Goal: Task Accomplishment & Management: Manage account settings

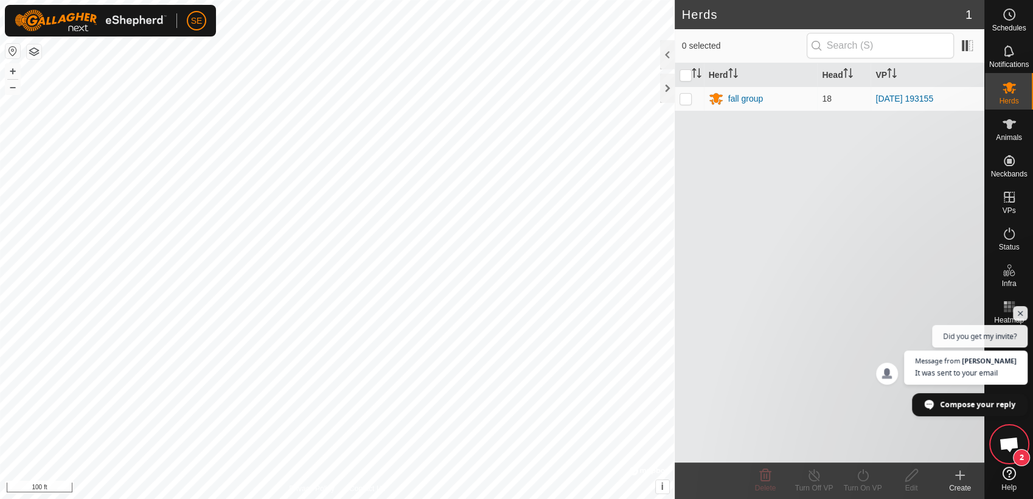
scroll to position [897, 0]
click at [1007, 444] on span "Open chat" at bounding box center [1009, 445] width 20 height 17
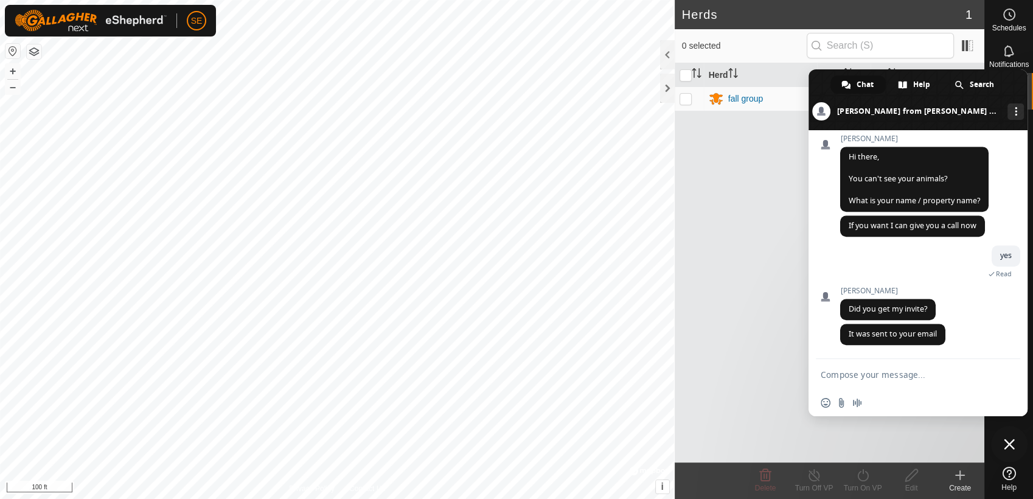
click at [792, 187] on div "Herd Head VP fall group 18 [DATE] 193155" at bounding box center [830, 262] width 310 height 399
click at [1008, 445] on span "Close chat" at bounding box center [1009, 444] width 11 height 11
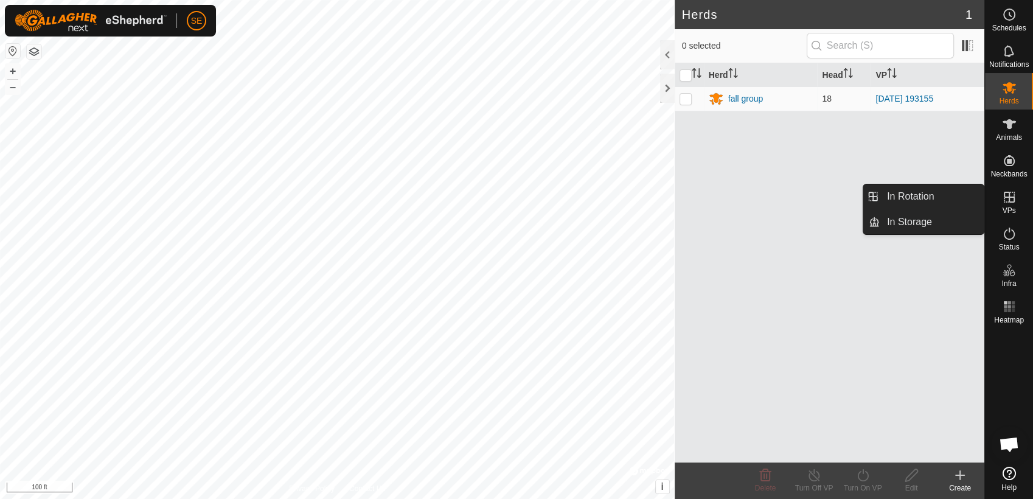
click at [1007, 197] on icon at bounding box center [1009, 197] width 11 height 11
click at [937, 198] on link "In Rotation" at bounding box center [932, 196] width 104 height 24
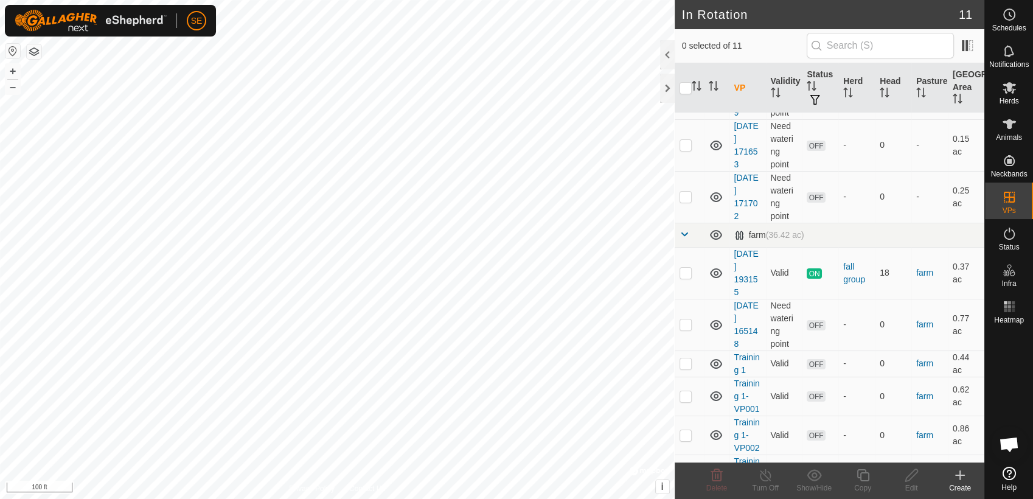
scroll to position [203, 0]
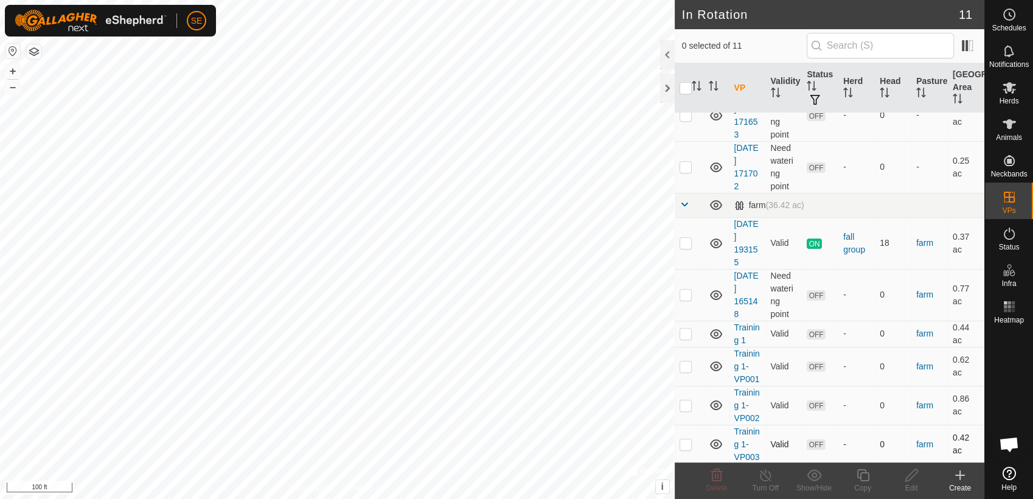
click at [687, 443] on p-checkbox at bounding box center [686, 444] width 12 height 10
click at [711, 472] on icon at bounding box center [716, 475] width 15 height 15
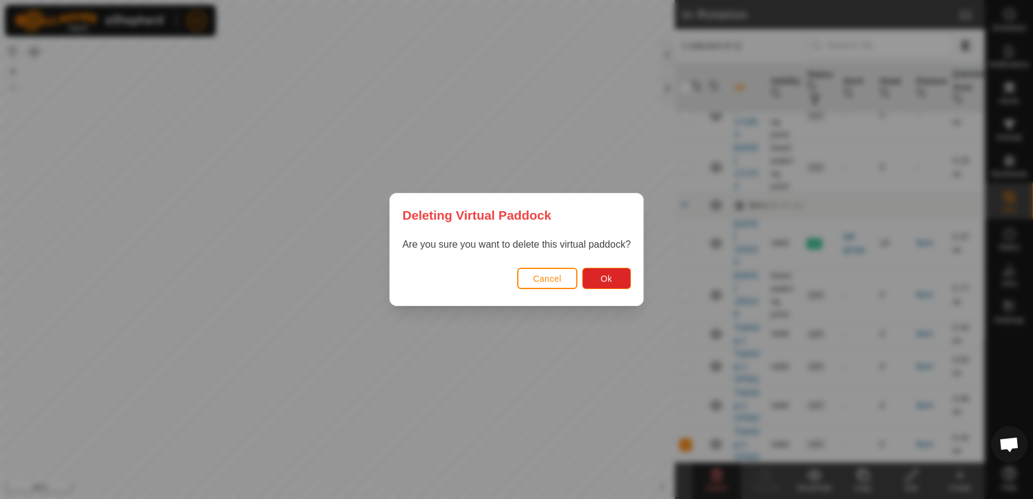
click button "Cancel" at bounding box center [547, 278] width 60 height 21
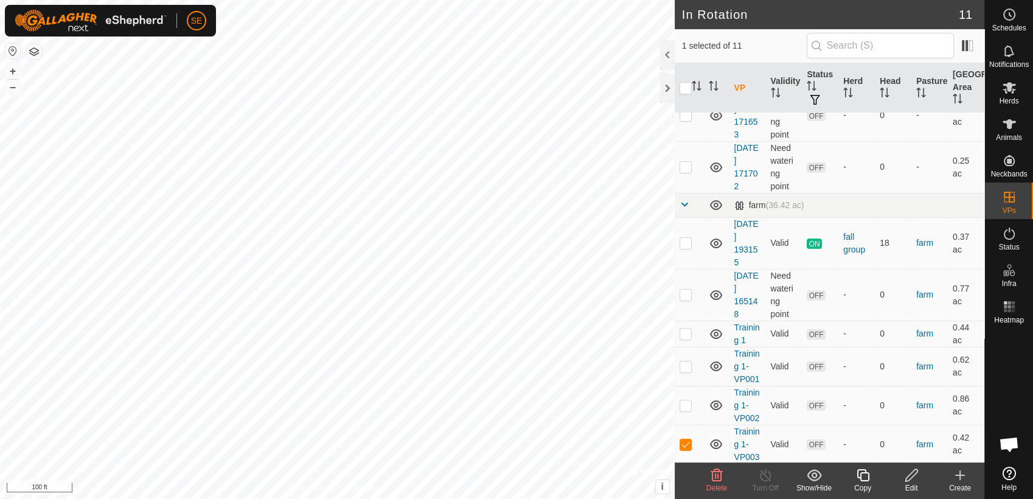
click at [719, 476] on icon at bounding box center [716, 475] width 15 height 15
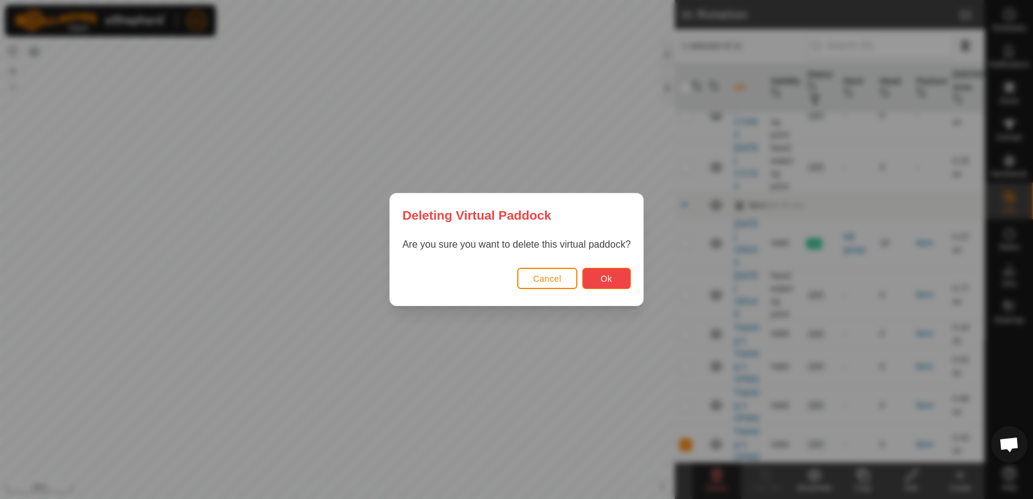
click at [608, 277] on span "Ok" at bounding box center [606, 279] width 12 height 10
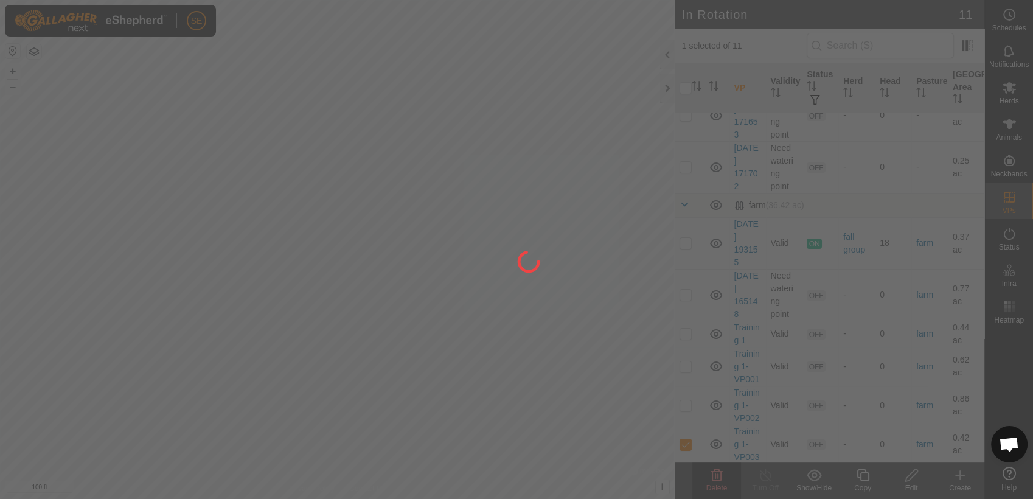
checkbox input "false"
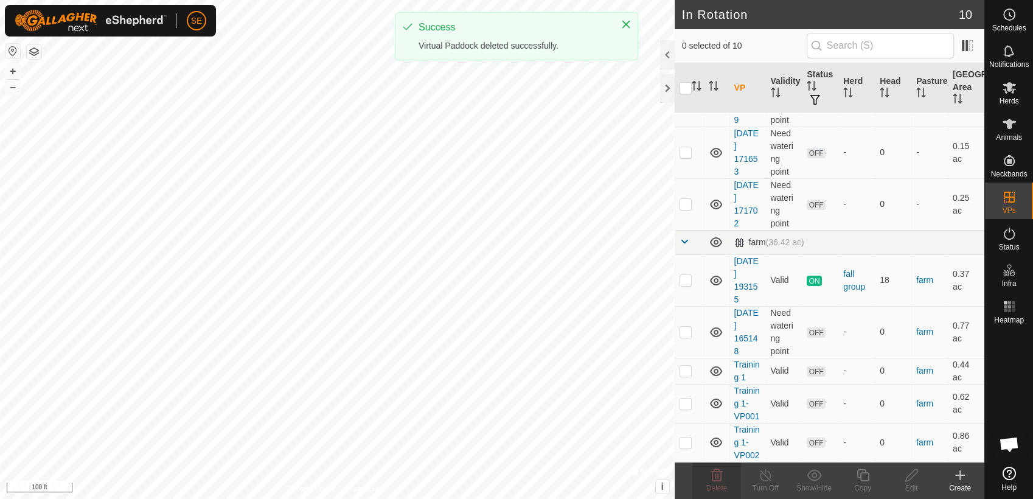
scroll to position [0, 0]
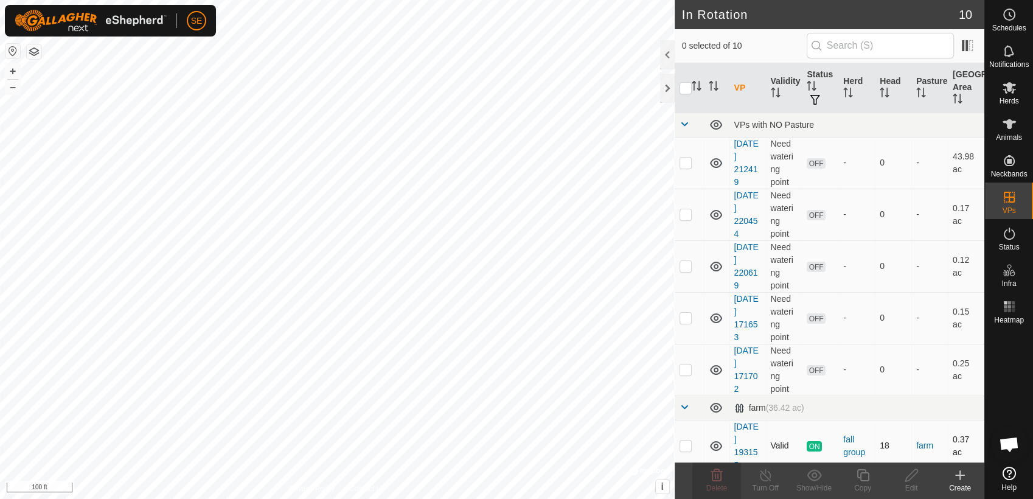
drag, startPoint x: 1032, startPoint y: 430, endPoint x: 685, endPoint y: 445, distance: 347.1
click at [685, 445] on p-checkbox at bounding box center [686, 445] width 12 height 10
checkbox input "true"
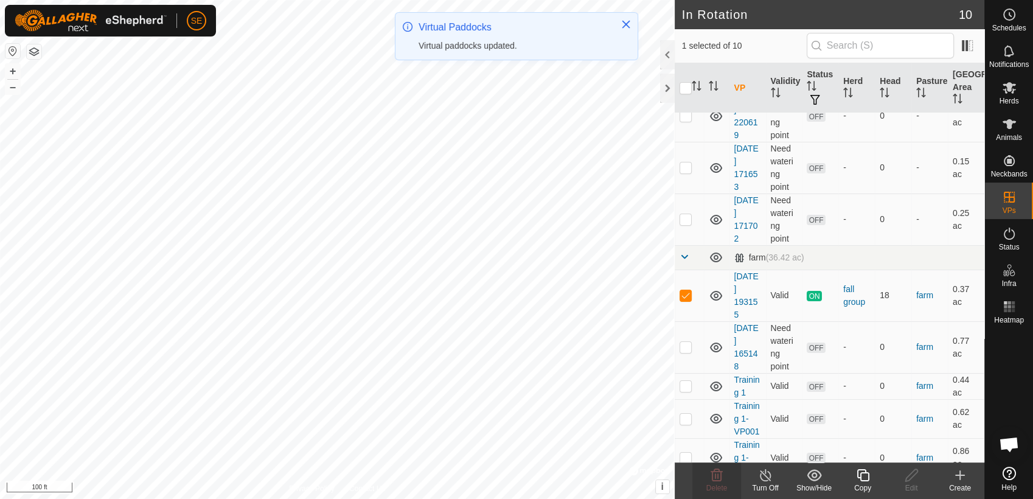
scroll to position [164, 0]
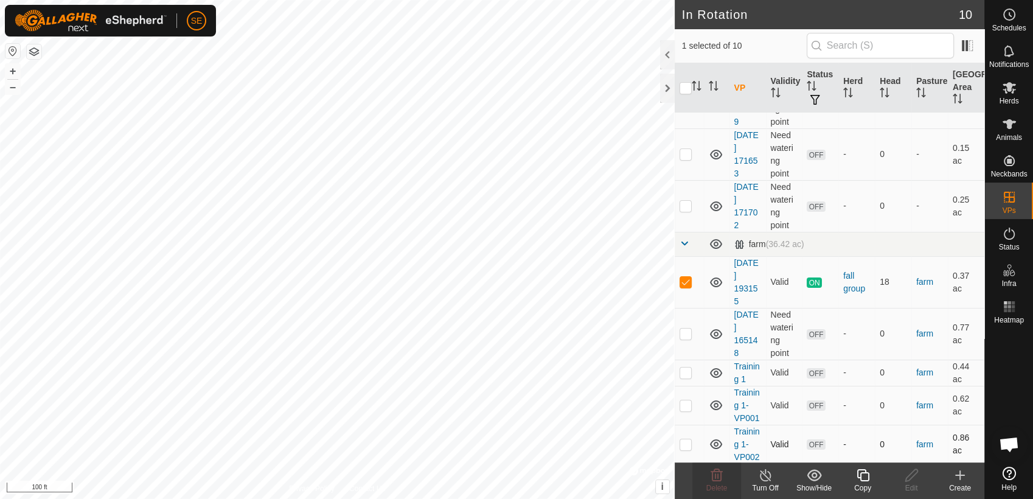
click at [687, 444] on p-checkbox at bounding box center [686, 444] width 12 height 10
checkbox input "true"
click at [686, 282] on p-checkbox at bounding box center [686, 282] width 12 height 10
checkbox input "false"
click at [714, 480] on icon at bounding box center [716, 475] width 15 height 15
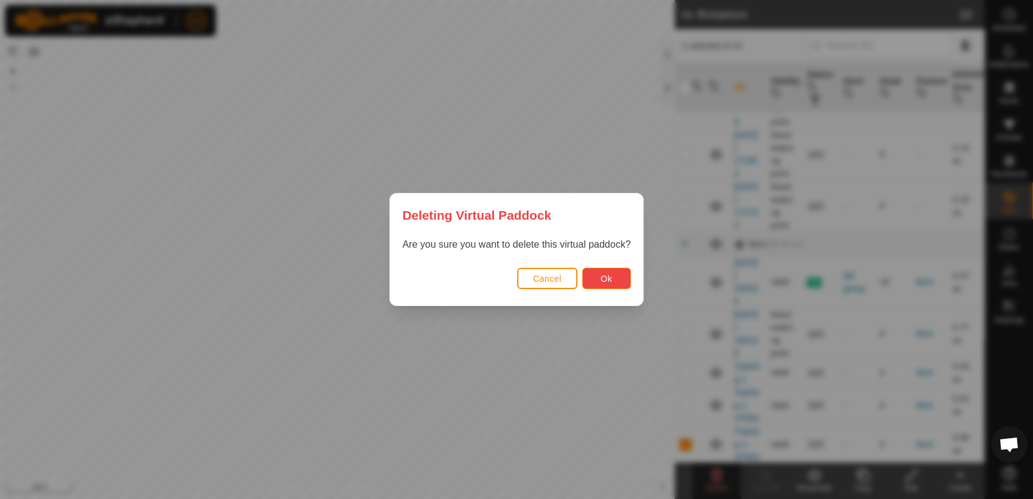
click at [600, 270] on button "Ok" at bounding box center [606, 278] width 49 height 21
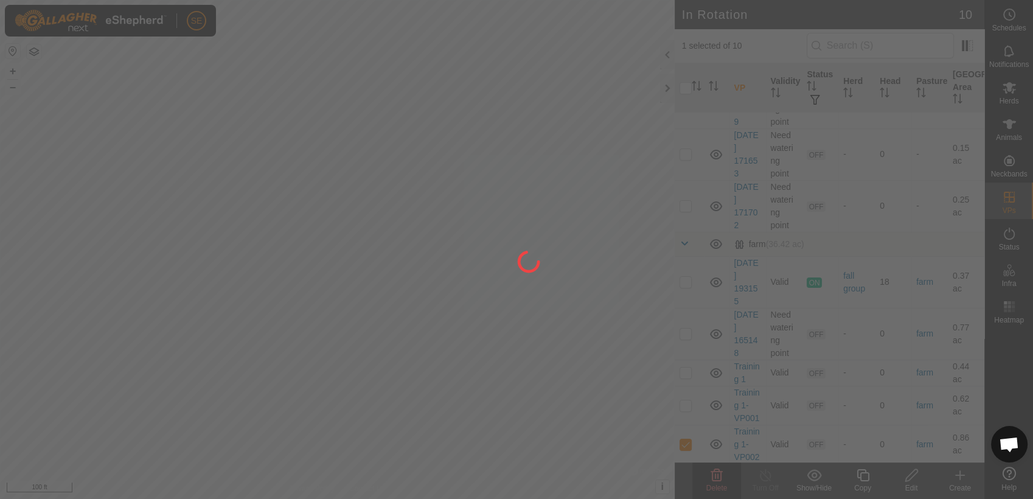
checkbox input "false"
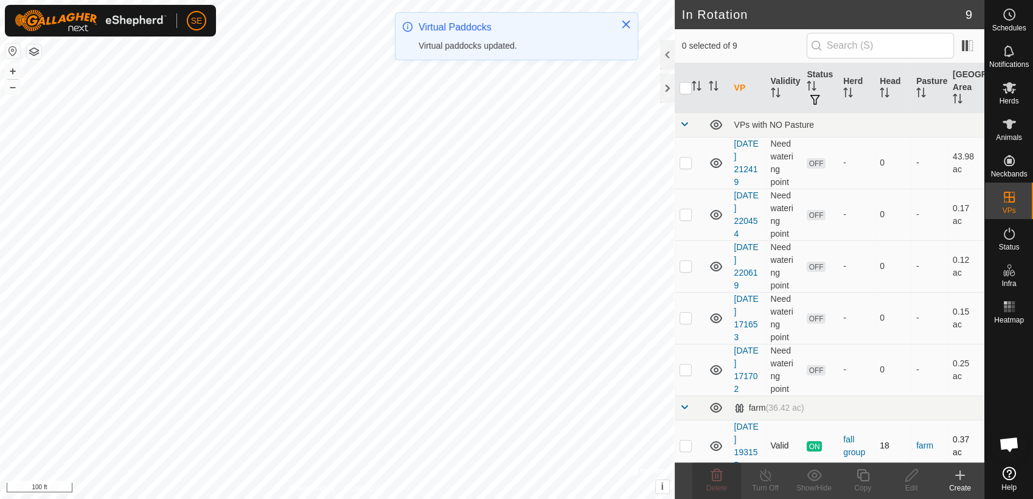
click at [690, 444] on p-checkbox at bounding box center [686, 445] width 12 height 10
checkbox input "true"
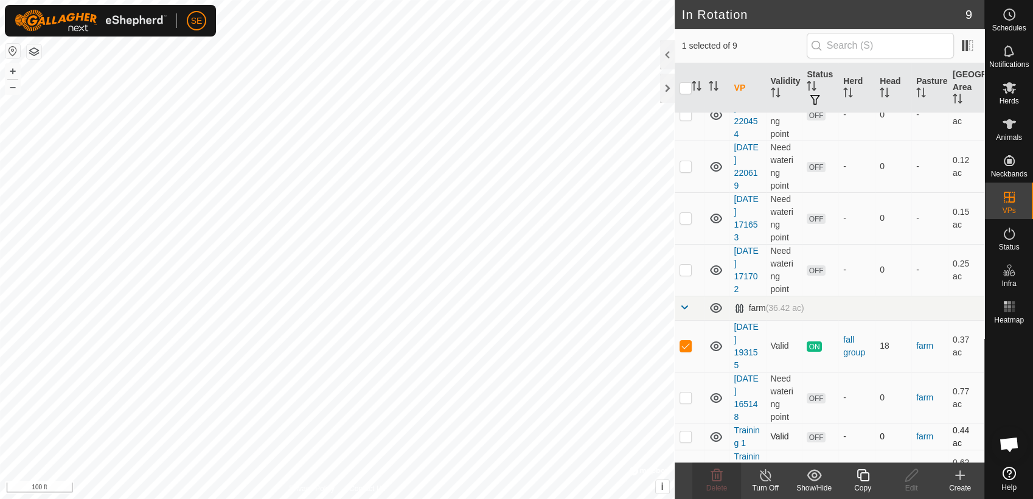
scroll to position [125, 0]
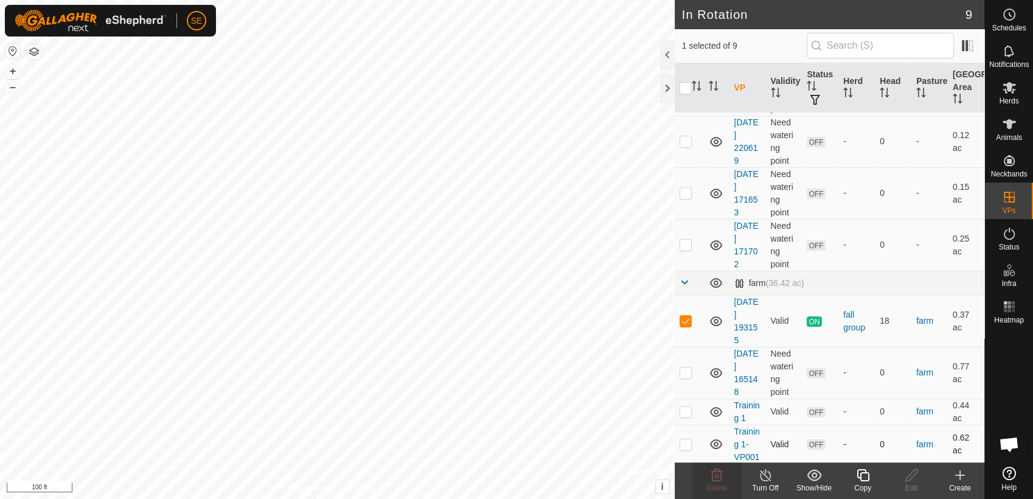
click at [689, 444] on p-checkbox at bounding box center [686, 444] width 12 height 10
click at [687, 444] on p-checkbox at bounding box center [686, 444] width 12 height 10
checkbox input "false"
click at [685, 316] on p-checkbox at bounding box center [686, 321] width 12 height 10
checkbox input "false"
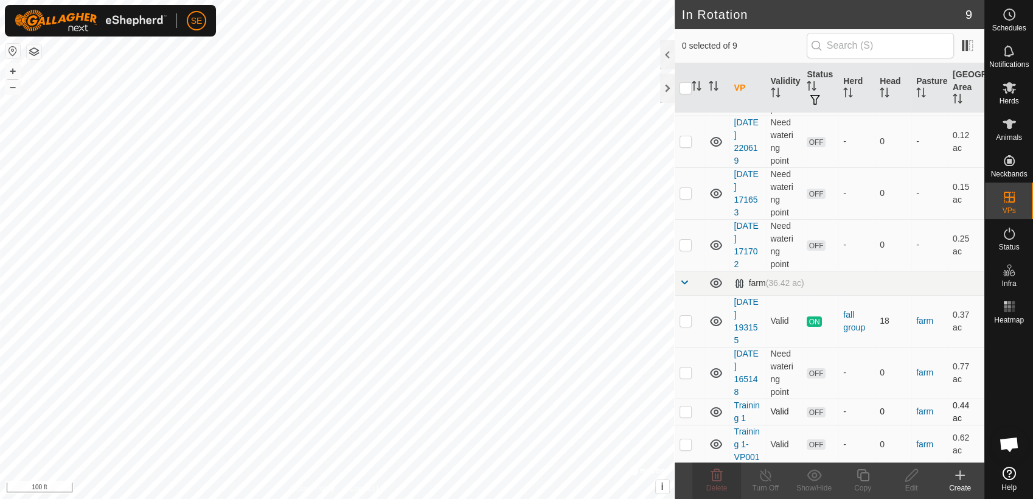
click at [686, 411] on p-checkbox at bounding box center [686, 411] width 12 height 10
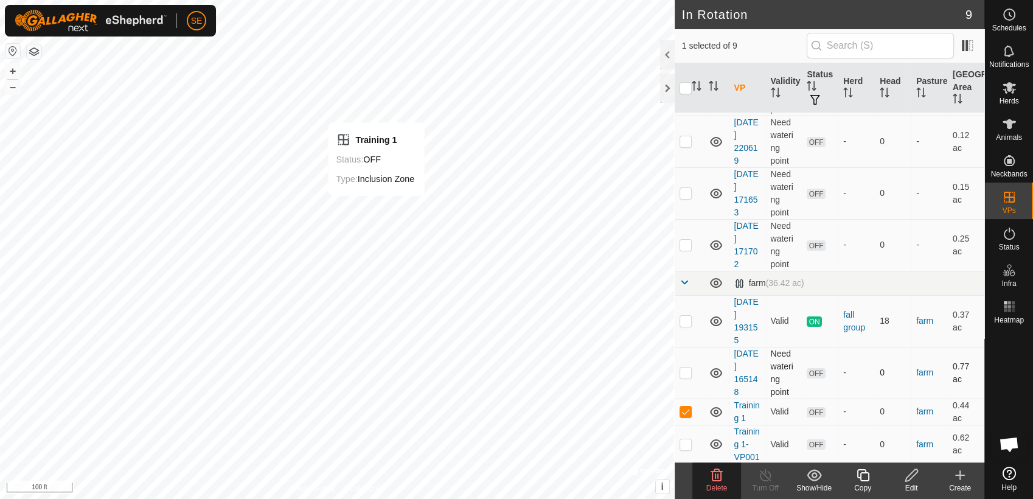
checkbox input "false"
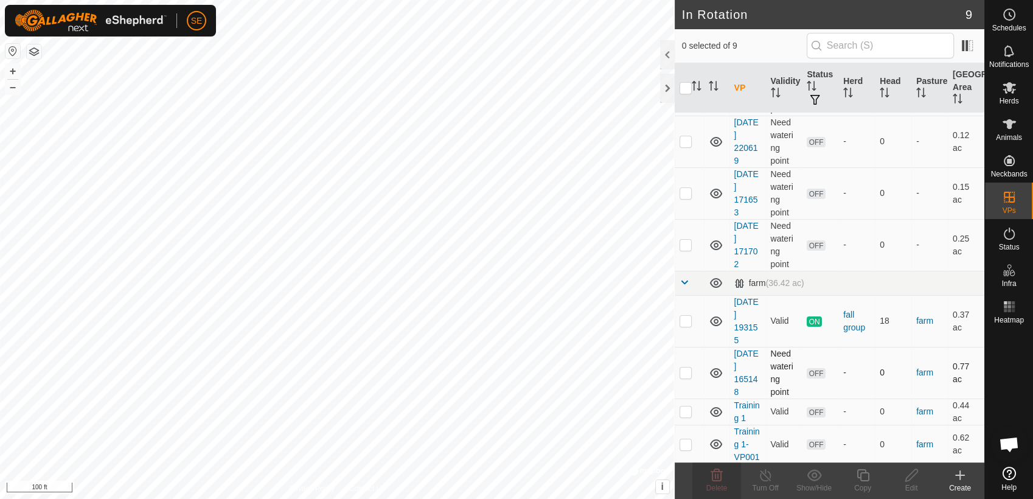
checkbox input "true"
checkbox input "false"
checkbox input "true"
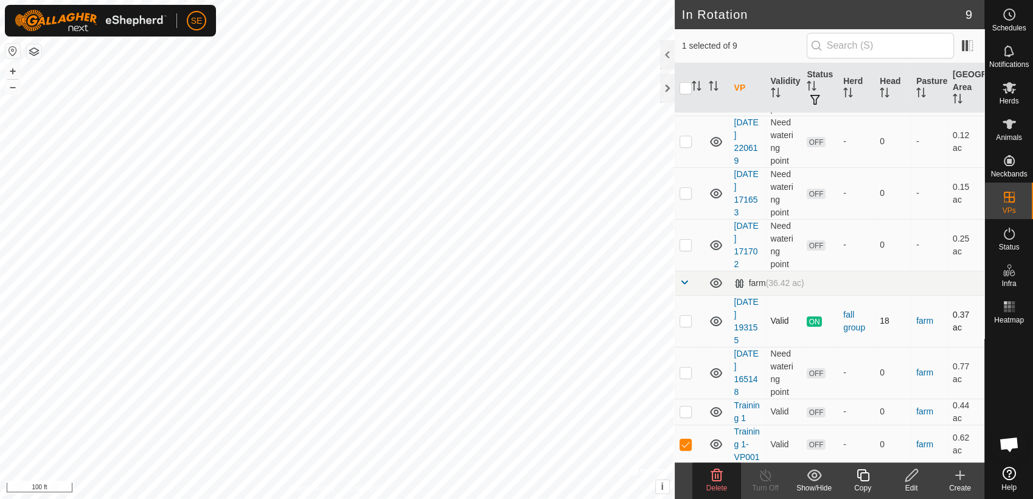
click at [688, 319] on p-checkbox at bounding box center [686, 321] width 12 height 10
checkbox input "true"
click at [686, 195] on p-checkbox at bounding box center [686, 193] width 12 height 10
checkbox input "true"
click at [689, 321] on p-checkbox at bounding box center [686, 321] width 12 height 10
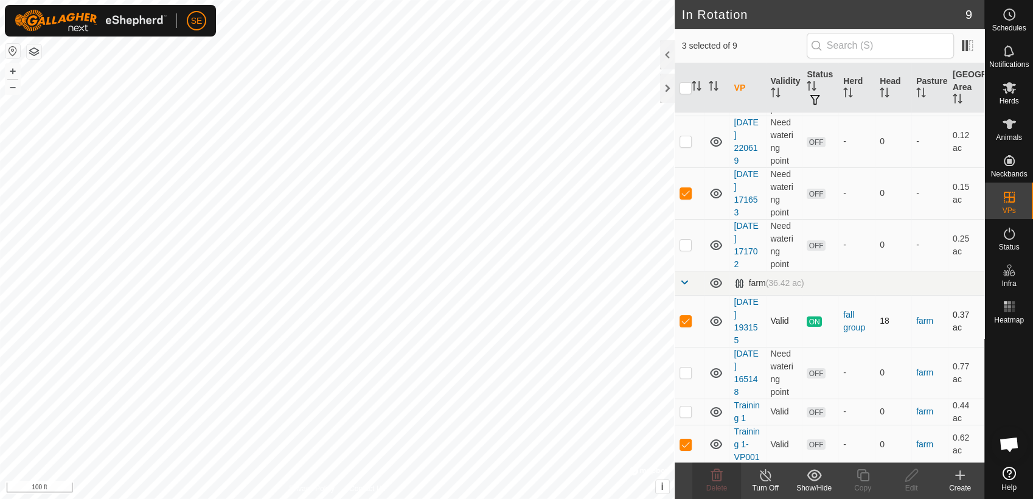
checkbox input "false"
click at [690, 449] on td at bounding box center [689, 444] width 29 height 39
checkbox input "false"
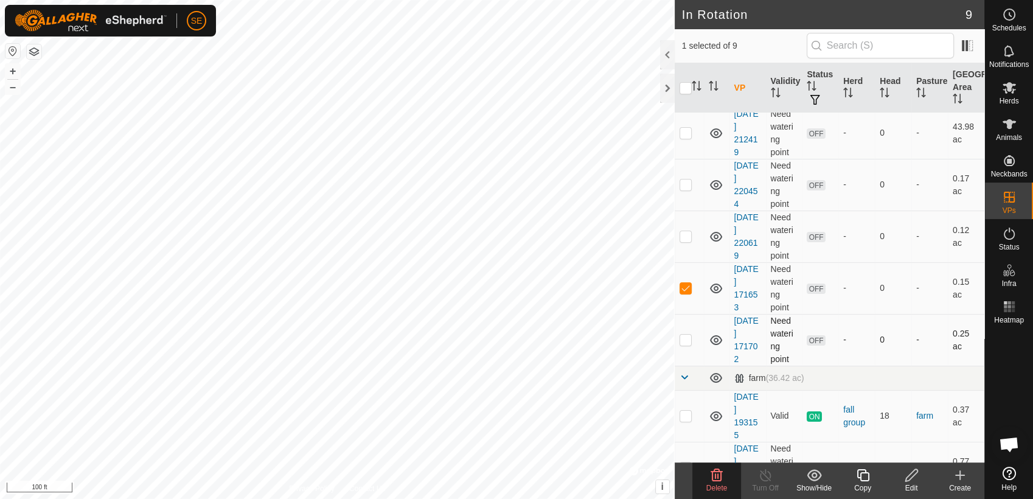
scroll to position [0, 0]
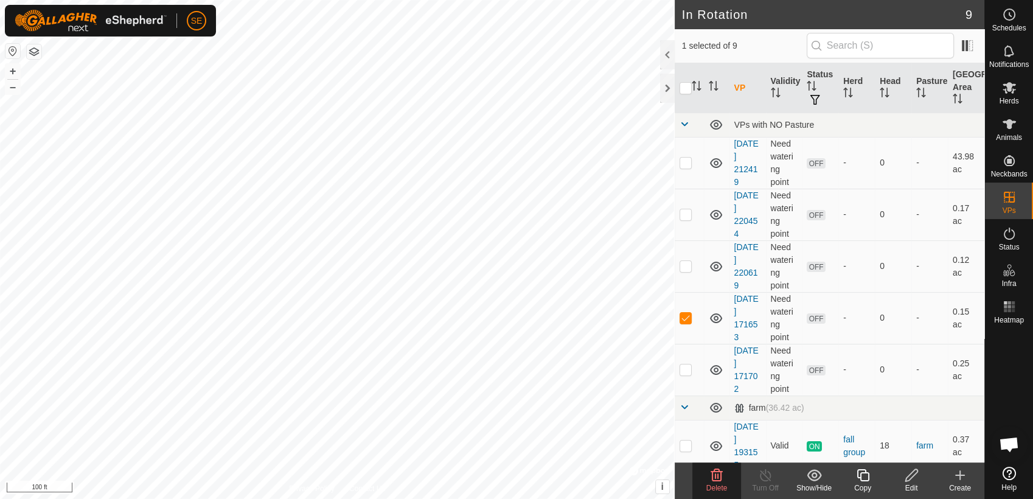
click at [717, 475] on icon at bounding box center [716, 475] width 15 height 15
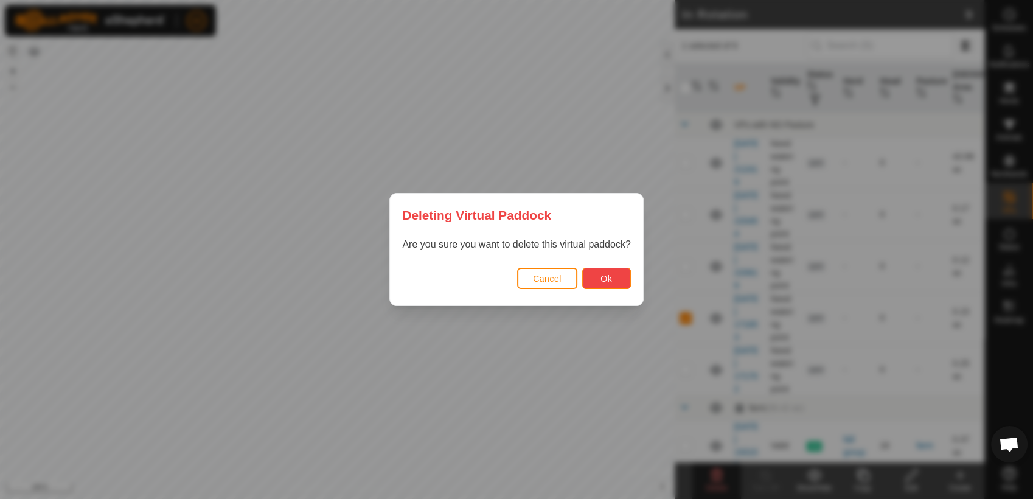
click at [608, 280] on span "Ok" at bounding box center [606, 279] width 12 height 10
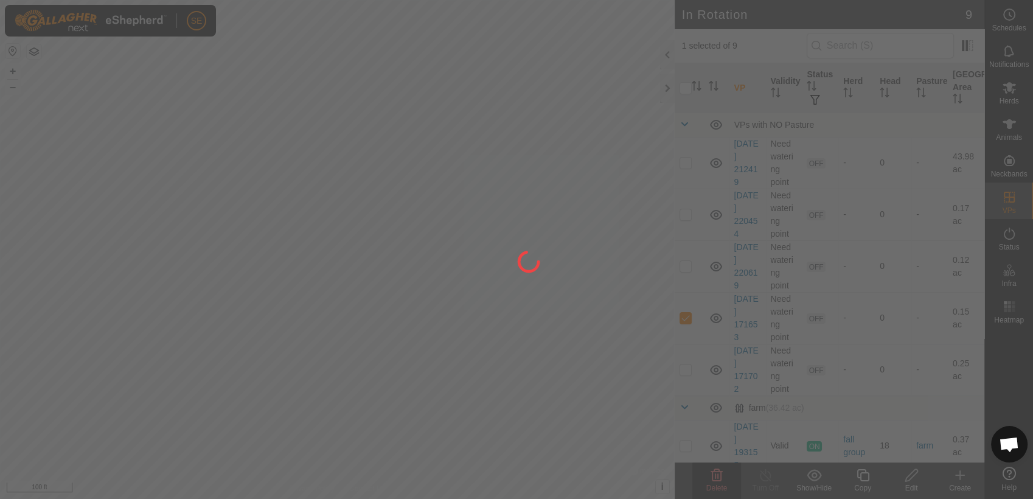
checkbox input "false"
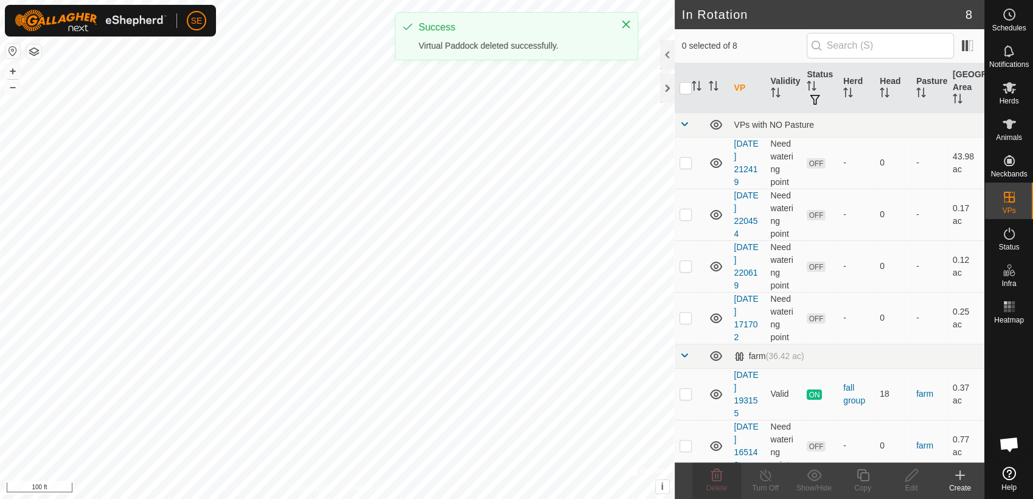
checkbox input "true"
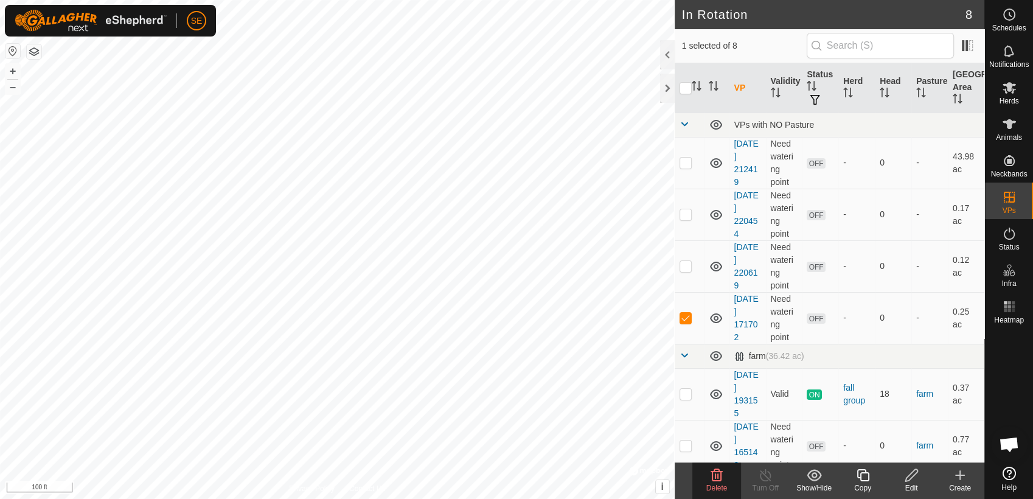
click at [717, 476] on icon at bounding box center [716, 475] width 15 height 15
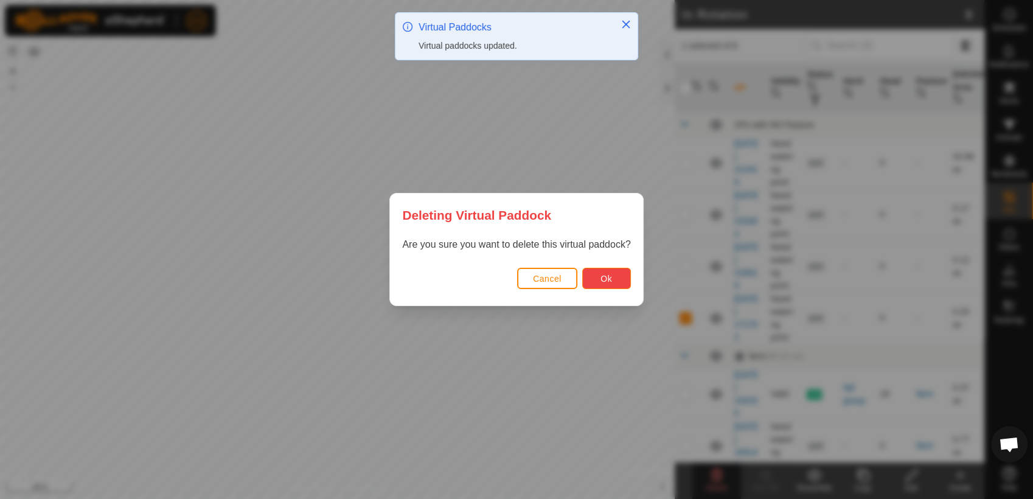
click at [618, 278] on button "Ok" at bounding box center [606, 278] width 49 height 21
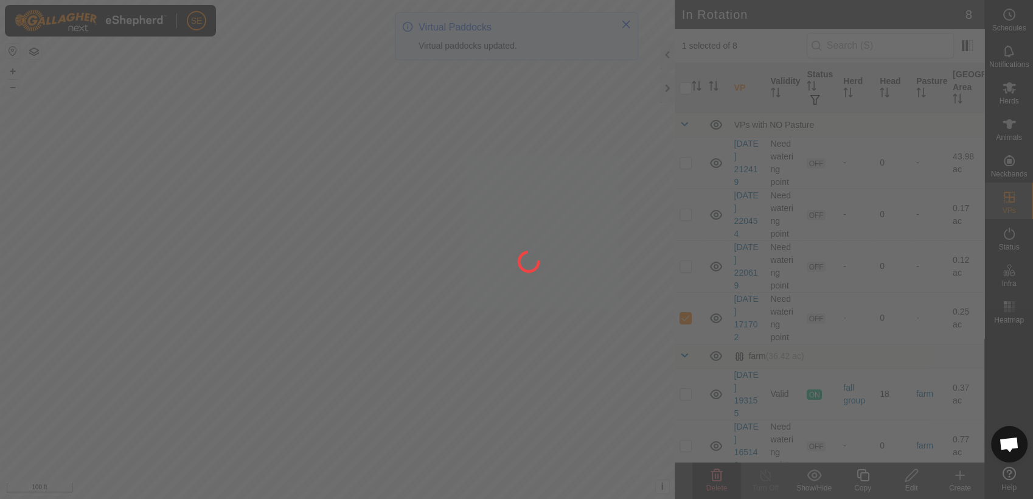
checkbox input "false"
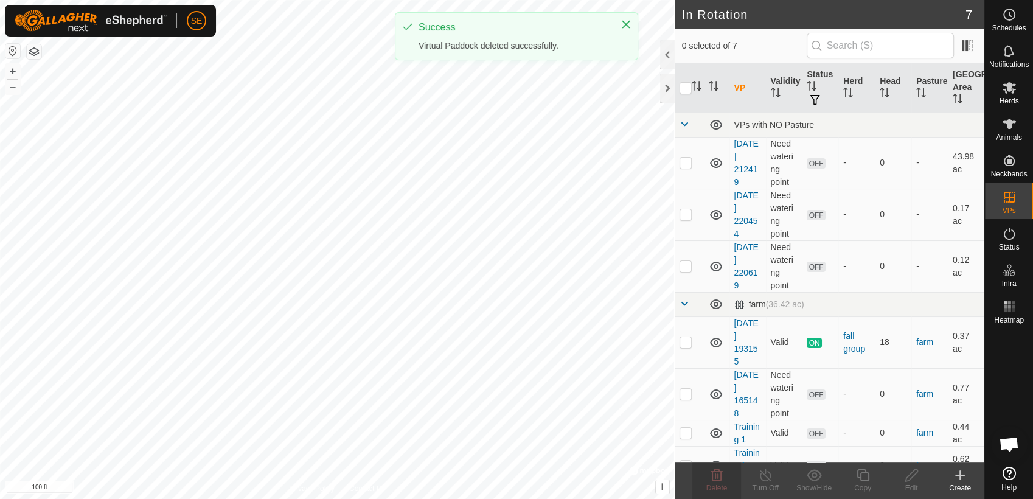
checkbox input "true"
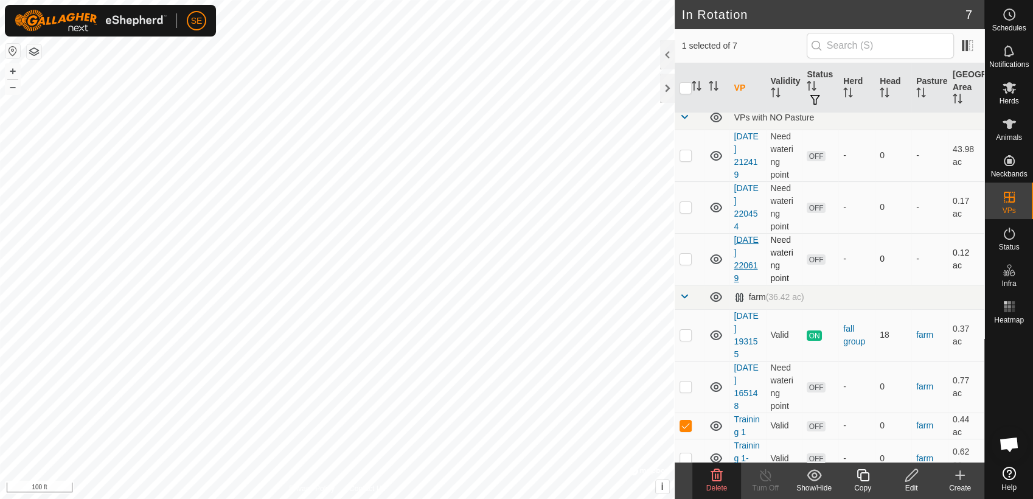
scroll to position [21, 0]
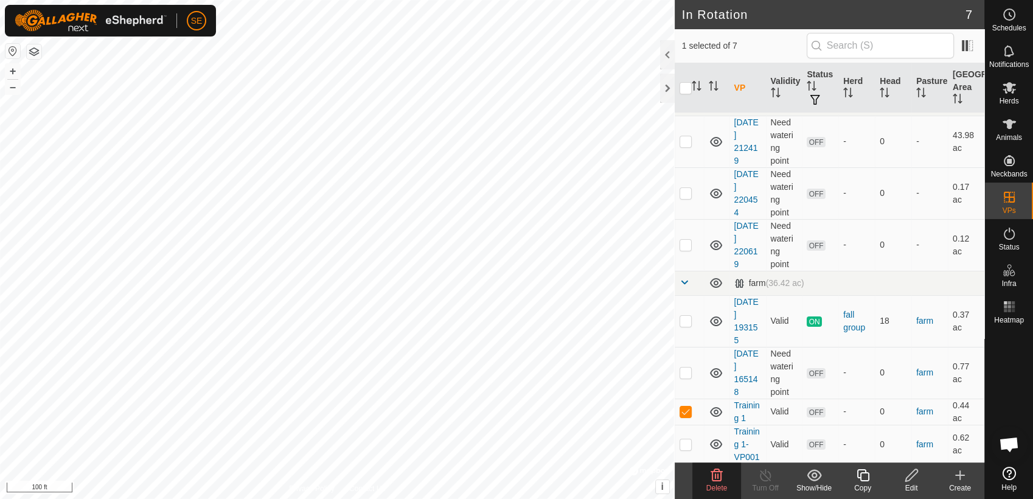
click at [916, 475] on icon at bounding box center [911, 475] width 15 height 15
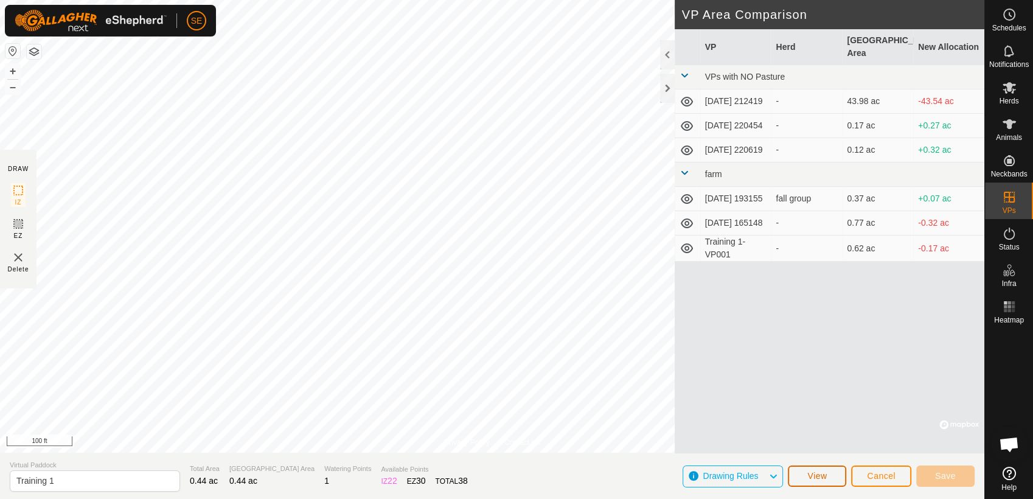
click at [832, 479] on button "View" at bounding box center [817, 475] width 58 height 21
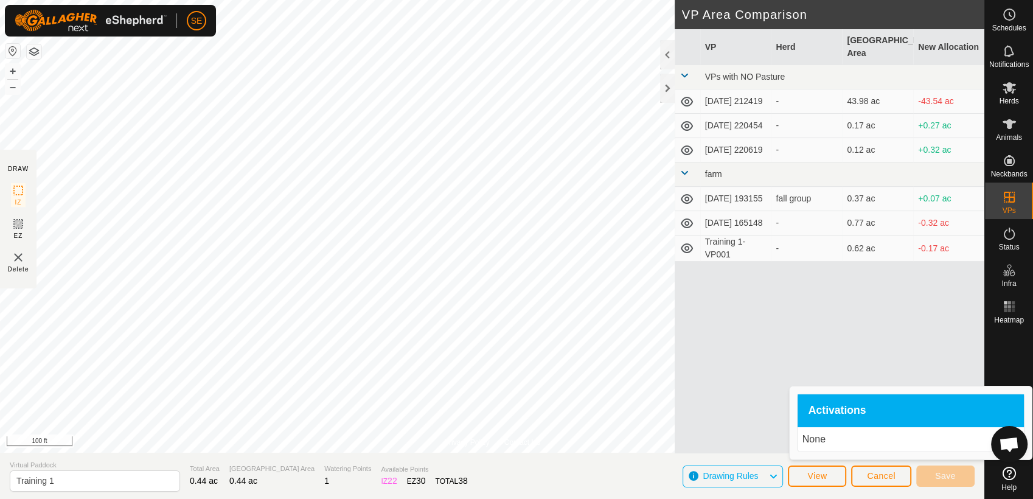
click at [807, 439] on p "None" at bounding box center [910, 439] width 217 height 15
click at [837, 436] on p "None" at bounding box center [910, 439] width 217 height 15
click at [787, 416] on div "VP Herd Grazing Area New Allocation VPs with NO Pasture [DATE] 212419 - 43.98 a…" at bounding box center [830, 241] width 310 height 424
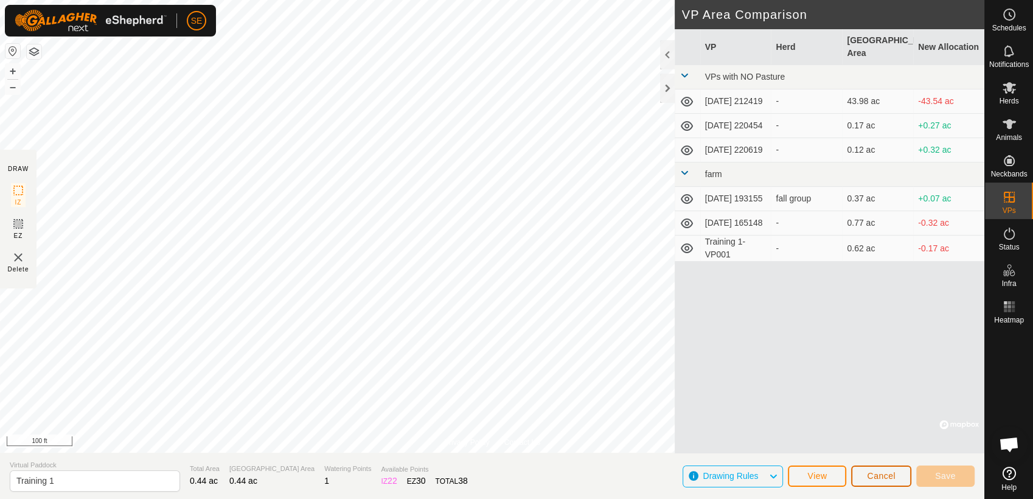
click at [876, 474] on span "Cancel" at bounding box center [881, 476] width 29 height 10
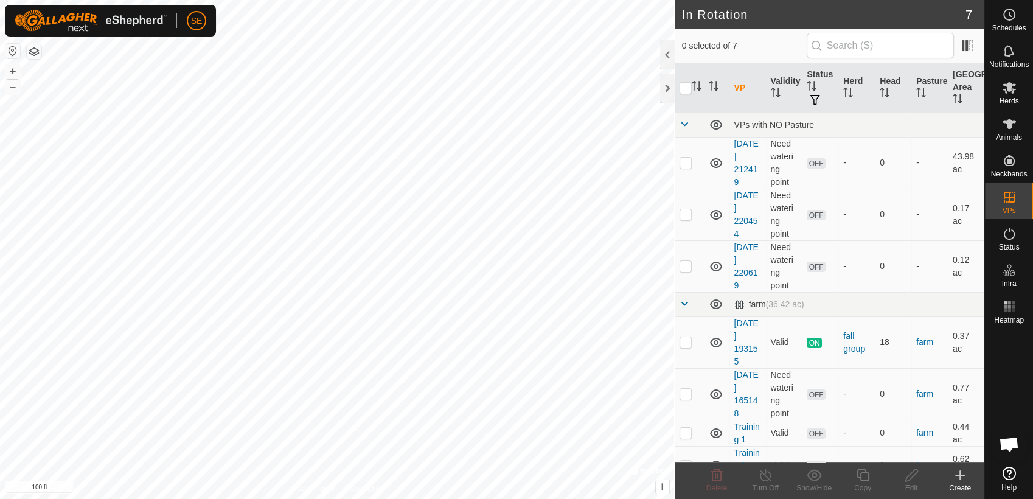
checkbox input "true"
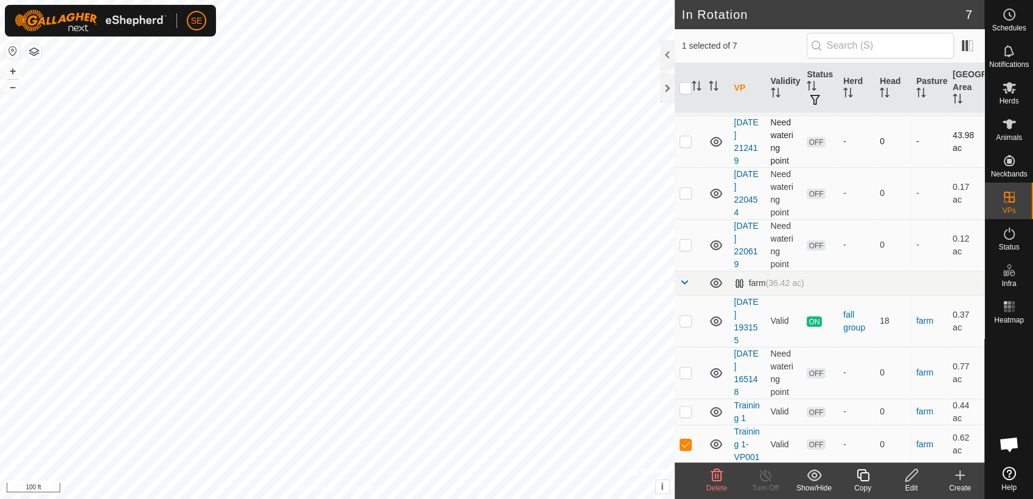
checkbox input "true"
checkbox input "false"
click at [716, 409] on icon at bounding box center [716, 412] width 12 height 10
click at [720, 408] on icon at bounding box center [716, 412] width 15 height 15
checkbox input "true"
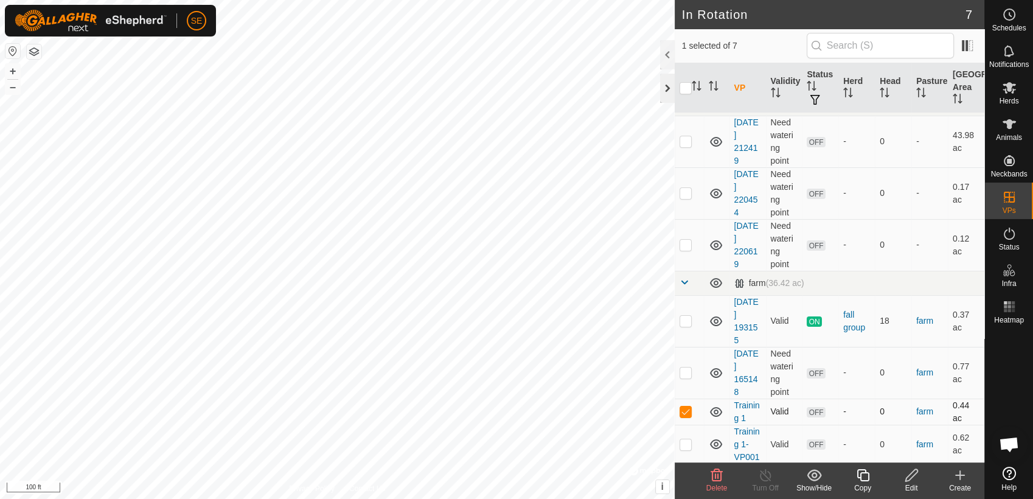
checkbox input "false"
click at [717, 478] on icon at bounding box center [717, 475] width 12 height 12
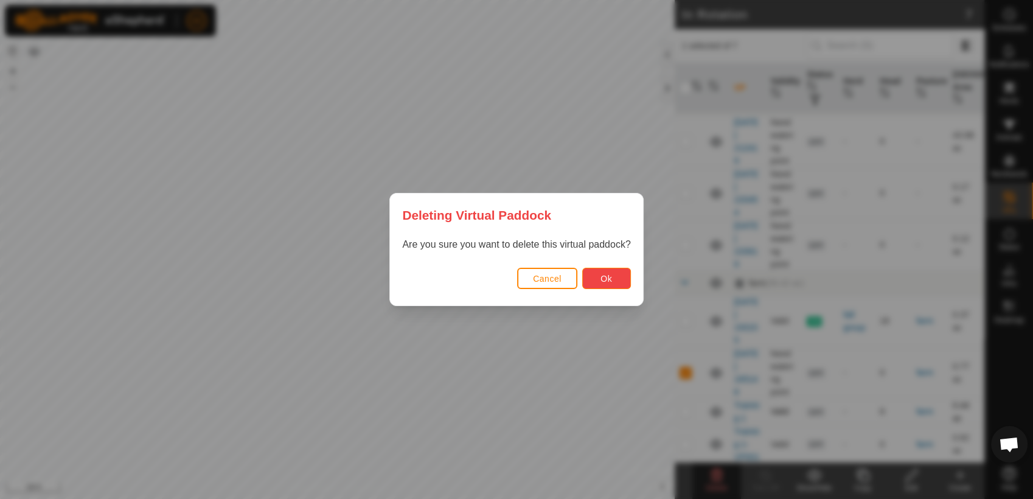
click at [613, 279] on button "Ok" at bounding box center [606, 278] width 49 height 21
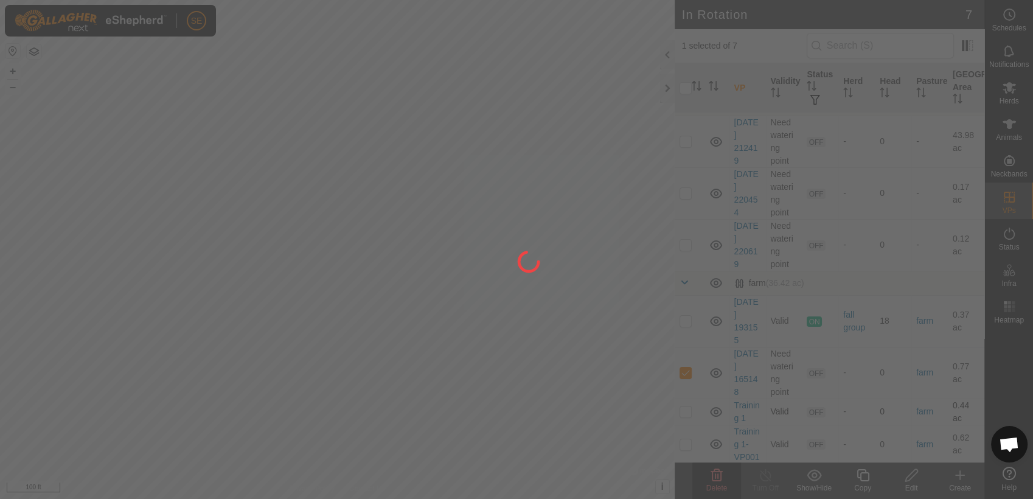
checkbox input "false"
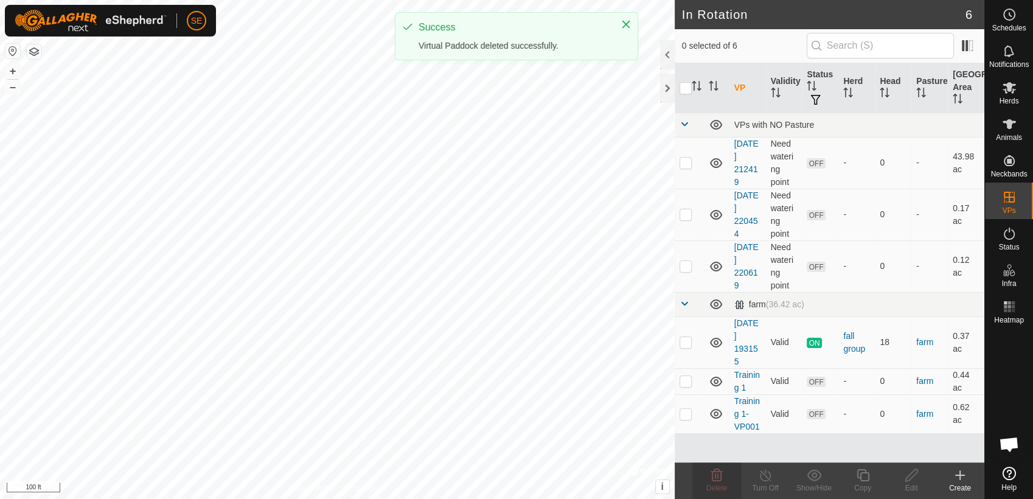
scroll to position [0, 0]
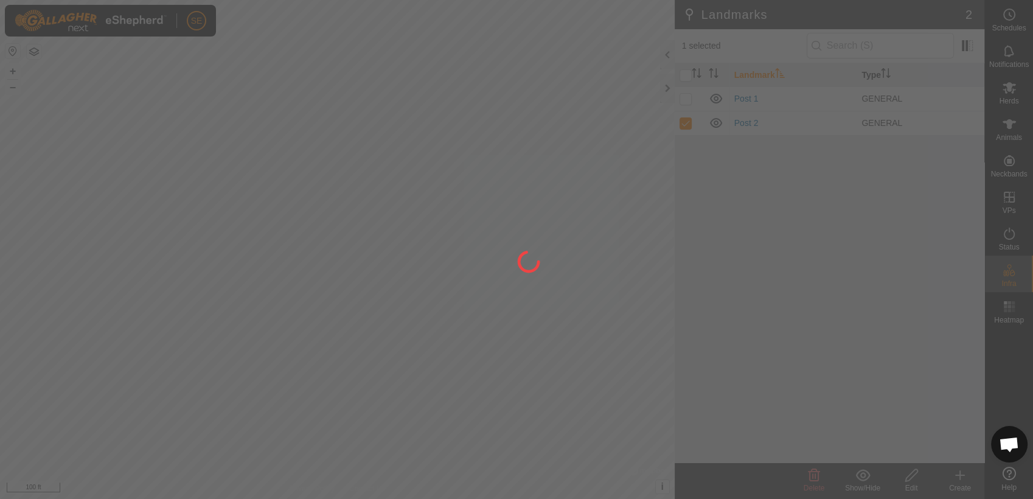
click at [813, 478] on div at bounding box center [516, 249] width 1033 height 499
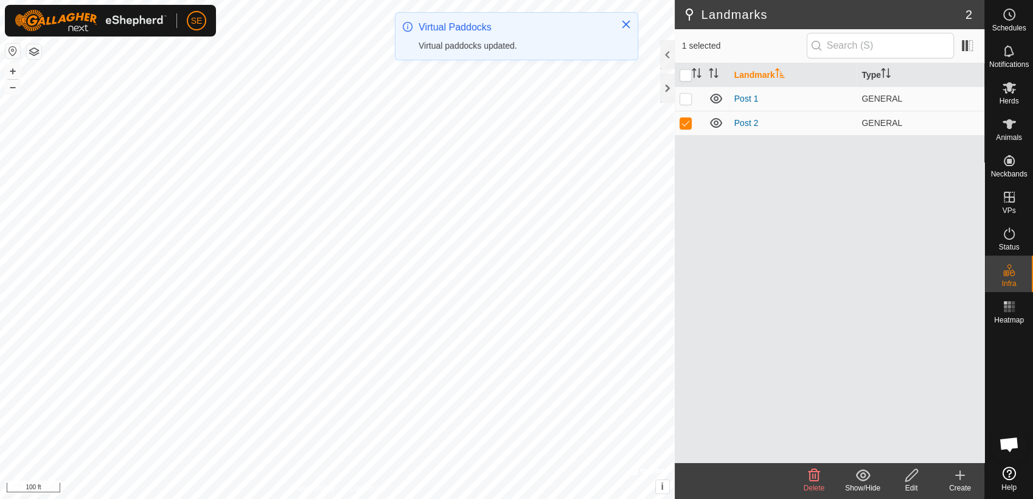
click at [817, 472] on icon at bounding box center [815, 475] width 12 height 12
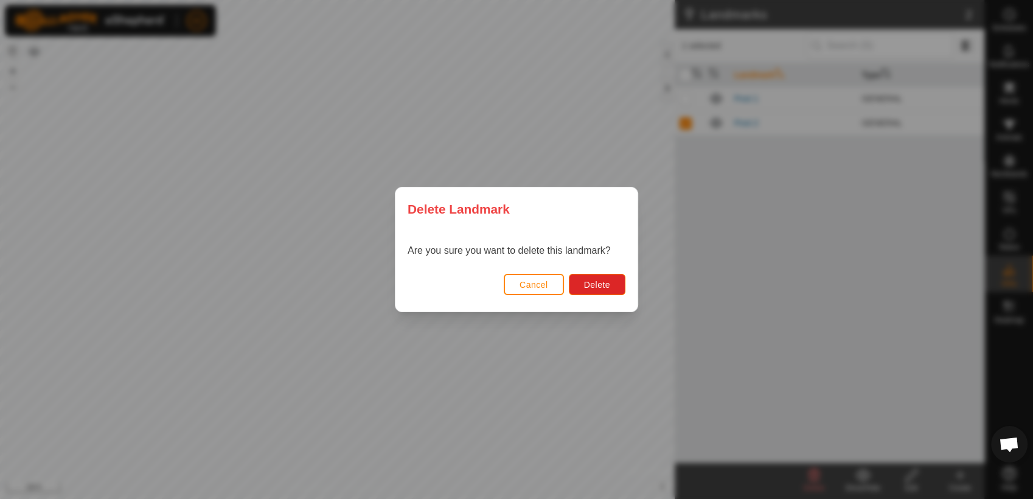
click at [685, 111] on div "Delete Landmark Are you sure you want to delete this landmark? Cancel Delete" at bounding box center [516, 249] width 1033 height 499
click at [529, 288] on span "Cancel" at bounding box center [534, 285] width 29 height 10
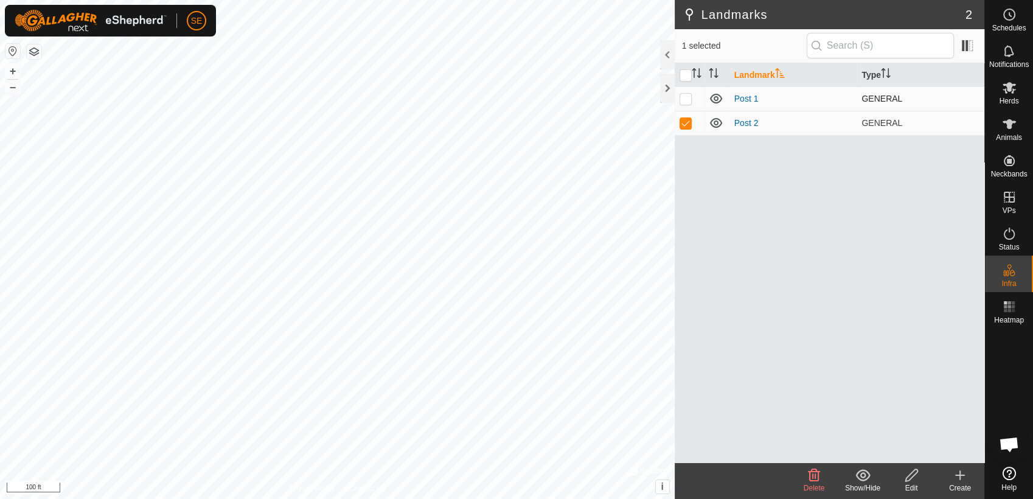
click at [683, 95] on p-checkbox at bounding box center [686, 99] width 12 height 10
checkbox input "true"
click at [812, 478] on icon at bounding box center [815, 475] width 12 height 12
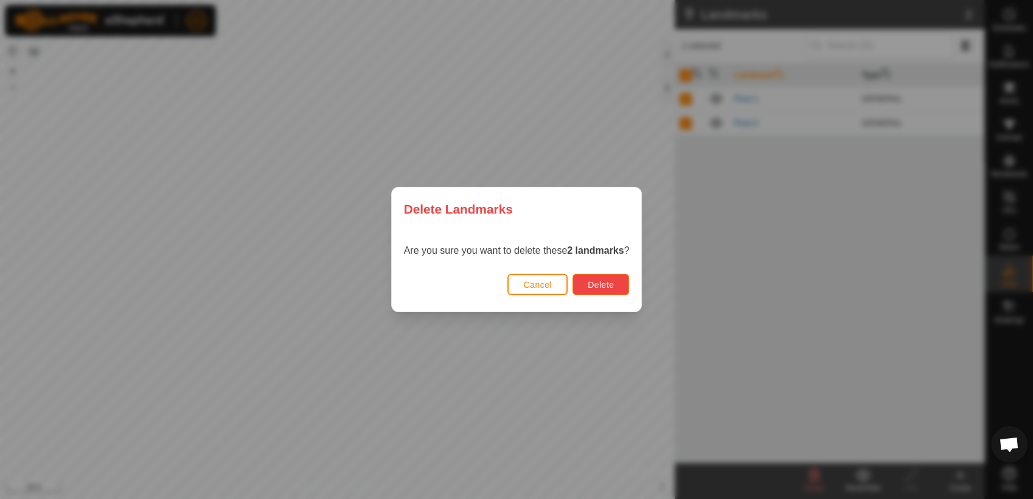
click at [613, 280] on button "Delete" at bounding box center [601, 284] width 57 height 21
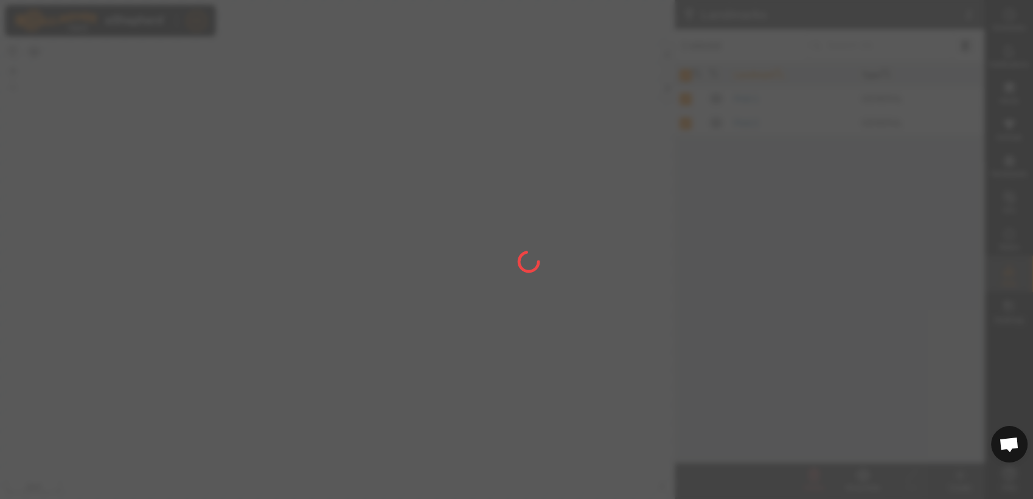
checkbox input "false"
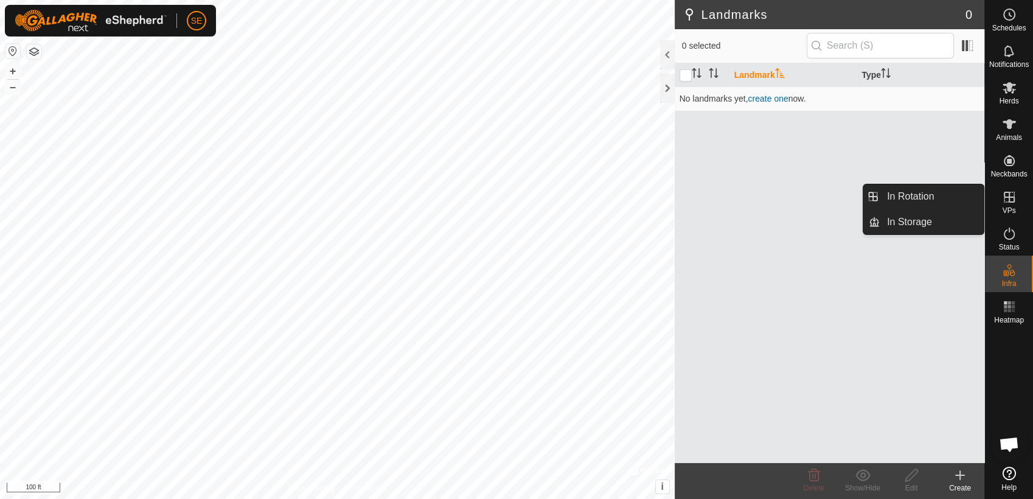
click at [1011, 203] on icon at bounding box center [1009, 197] width 15 height 15
click at [941, 191] on link "In Rotation" at bounding box center [932, 196] width 104 height 24
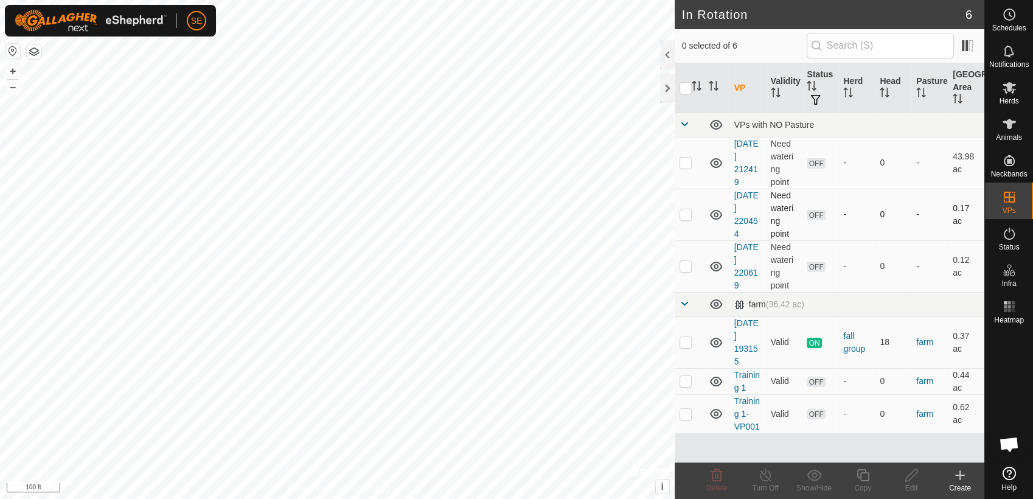
checkbox input "true"
click at [913, 474] on icon at bounding box center [911, 475] width 15 height 15
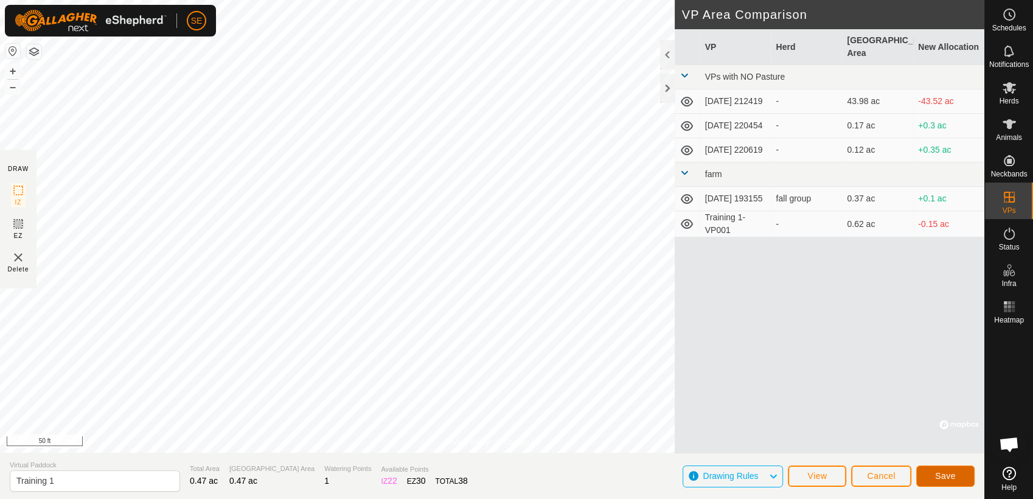
click at [942, 475] on span "Save" at bounding box center [945, 476] width 21 height 10
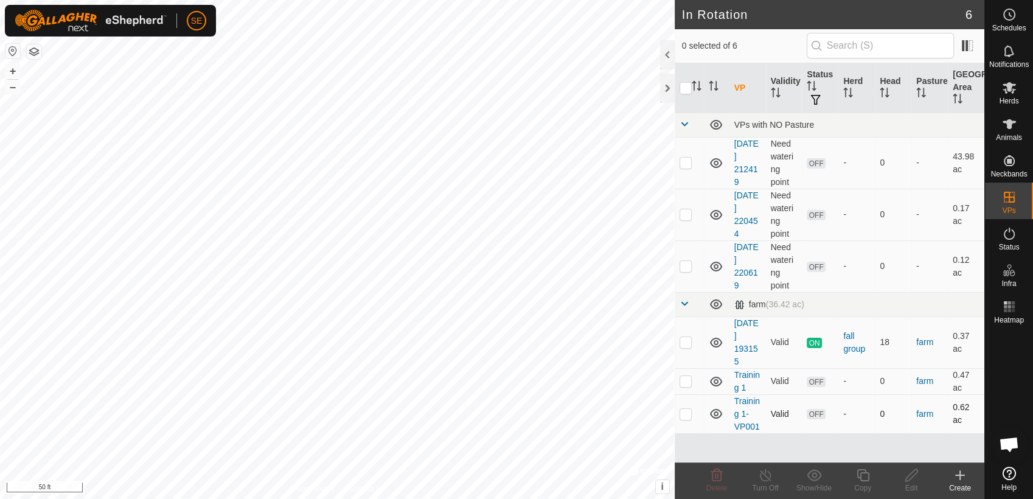
checkbox input "true"
click at [913, 478] on icon at bounding box center [911, 475] width 15 height 15
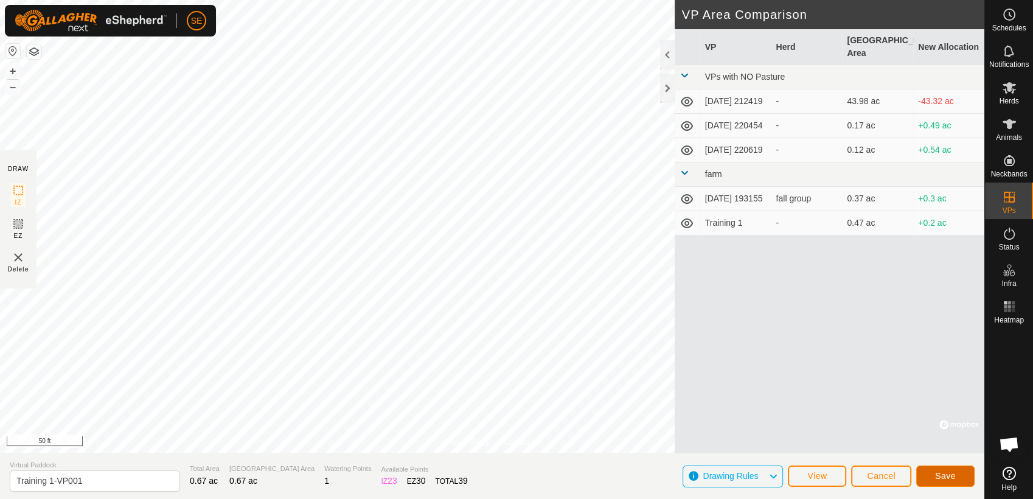
click at [953, 476] on span "Save" at bounding box center [945, 476] width 21 height 10
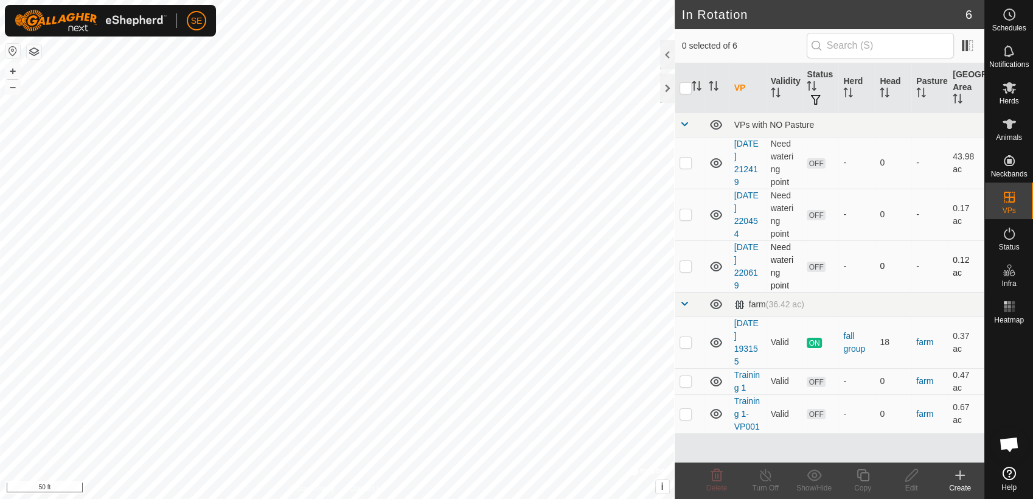
checkbox input "true"
click at [819, 481] on icon at bounding box center [814, 475] width 15 height 15
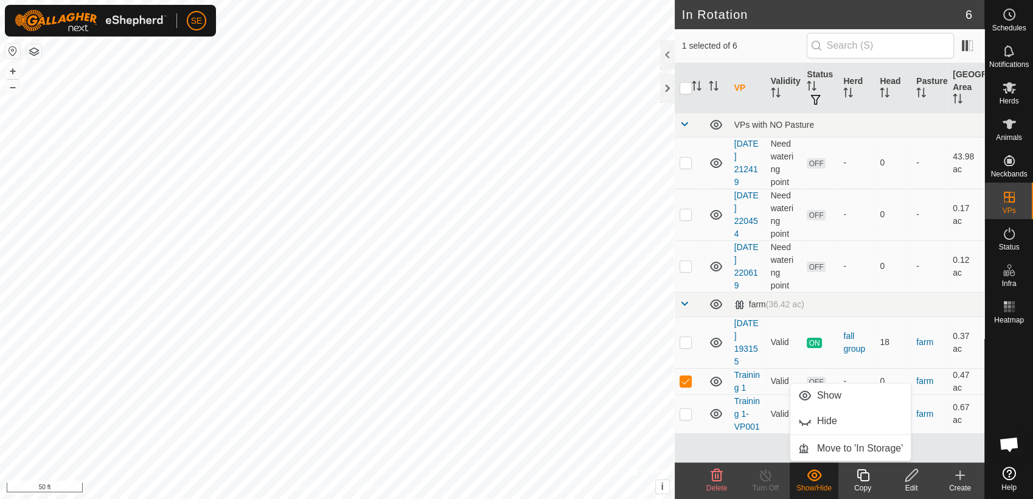
click at [36, 50] on button "button" at bounding box center [34, 51] width 15 height 15
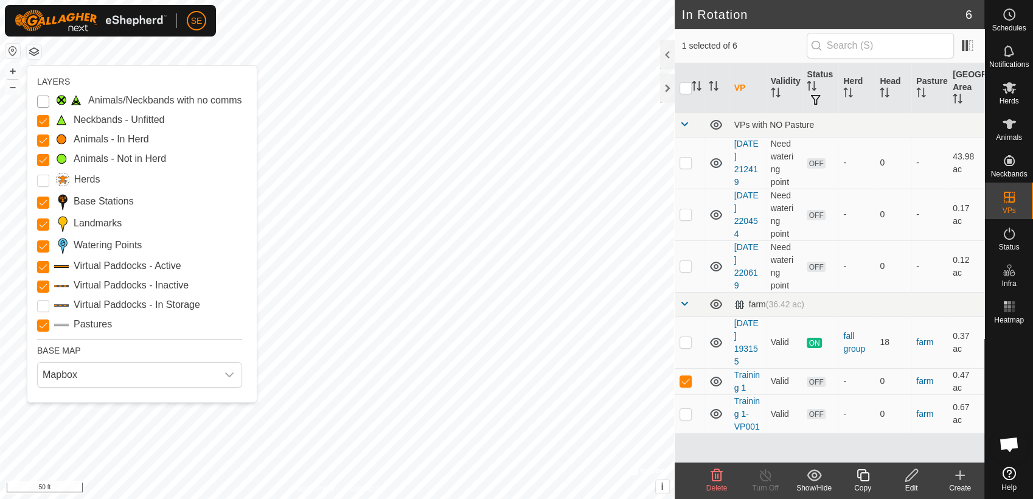
click at [47, 99] on Issue "Animals/Neckbands with no comms" at bounding box center [43, 102] width 12 height 12
click at [44, 178] on input "Herds" at bounding box center [43, 181] width 12 height 12
click at [43, 181] on input "Herds" at bounding box center [43, 181] width 12 height 12
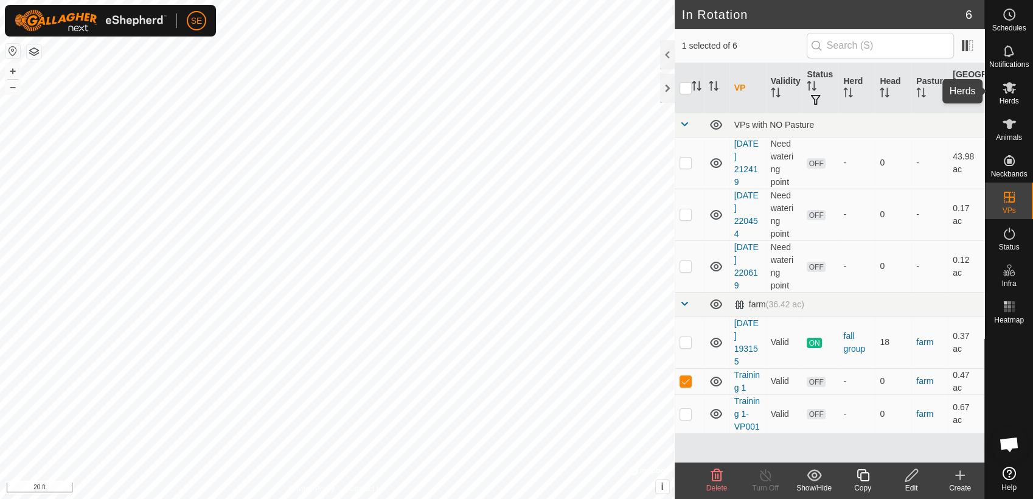
click at [1006, 90] on icon at bounding box center [1009, 87] width 15 height 15
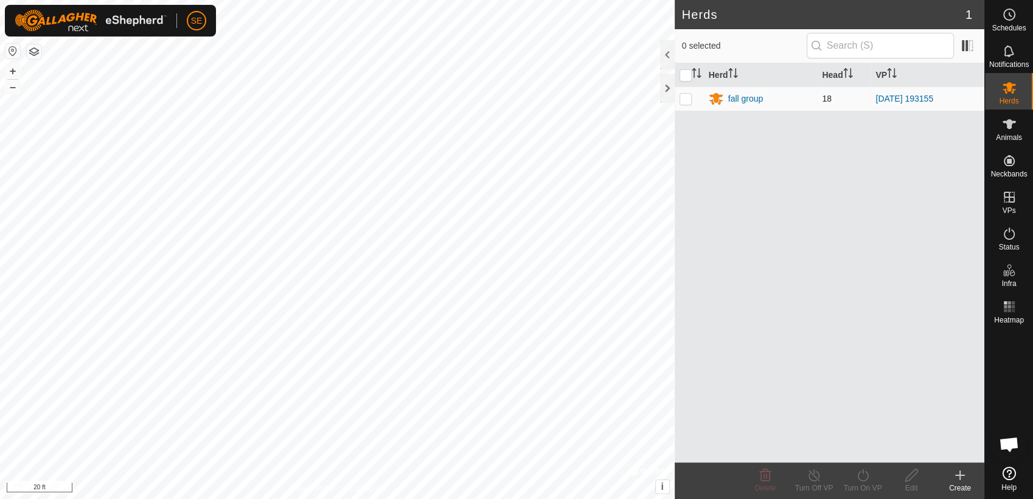
click at [686, 97] on p-checkbox at bounding box center [686, 99] width 12 height 10
checkbox input "true"
click at [860, 479] on icon at bounding box center [862, 475] width 11 height 12
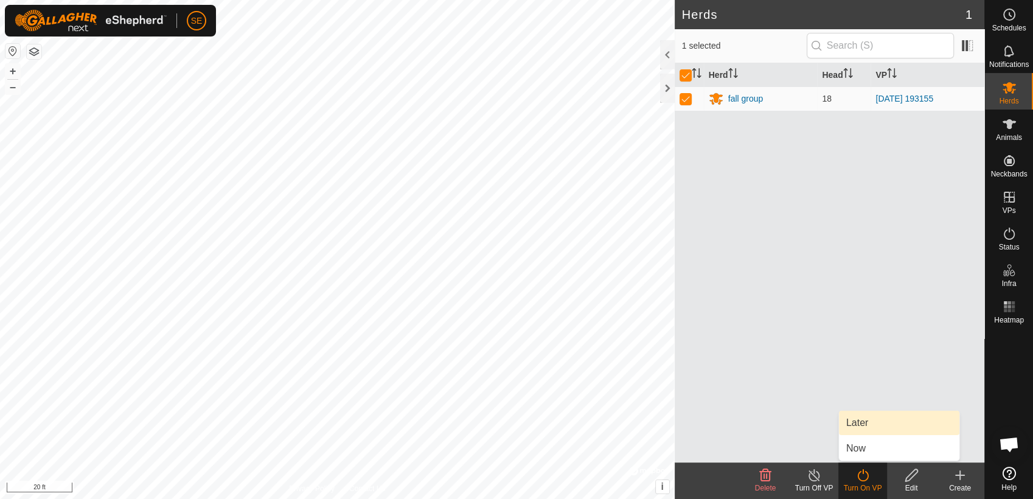
click at [861, 424] on link "Later" at bounding box center [899, 423] width 120 height 24
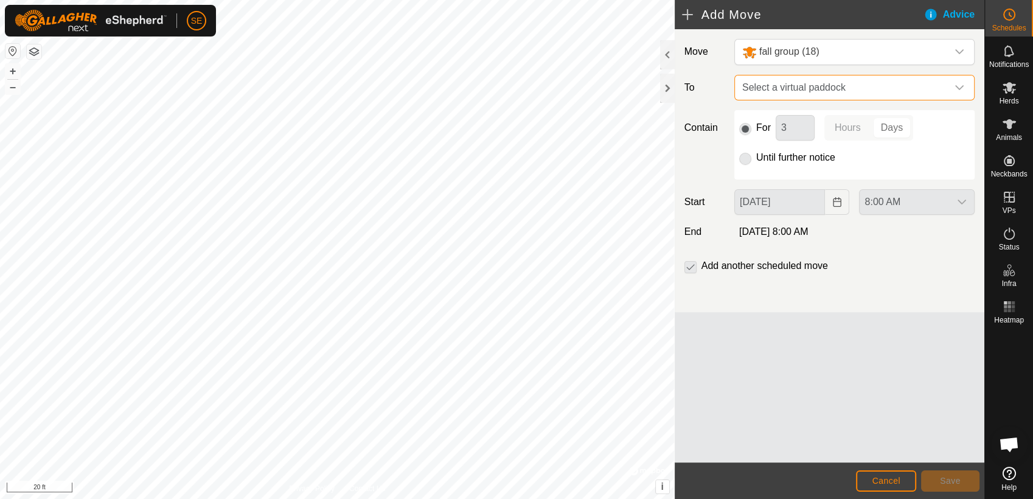
click at [882, 89] on span "Select a virtual paddock" at bounding box center [842, 87] width 210 height 24
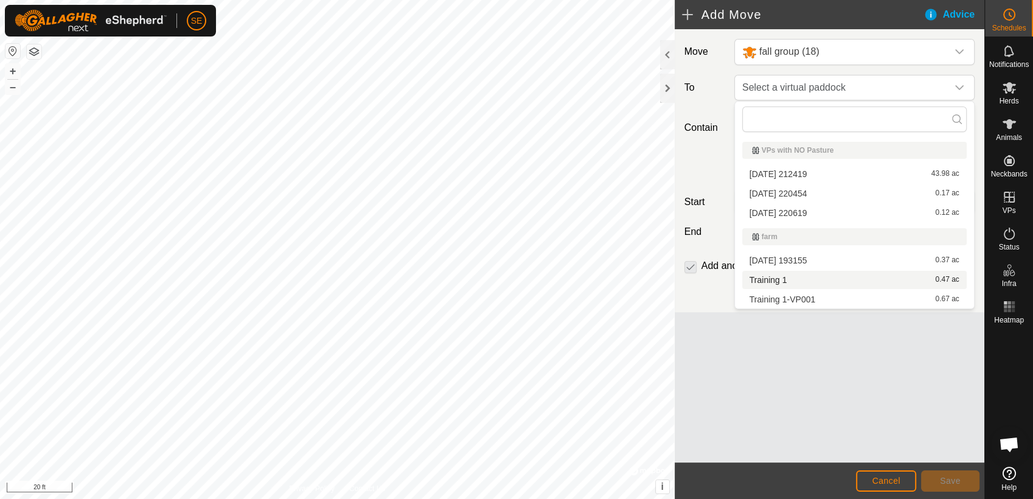
click at [788, 279] on li "Training 1 0.47 ac" at bounding box center [854, 280] width 224 height 18
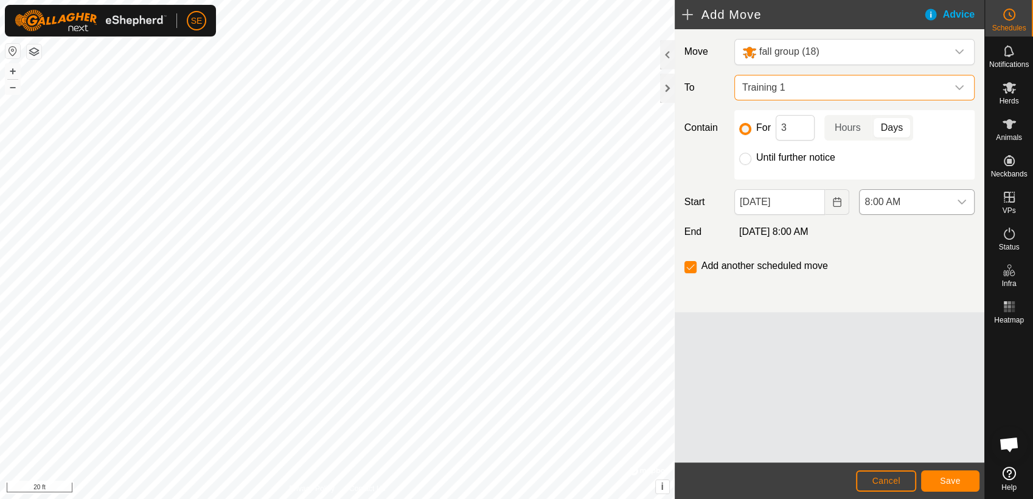
click at [967, 202] on div "dropdown trigger" at bounding box center [962, 202] width 24 height 24
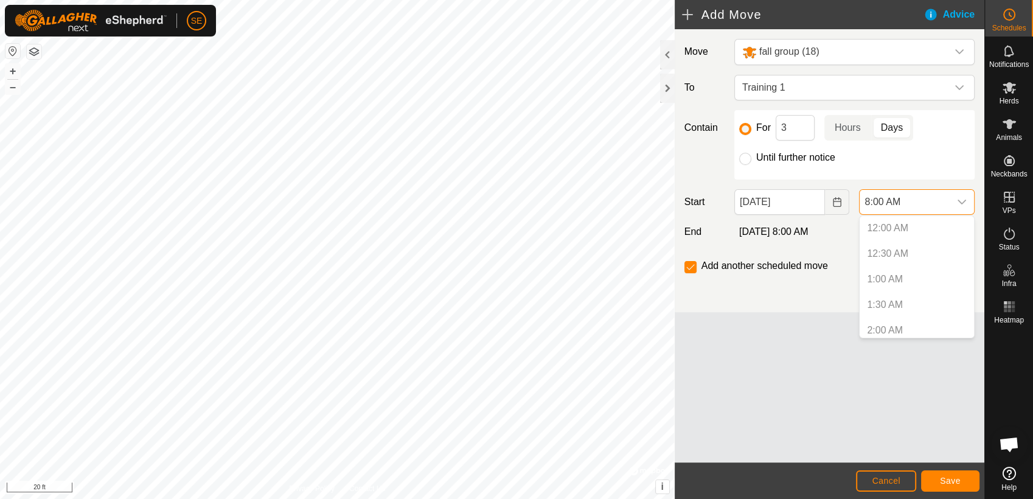
scroll to position [312, 0]
click at [899, 298] on p-selectitem "7:30 AM" at bounding box center [917, 300] width 114 height 24
click at [888, 296] on p-selectitem "7:30 AM" at bounding box center [917, 300] width 114 height 24
click at [896, 290] on p-selectitem "7:30 AM" at bounding box center [917, 300] width 114 height 24
click at [896, 299] on p-selectitem "7:30 AM" at bounding box center [917, 300] width 114 height 24
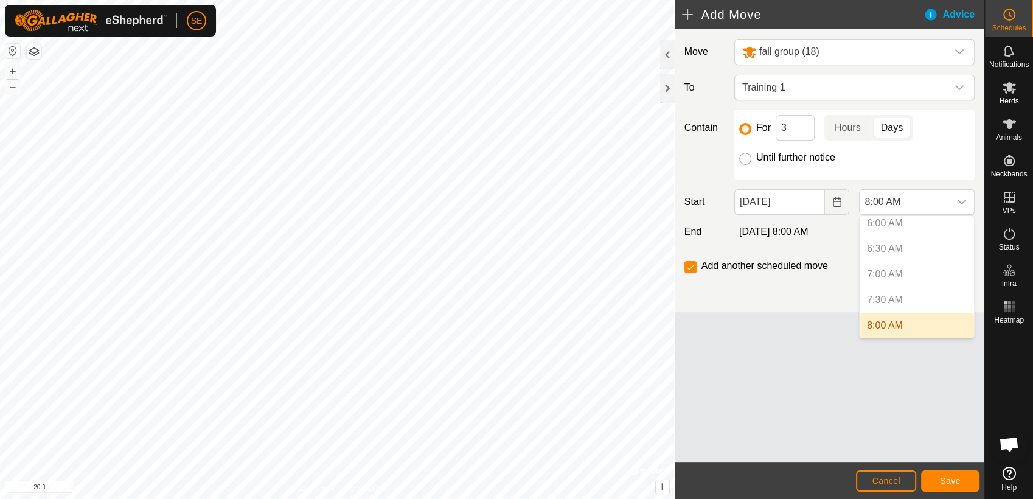
click at [747, 158] on input "Until further notice" at bounding box center [745, 159] width 12 height 12
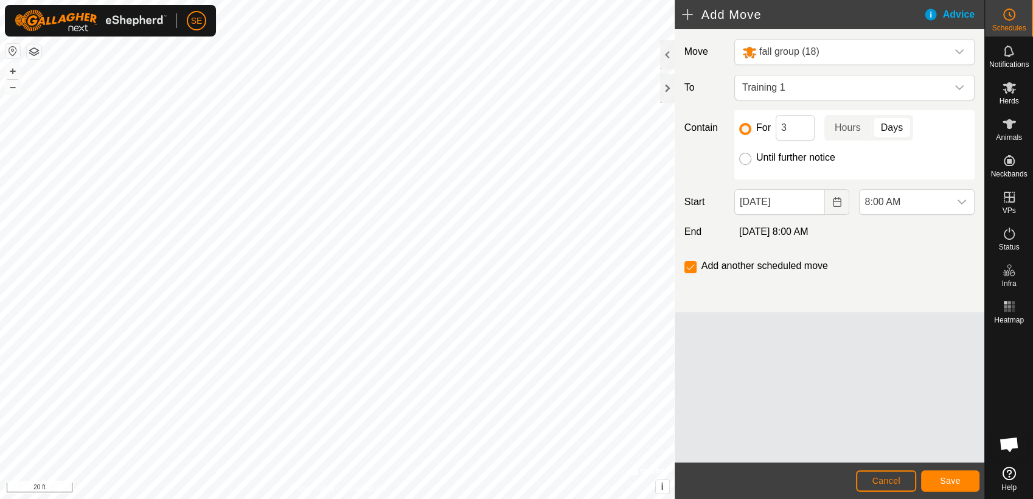
radio input "true"
click at [917, 206] on span "8:00 AM" at bounding box center [905, 202] width 90 height 24
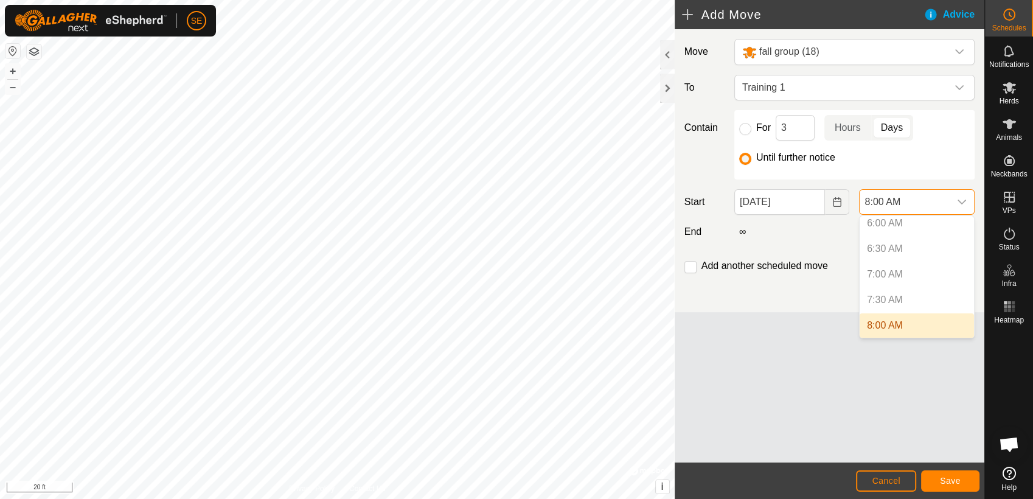
click at [899, 299] on p-selectitem "7:30 AM" at bounding box center [917, 300] width 114 height 24
click at [897, 293] on p-selectitem "7:30 AM" at bounding box center [917, 300] width 114 height 24
click at [900, 294] on p-selectitem "7:30 AM" at bounding box center [917, 300] width 114 height 24
click at [904, 324] on li "8:00 AM" at bounding box center [917, 325] width 114 height 24
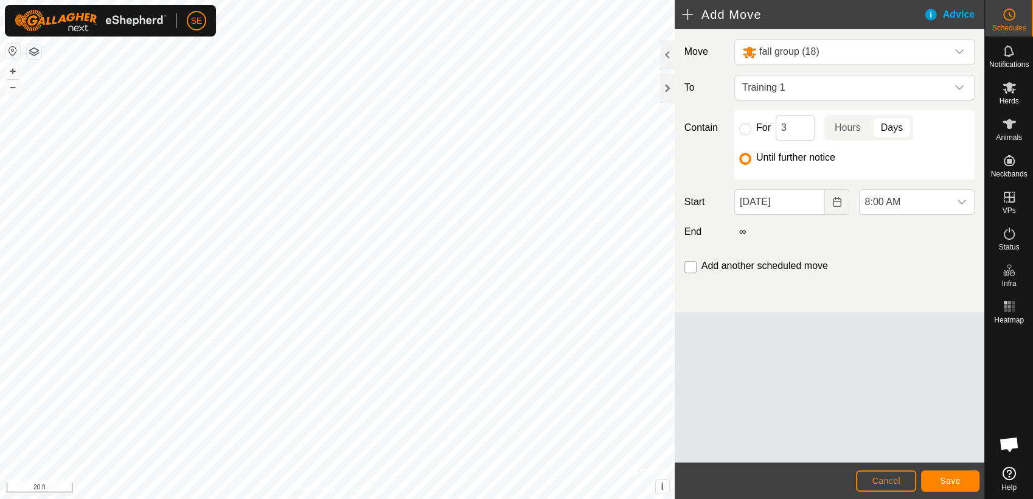
click at [692, 266] on input "checkbox" at bounding box center [690, 267] width 12 height 12
click at [948, 479] on span "Save" at bounding box center [950, 481] width 21 height 10
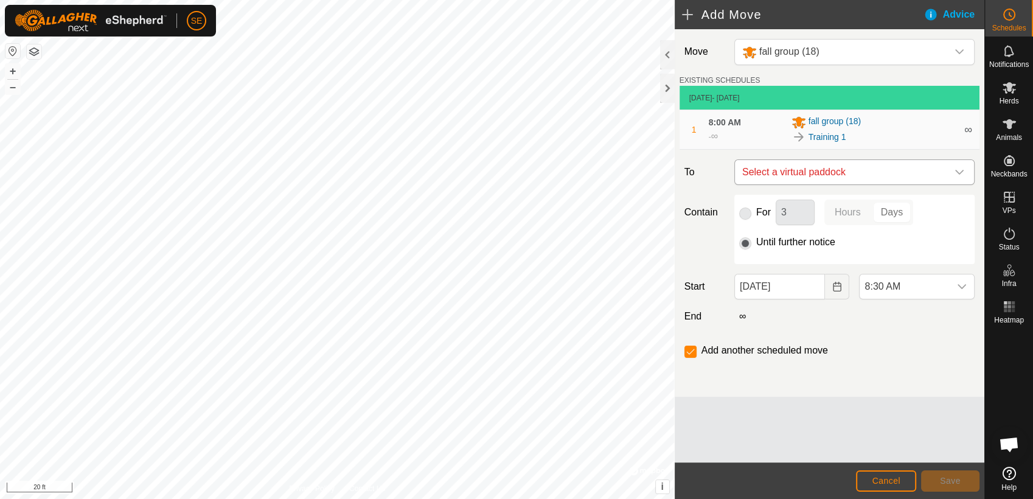
click at [842, 173] on span "Select a virtual paddock" at bounding box center [842, 172] width 210 height 24
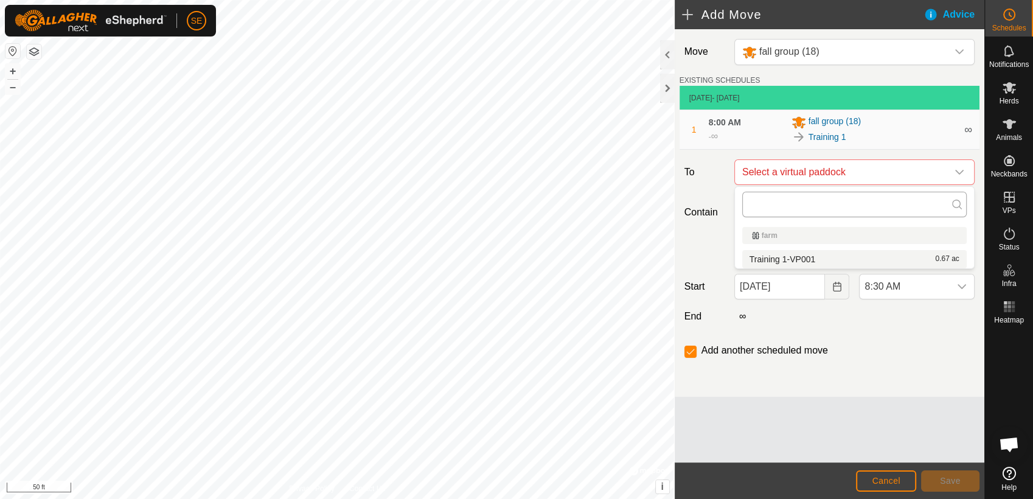
click at [804, 203] on input "text" at bounding box center [854, 205] width 224 height 26
click at [812, 168] on span "Select a virtual paddock" at bounding box center [842, 172] width 210 height 24
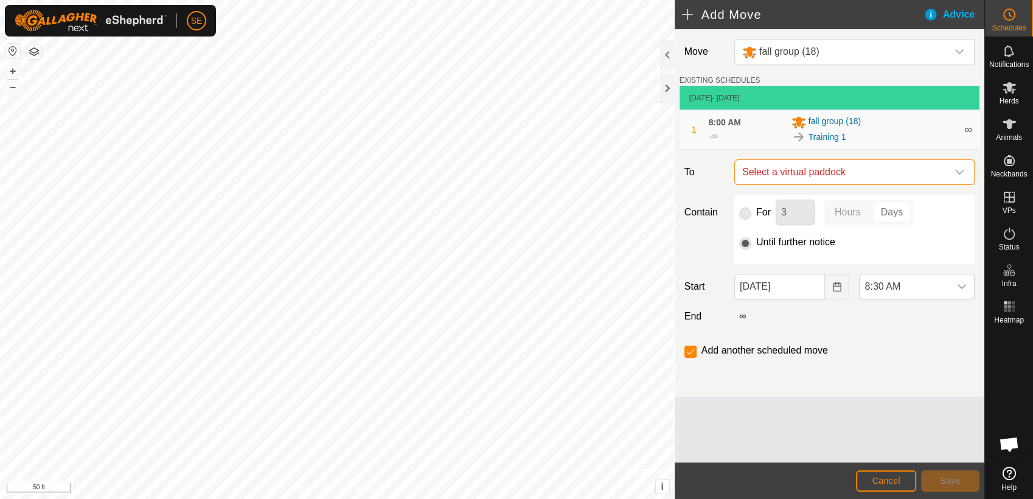
click at [924, 170] on span "Select a virtual paddock" at bounding box center [842, 172] width 210 height 24
click at [911, 254] on li "Training 1-VP001 0.67 ac" at bounding box center [854, 259] width 224 height 18
checkbox input "false"
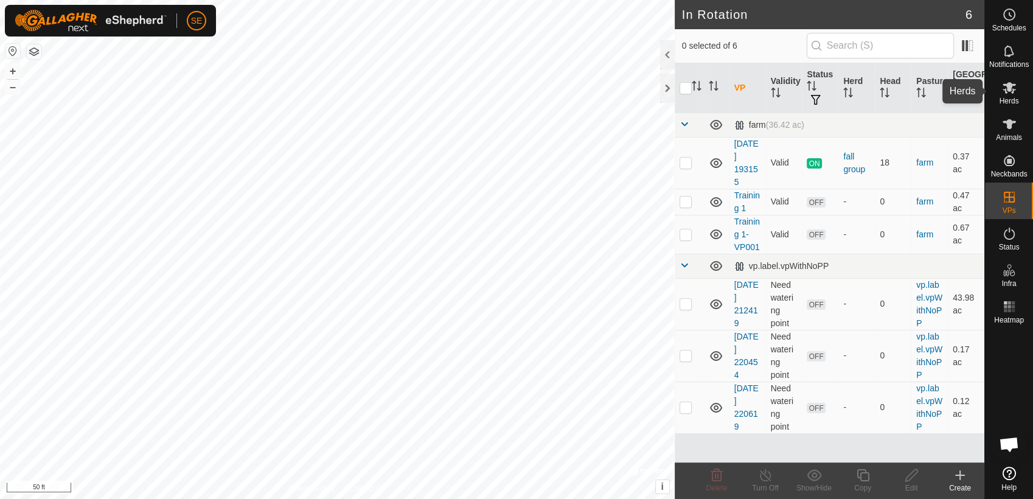
click at [1013, 90] on icon at bounding box center [1009, 88] width 13 height 12
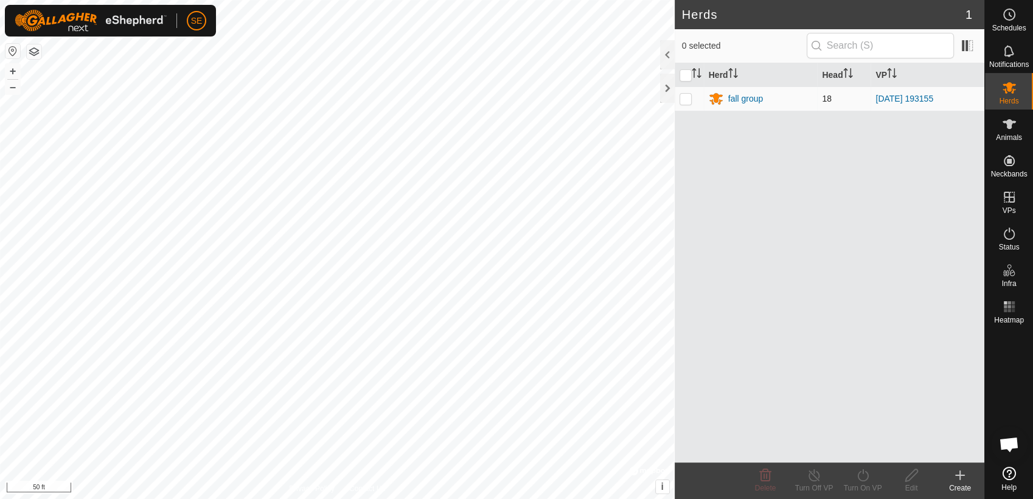
click at [683, 99] on p-checkbox at bounding box center [686, 99] width 12 height 10
checkbox input "true"
click at [865, 479] on icon at bounding box center [862, 475] width 15 height 15
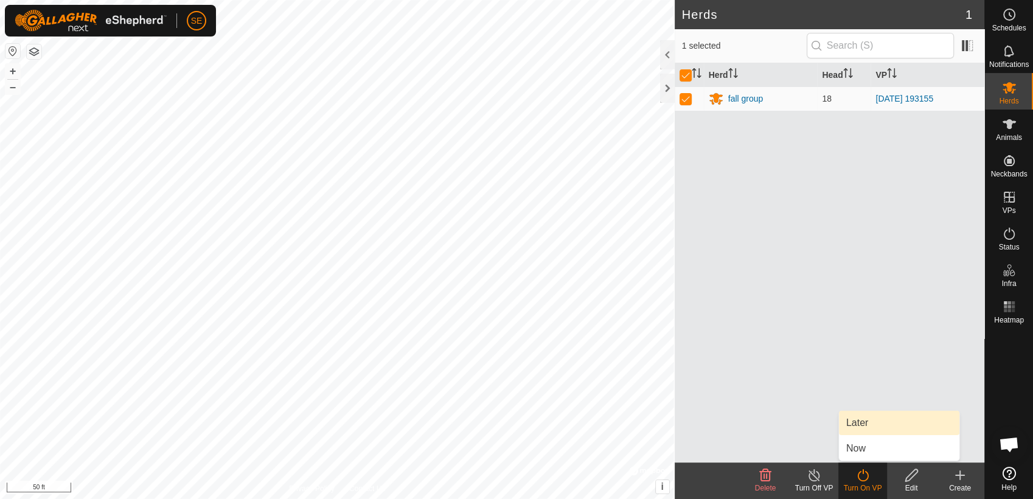
click at [866, 417] on link "Later" at bounding box center [899, 423] width 120 height 24
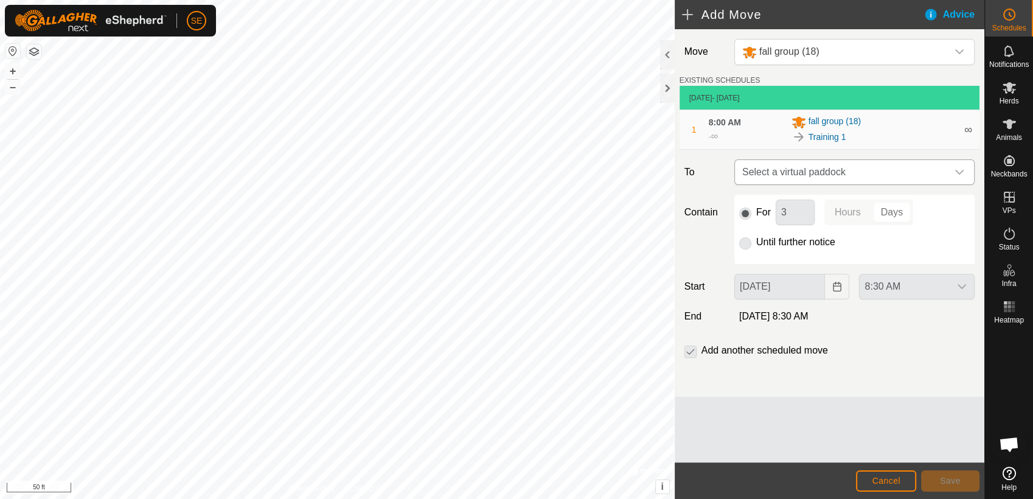
click at [869, 175] on span "Select a virtual paddock" at bounding box center [842, 172] width 210 height 24
click at [832, 201] on input "text" at bounding box center [854, 205] width 224 height 26
click at [837, 260] on li "Training 1-VP001 0.67 ac" at bounding box center [854, 259] width 224 height 18
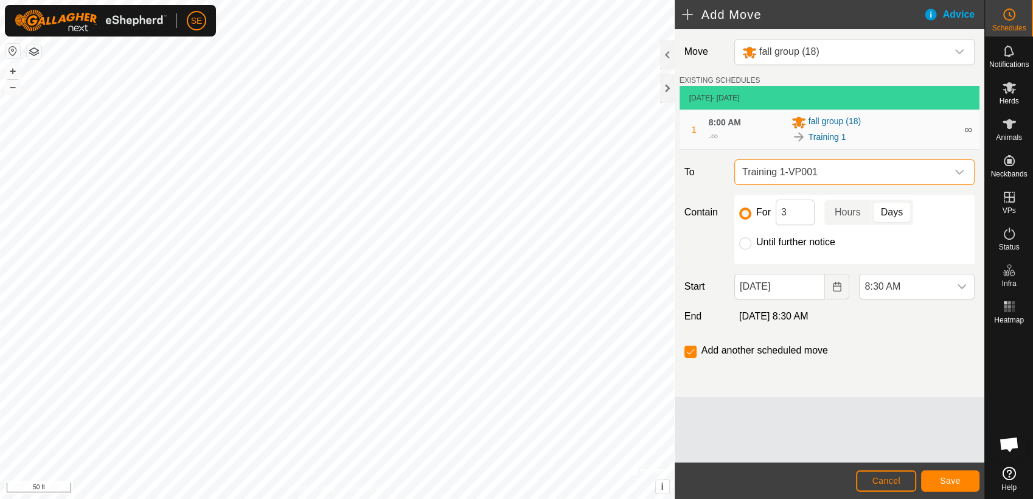
click at [829, 172] on span "Training 1-VP001" at bounding box center [842, 172] width 210 height 24
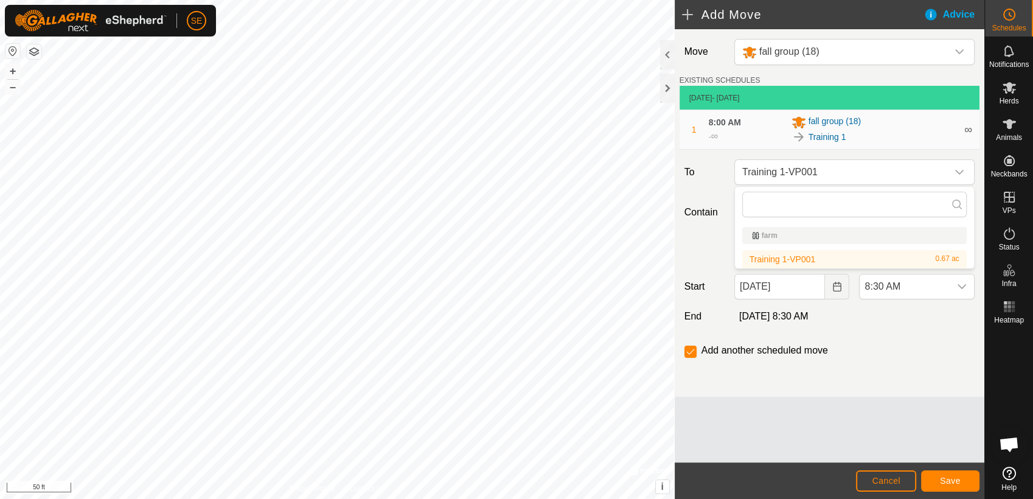
click at [815, 260] on li "Training 1-VP001 0.67 ac" at bounding box center [854, 259] width 224 height 18
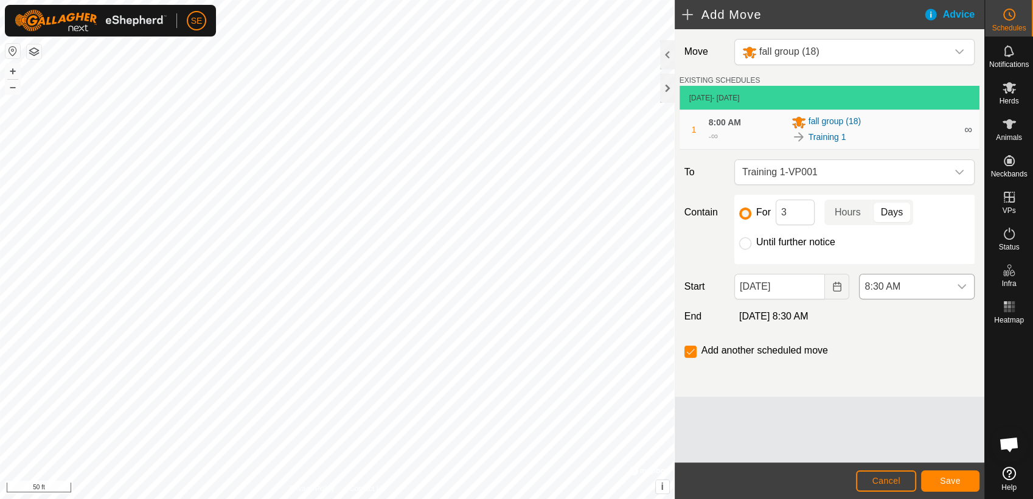
click at [964, 284] on icon "dropdown trigger" at bounding box center [962, 287] width 10 height 10
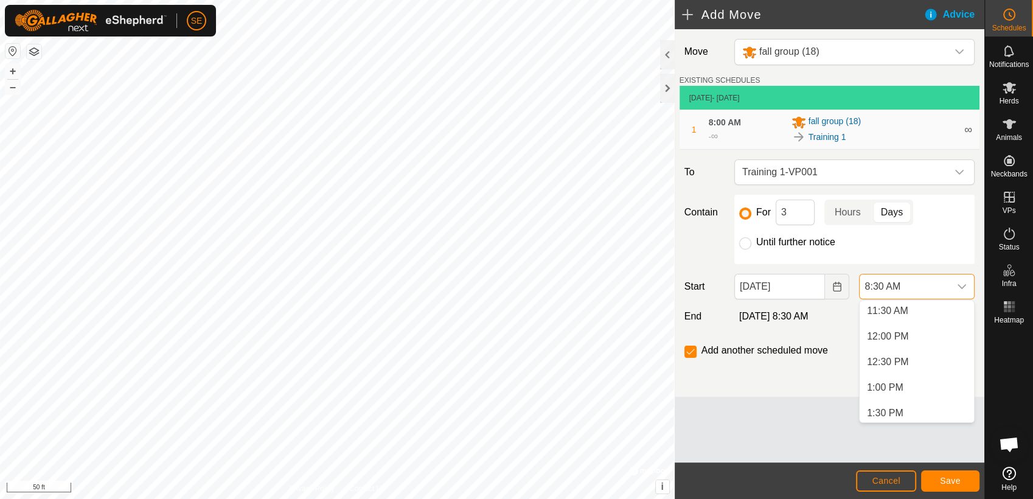
scroll to position [605, 0]
click at [930, 371] on li "1:00 PM" at bounding box center [917, 372] width 114 height 24
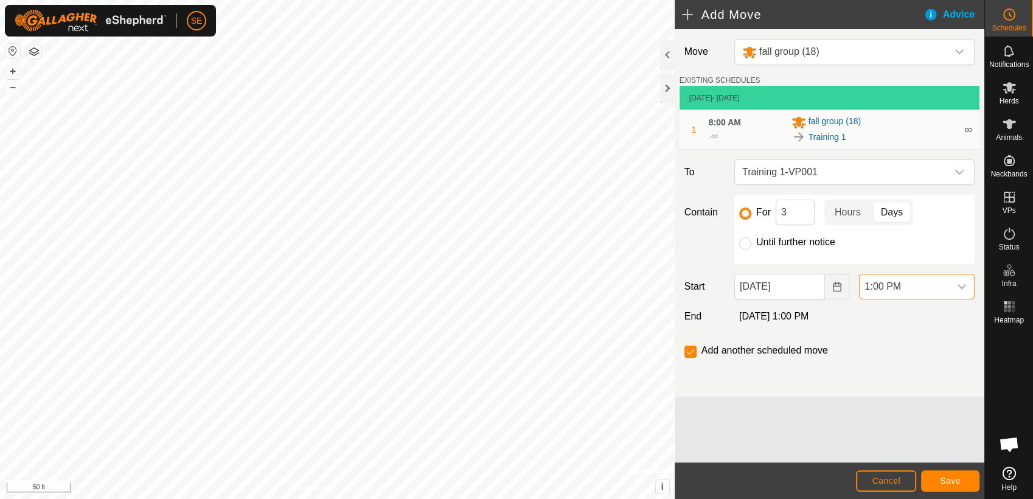
scroll to position [434, 0]
click at [961, 483] on button "Save" at bounding box center [950, 480] width 58 height 21
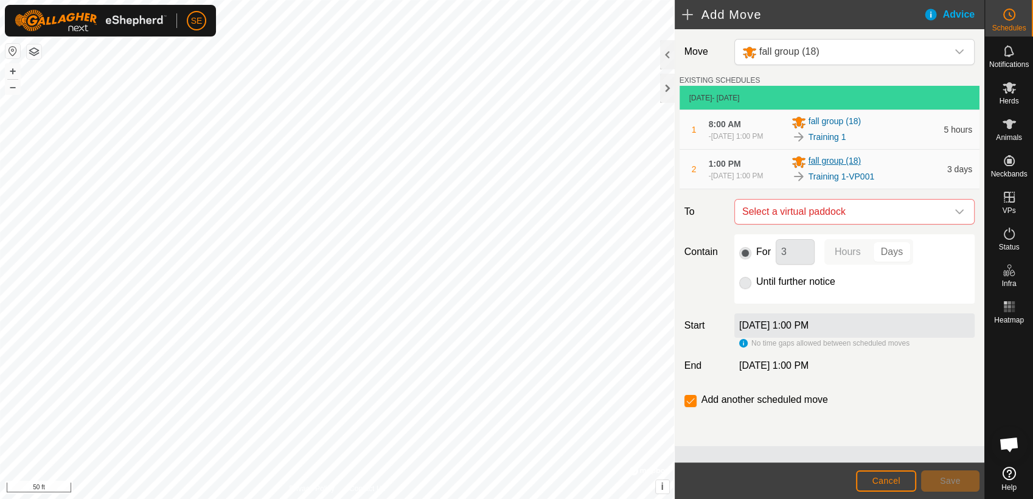
click at [878, 168] on div "fall group (18)" at bounding box center [866, 162] width 148 height 15
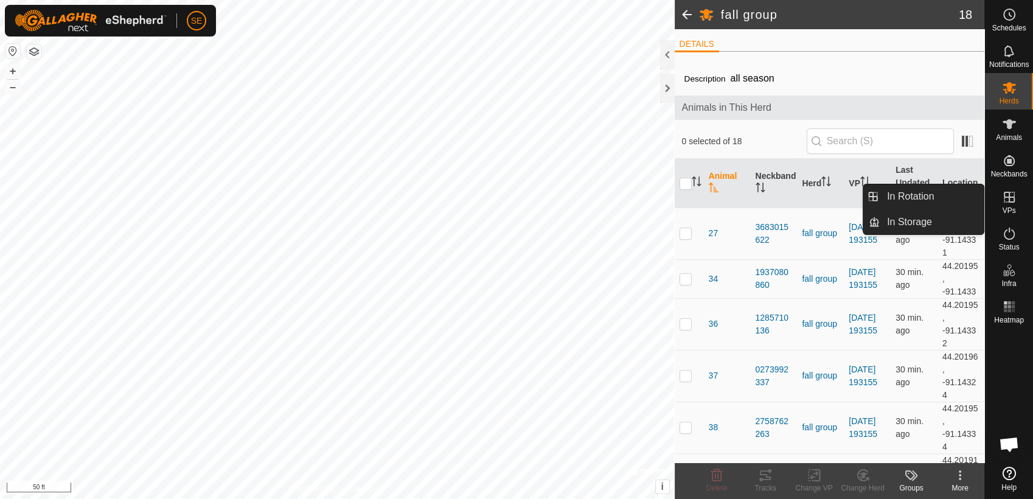
click at [1008, 201] on icon at bounding box center [1009, 197] width 11 height 11
click at [949, 196] on link "In Rotation" at bounding box center [932, 196] width 104 height 24
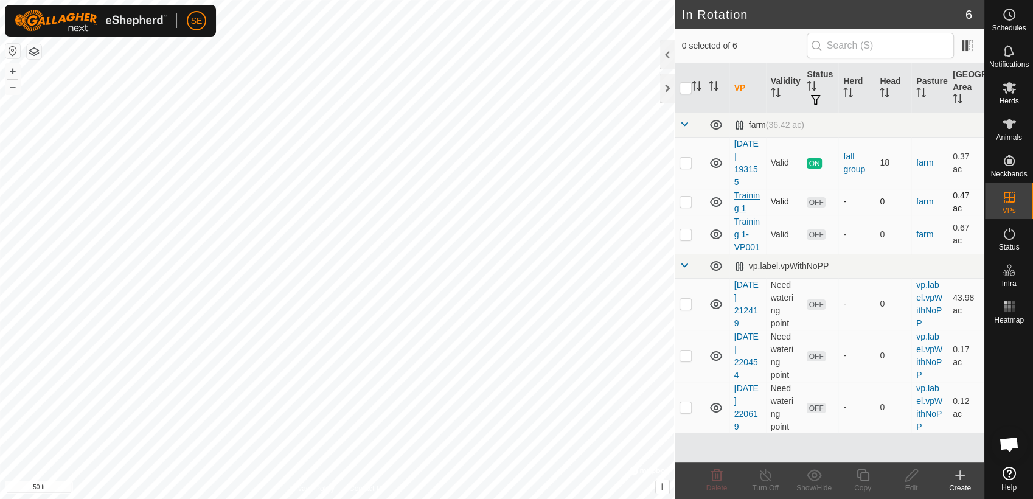
click at [752, 197] on link "Training 1" at bounding box center [747, 201] width 26 height 23
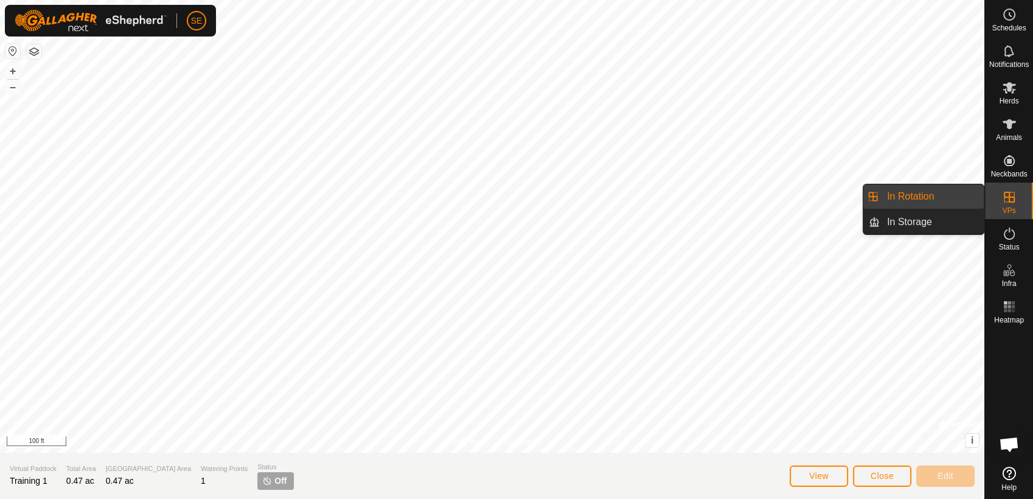
click at [938, 198] on link "In Rotation" at bounding box center [932, 196] width 104 height 24
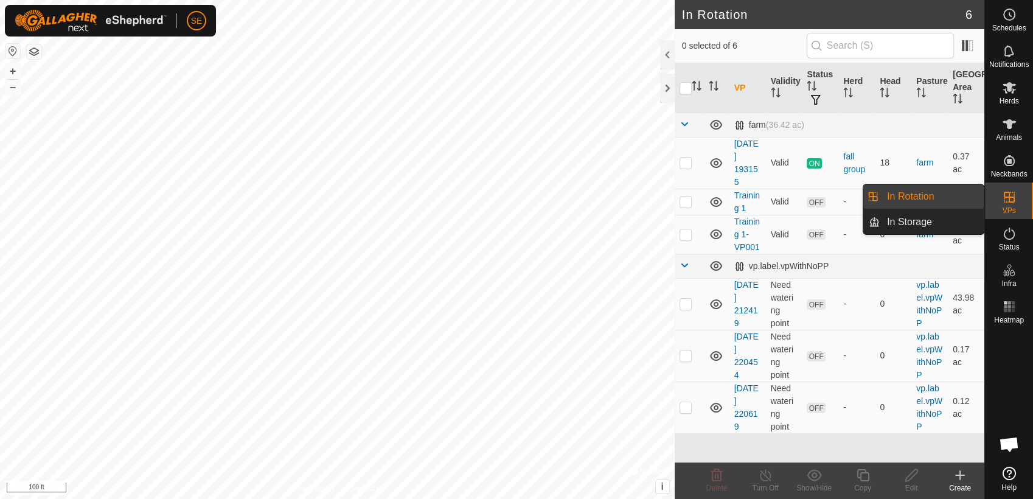
click at [938, 193] on link "In Rotation" at bounding box center [932, 196] width 104 height 24
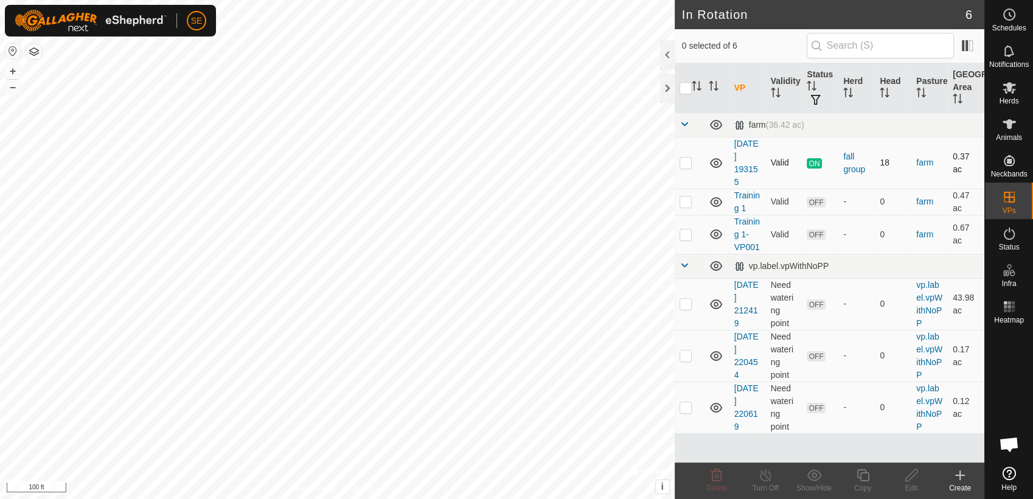
click at [686, 160] on p-checkbox at bounding box center [686, 163] width 12 height 10
checkbox input "true"
click at [686, 200] on p-checkbox at bounding box center [686, 202] width 12 height 10
checkbox input "true"
click at [678, 159] on td at bounding box center [689, 163] width 29 height 52
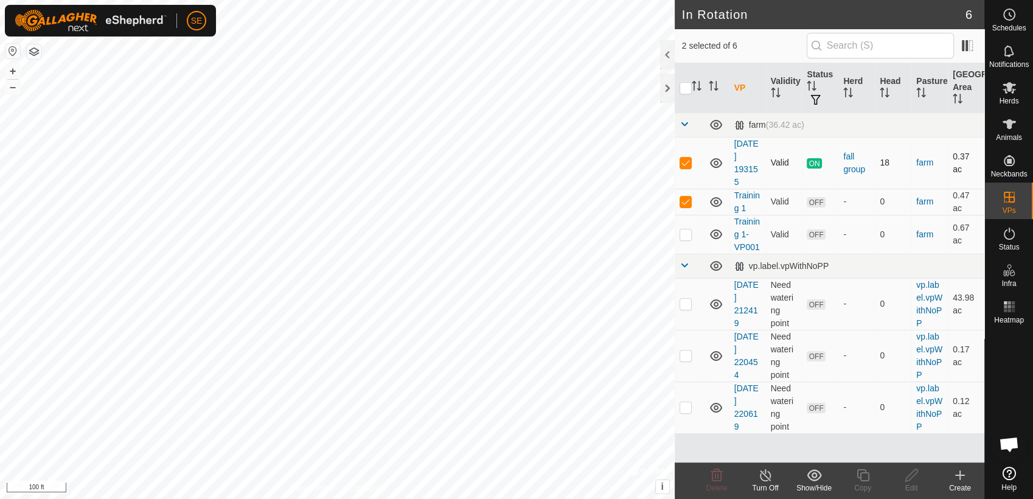
checkbox input "false"
click at [687, 233] on p-checkbox at bounding box center [686, 234] width 12 height 10
checkbox input "true"
click at [740, 88] on th "VP" at bounding box center [747, 88] width 37 height 50
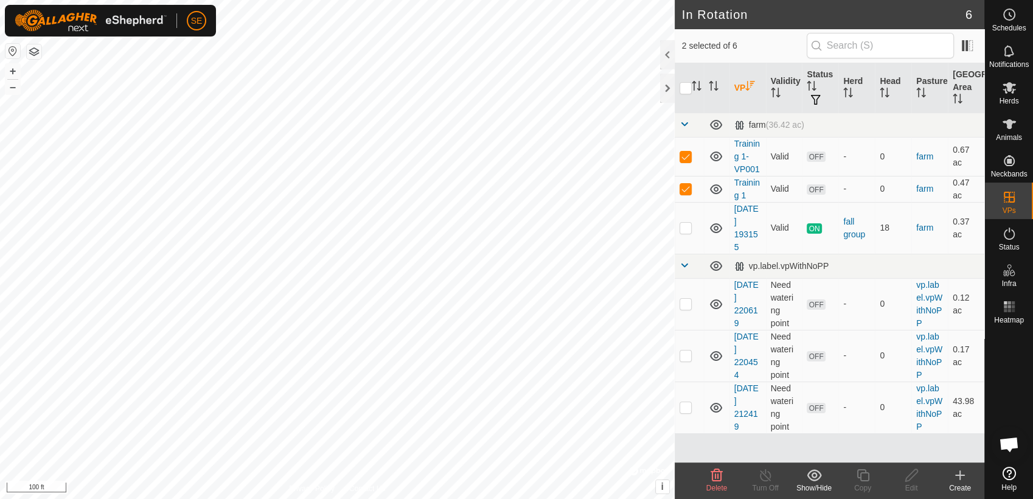
click at [816, 475] on icon at bounding box center [814, 475] width 15 height 12
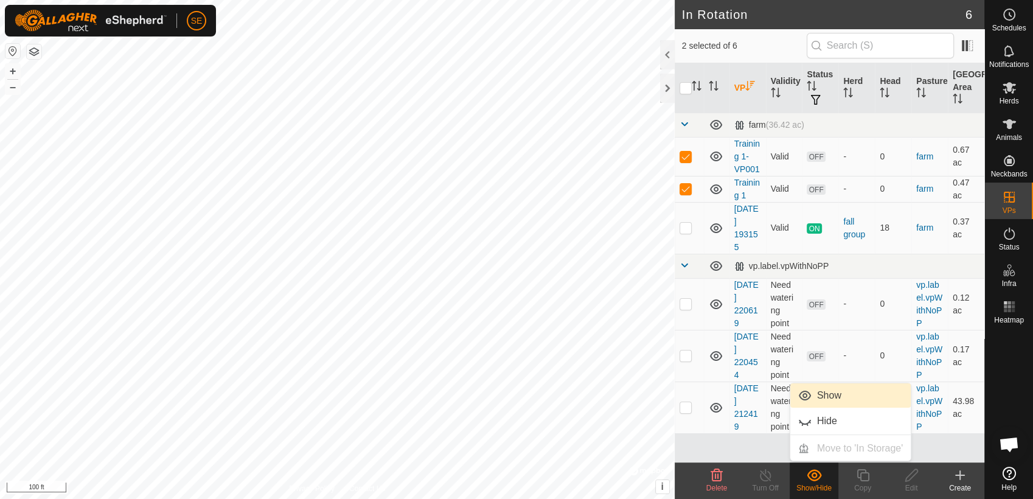
click at [832, 388] on link "Show" at bounding box center [850, 395] width 120 height 24
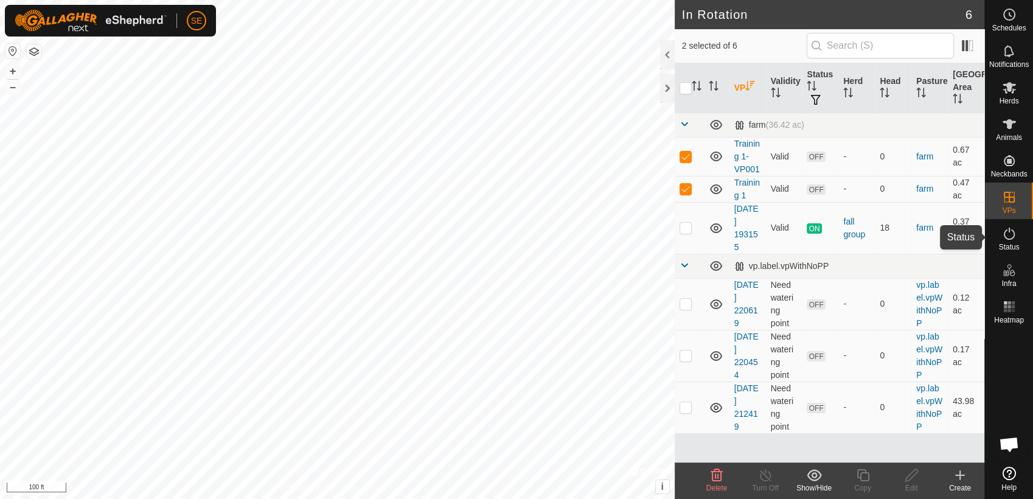
click at [1004, 238] on icon at bounding box center [1009, 233] width 15 height 15
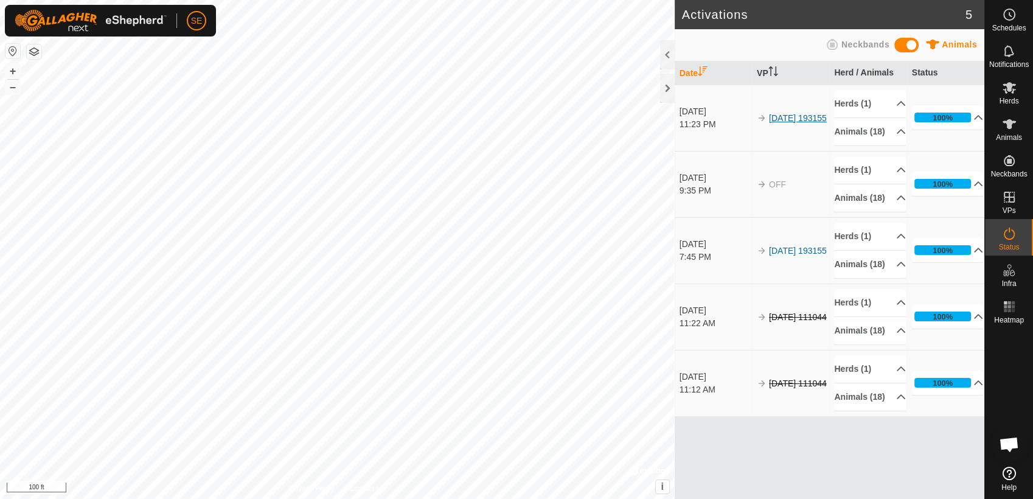
click at [779, 117] on link "[DATE] 193155" at bounding box center [798, 118] width 58 height 10
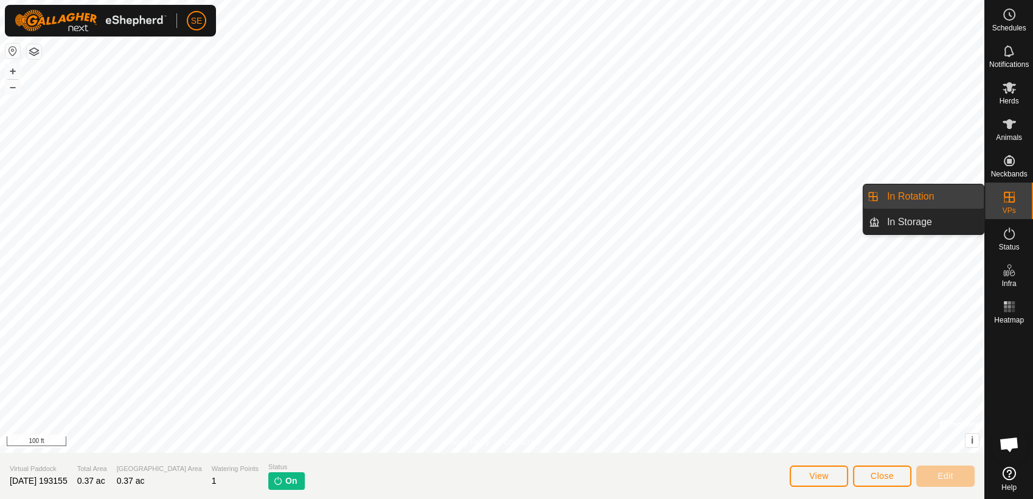
click at [935, 196] on link "In Rotation" at bounding box center [932, 196] width 104 height 24
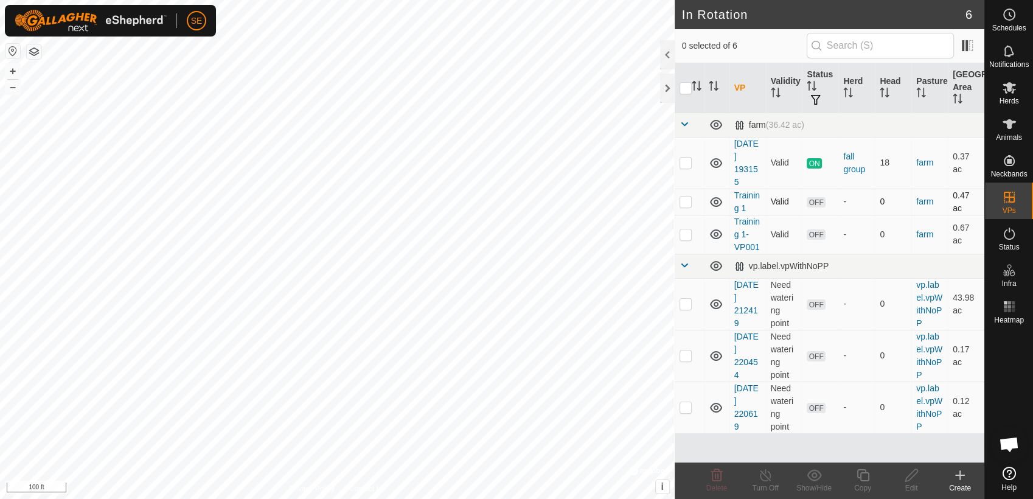
click at [683, 203] on p-checkbox at bounding box center [686, 202] width 12 height 10
checkbox input "true"
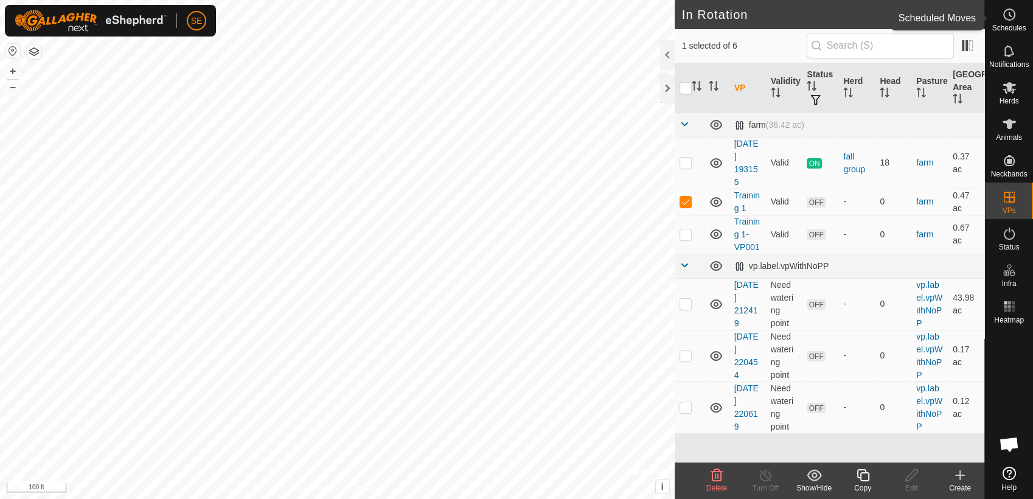
click at [1009, 17] on icon at bounding box center [1009, 14] width 15 height 15
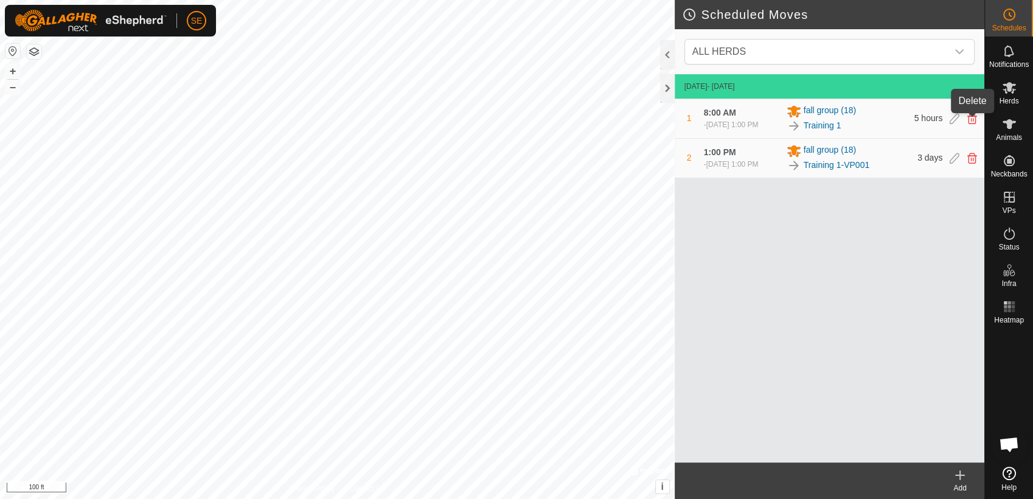
click at [971, 122] on icon at bounding box center [972, 118] width 10 height 11
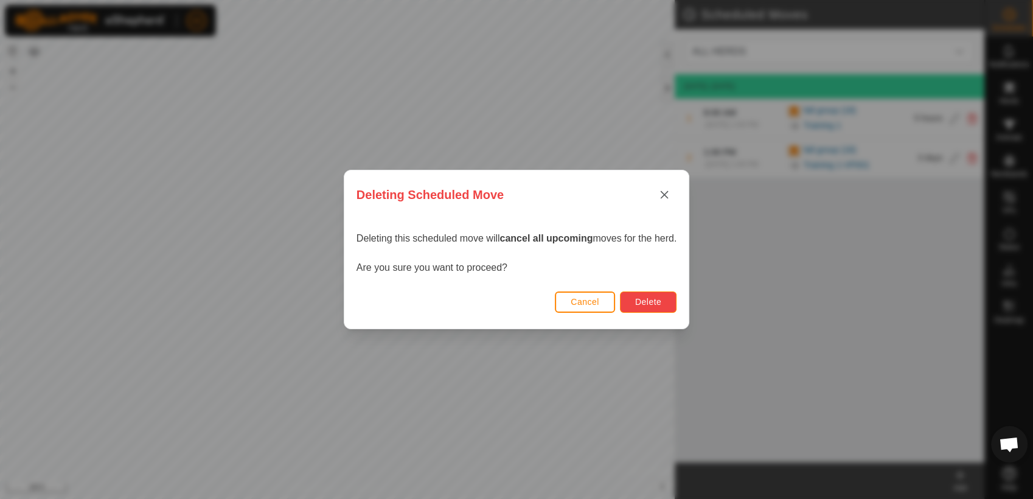
click at [641, 302] on span "Delete" at bounding box center [648, 302] width 26 height 10
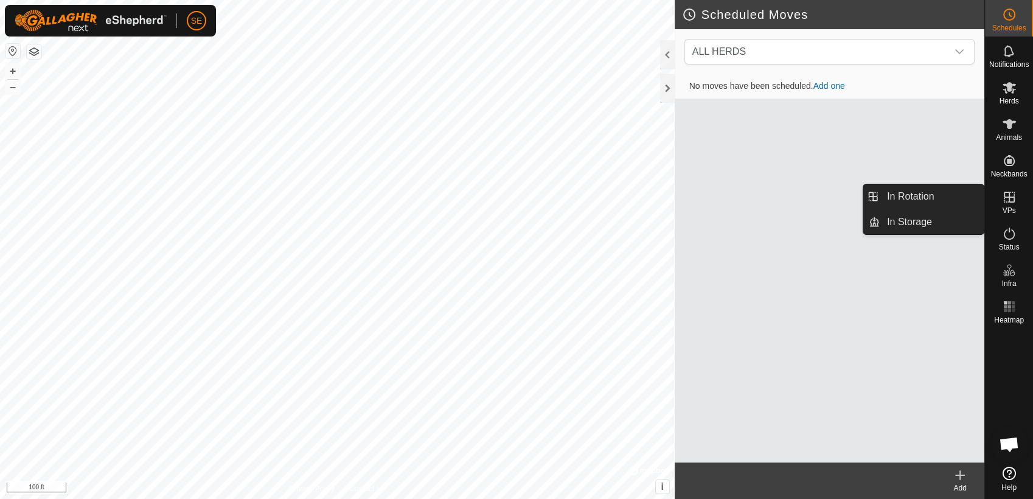
click at [1008, 207] on span "VPs" at bounding box center [1008, 210] width 13 height 7
click at [933, 192] on link "In Rotation" at bounding box center [932, 196] width 104 height 24
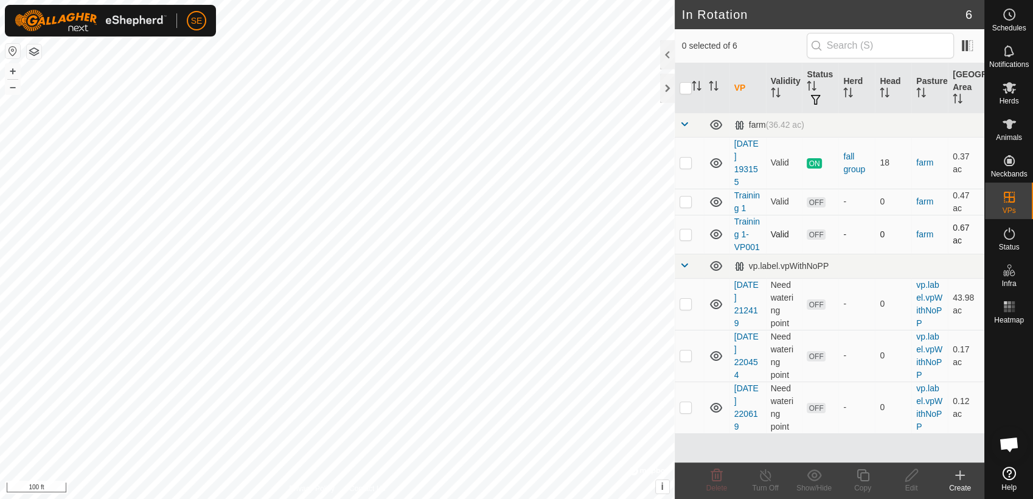
checkbox input "true"
click at [914, 477] on icon at bounding box center [911, 475] width 15 height 15
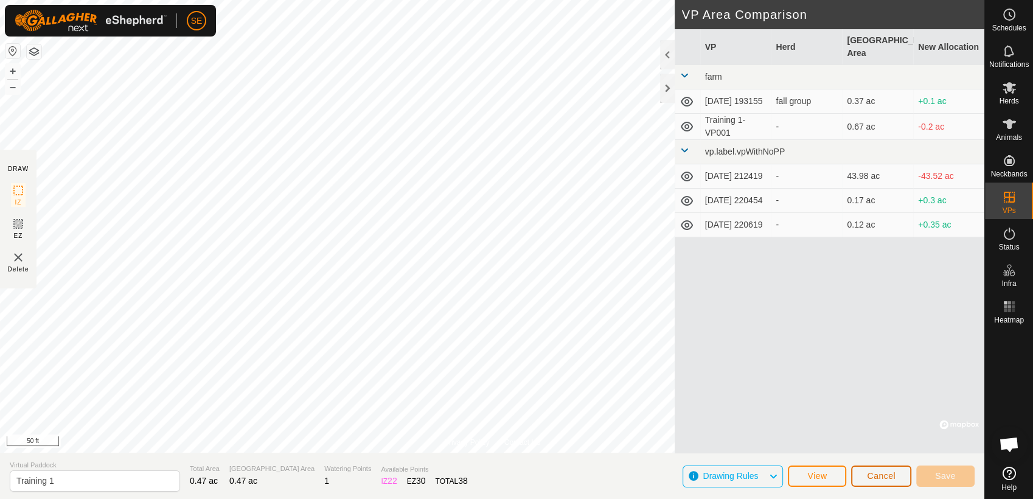
click at [879, 472] on span "Cancel" at bounding box center [881, 476] width 29 height 10
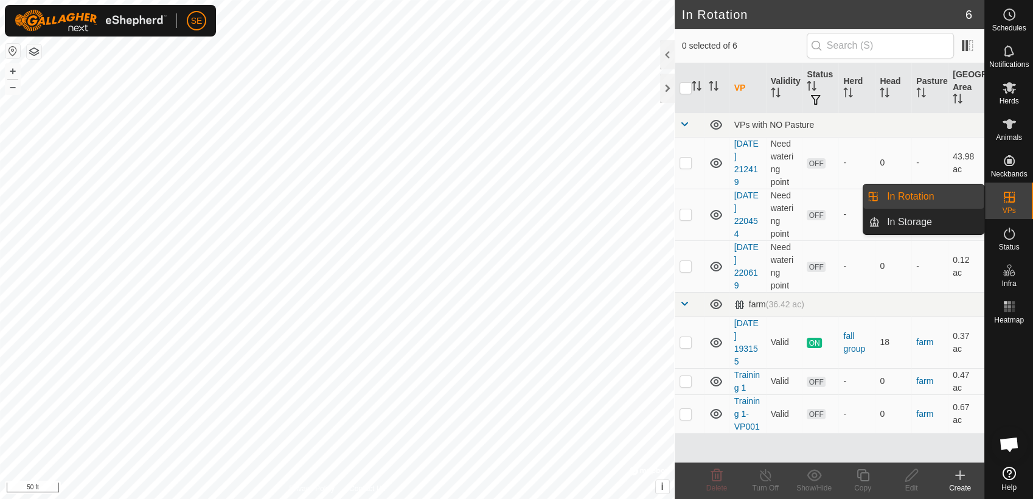
click at [923, 195] on link "In Rotation" at bounding box center [932, 196] width 104 height 24
click at [921, 191] on link "In Rotation" at bounding box center [932, 196] width 104 height 24
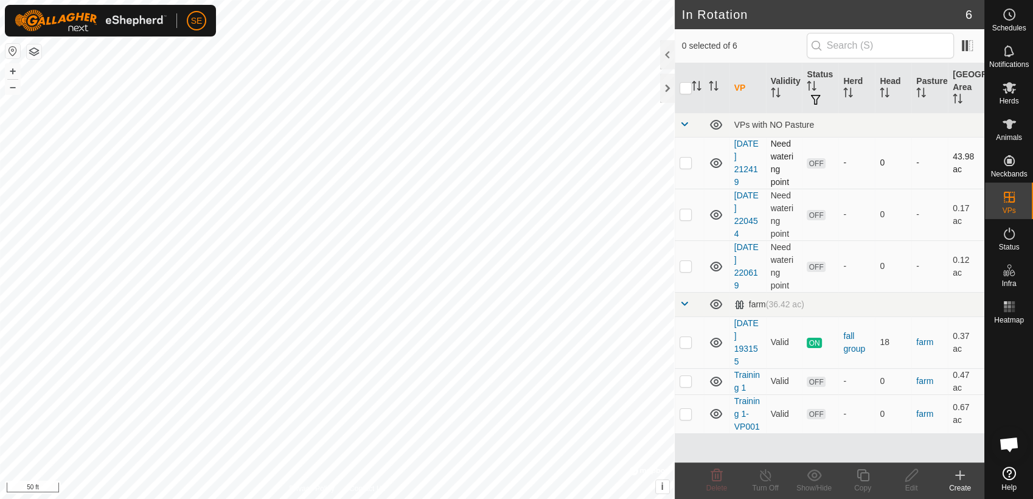
click at [685, 160] on p-checkbox at bounding box center [686, 163] width 12 height 10
click at [685, 161] on p-checkbox at bounding box center [686, 163] width 12 height 10
checkbox input "false"
click at [687, 211] on p-checkbox at bounding box center [686, 214] width 12 height 10
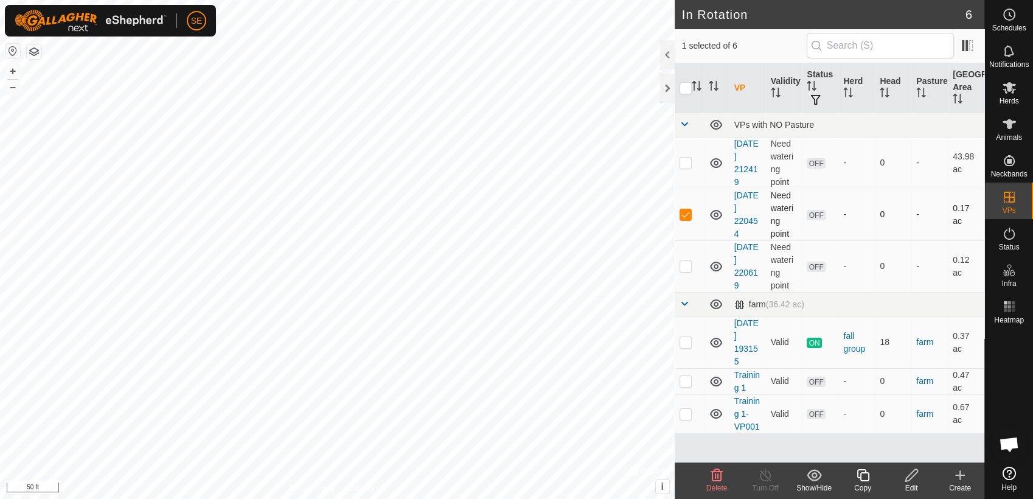
checkbox input "false"
click at [684, 265] on p-checkbox at bounding box center [686, 266] width 12 height 10
checkbox input "false"
click at [684, 341] on p-checkbox at bounding box center [686, 342] width 12 height 10
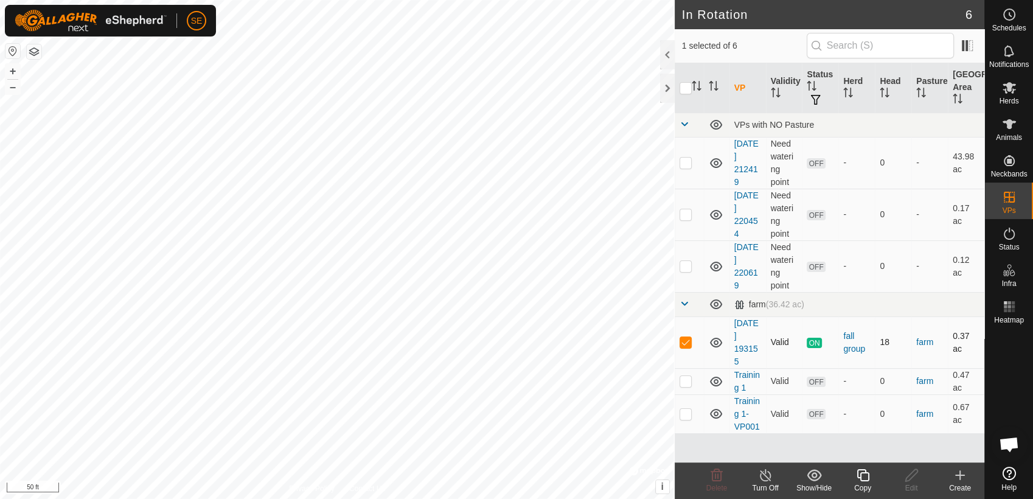
click at [684, 337] on p-checkbox at bounding box center [686, 342] width 12 height 10
checkbox input "false"
click at [686, 382] on p-checkbox at bounding box center [686, 381] width 12 height 10
click at [687, 380] on p-checkbox at bounding box center [686, 381] width 12 height 10
checkbox input "false"
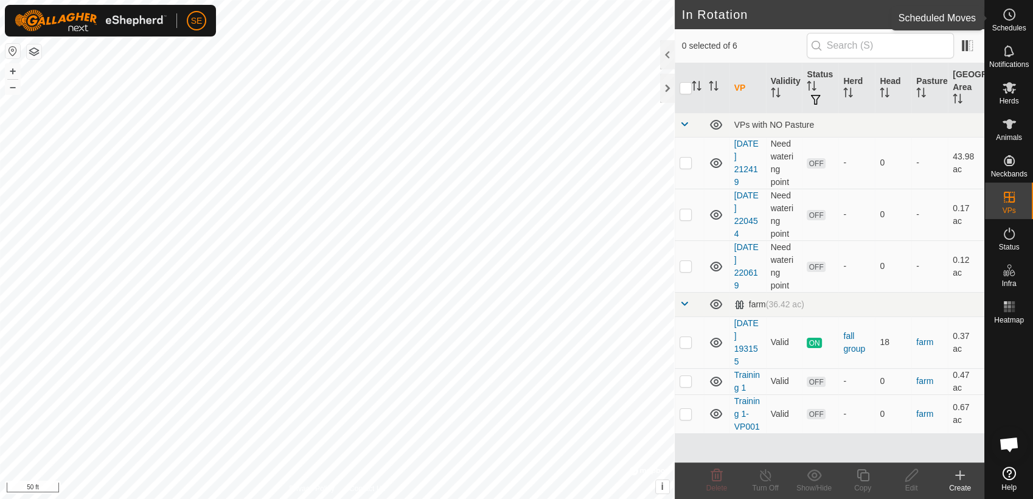
click at [1010, 19] on icon at bounding box center [1009, 14] width 15 height 15
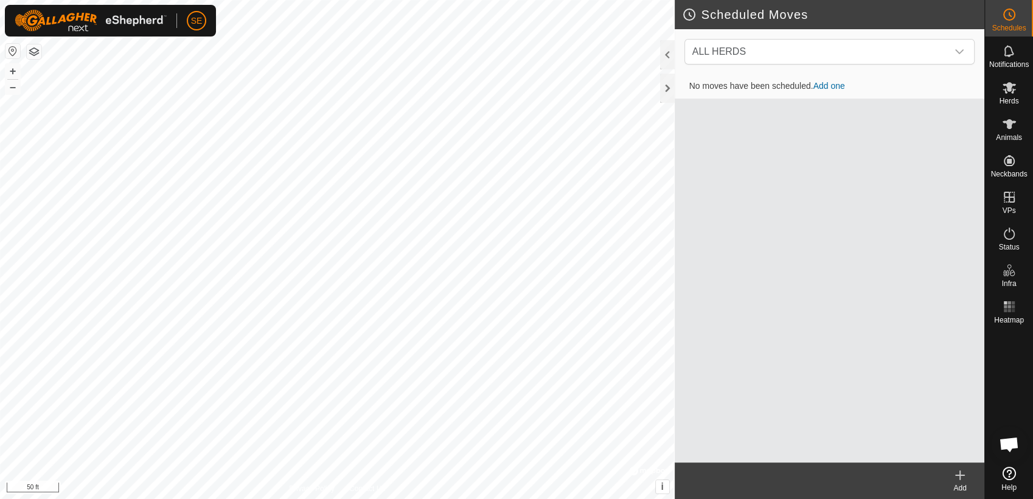
click at [829, 85] on link "Add one" at bounding box center [829, 86] width 32 height 10
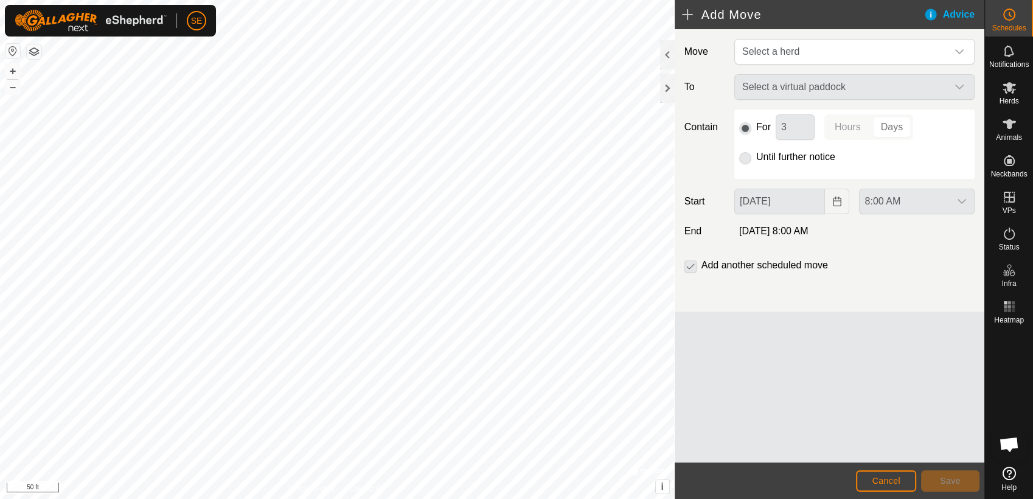
click at [808, 89] on div "Select a virtual paddock" at bounding box center [854, 87] width 250 height 26
click at [811, 85] on div "Select a virtual paddock" at bounding box center [854, 87] width 250 height 26
click at [787, 90] on div "Select a virtual paddock" at bounding box center [854, 87] width 250 height 26
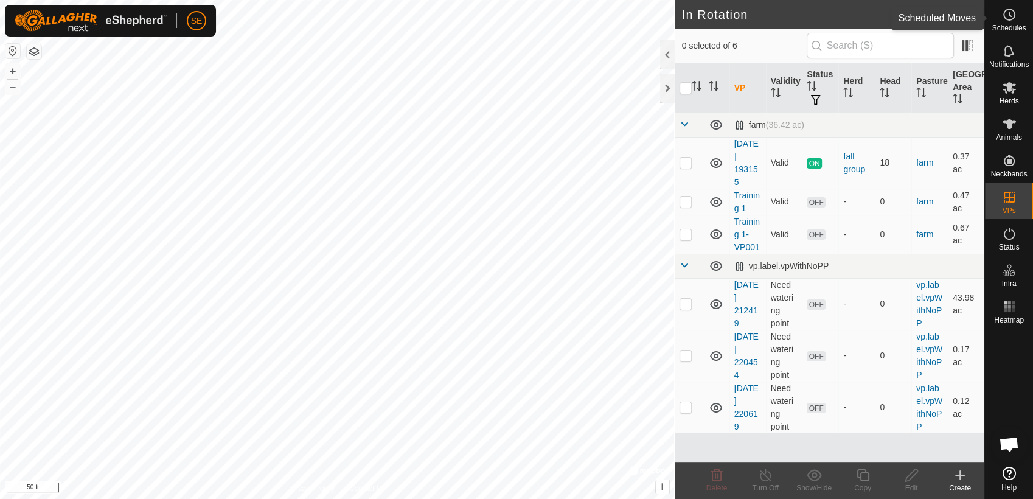
click at [1009, 24] on span "Schedules" at bounding box center [1009, 27] width 34 height 7
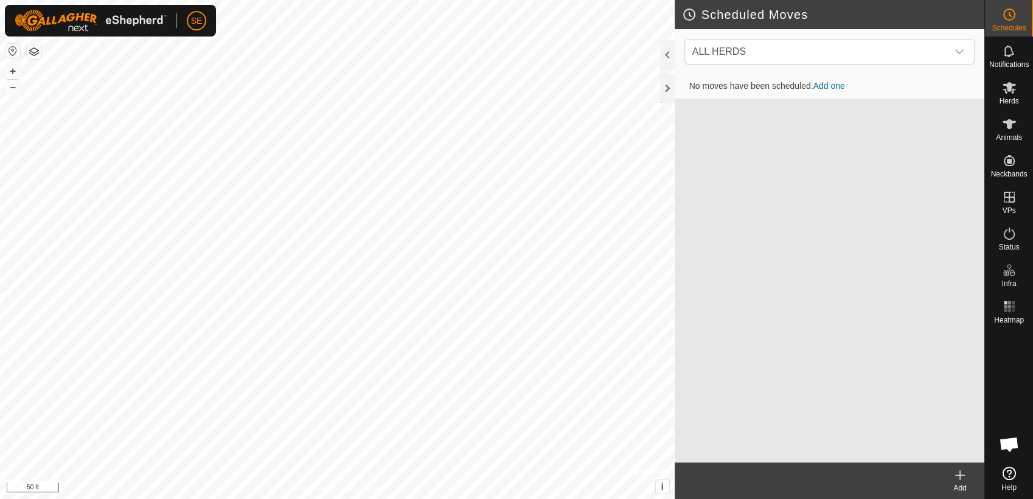
click at [829, 85] on link "Add one" at bounding box center [829, 86] width 32 height 10
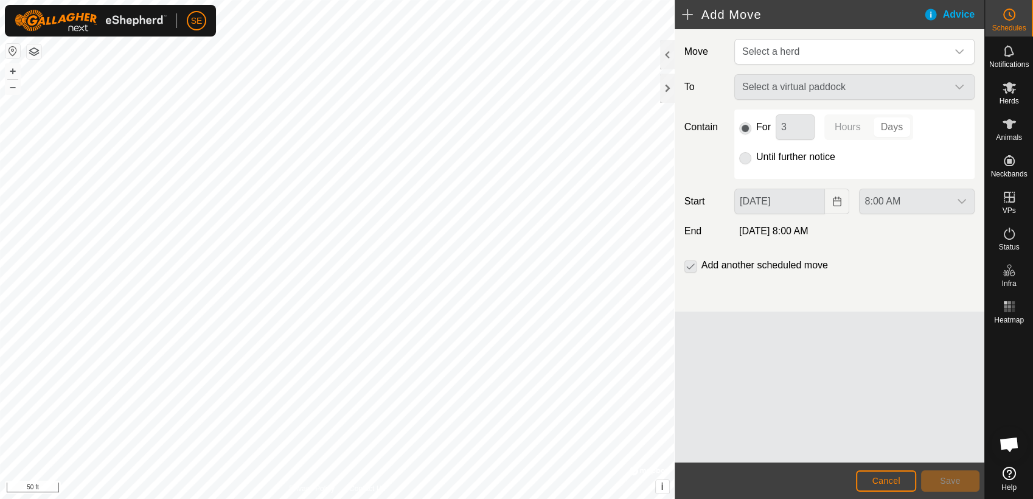
click at [824, 77] on div "Select a virtual paddock" at bounding box center [854, 87] width 250 height 26
click at [958, 84] on div "Select a virtual paddock" at bounding box center [854, 87] width 250 height 26
click at [691, 265] on p-checkbox at bounding box center [690, 265] width 12 height 15
click at [924, 198] on div "8:00 AM" at bounding box center [916, 202] width 125 height 26
click at [962, 197] on div "8:00 AM" at bounding box center [916, 202] width 125 height 26
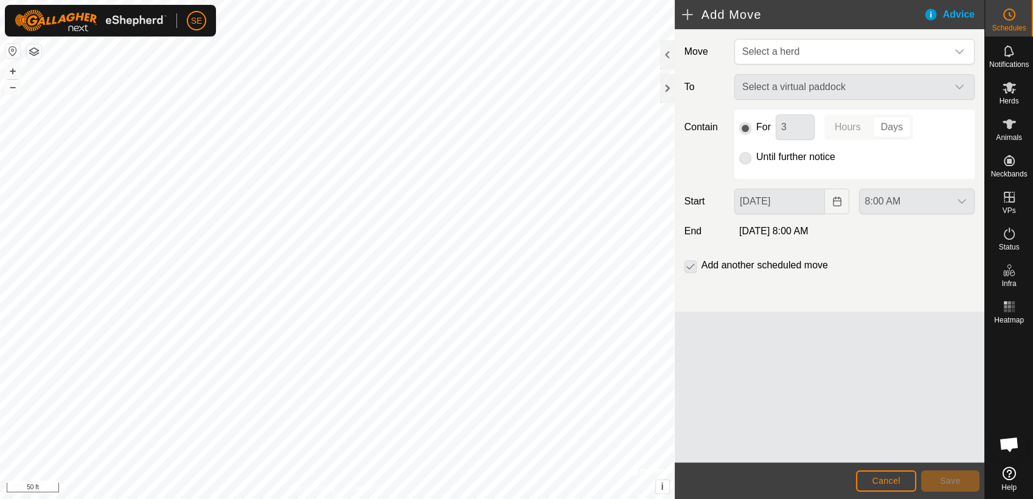
click at [745, 156] on p-radiobutton at bounding box center [745, 157] width 12 height 15
click at [756, 154] on label "Until further notice" at bounding box center [795, 157] width 79 height 10
click at [778, 53] on span "Select a herd" at bounding box center [770, 51] width 57 height 10
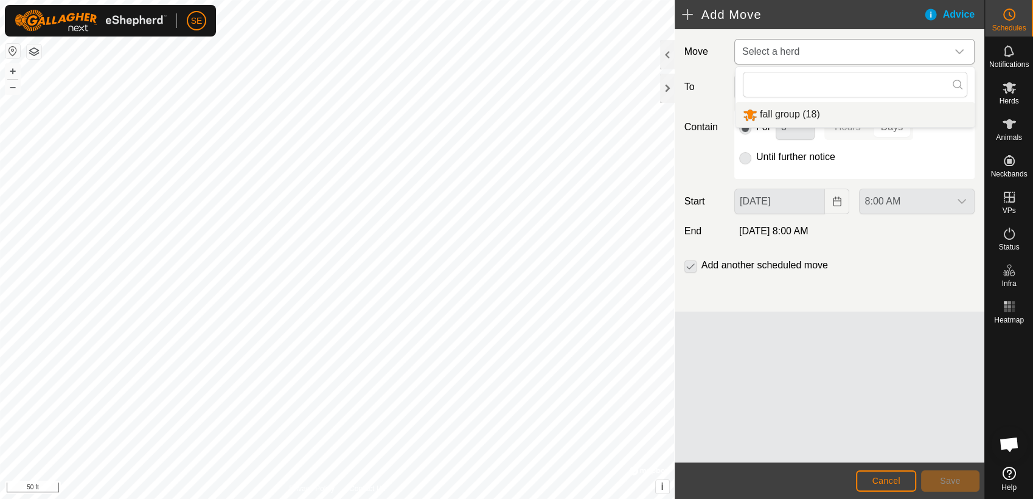
click at [792, 114] on li "fall group (18)" at bounding box center [855, 114] width 239 height 25
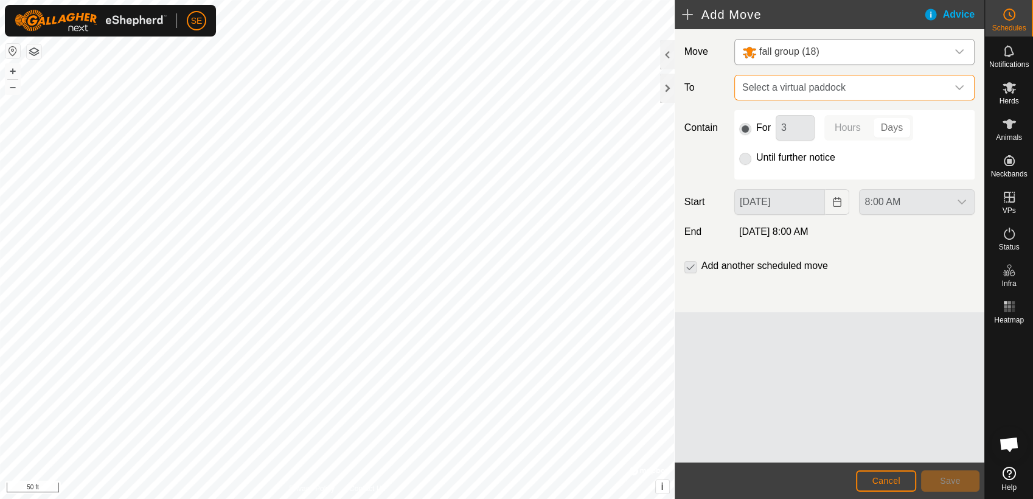
click at [829, 90] on span "Select a virtual paddock" at bounding box center [842, 87] width 210 height 24
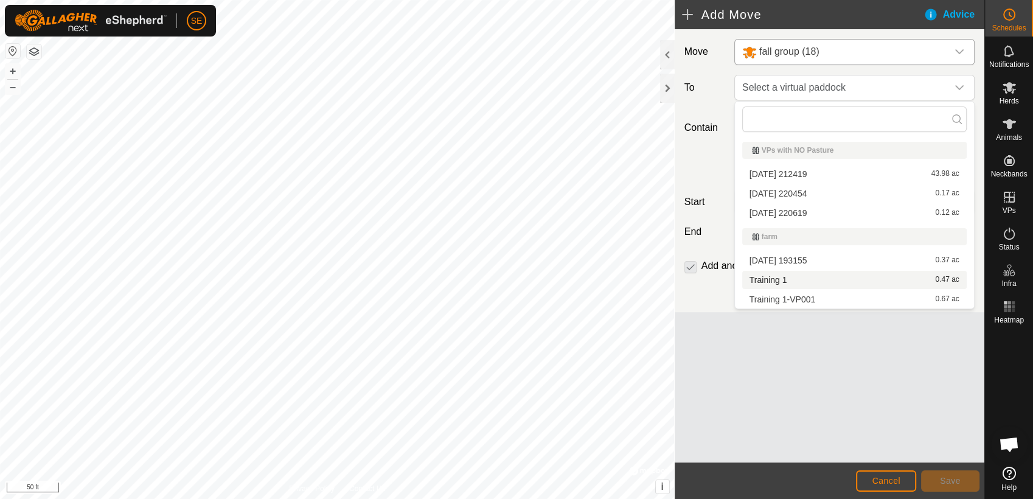
click at [779, 280] on li "Training 1 0.47 ac" at bounding box center [854, 280] width 224 height 18
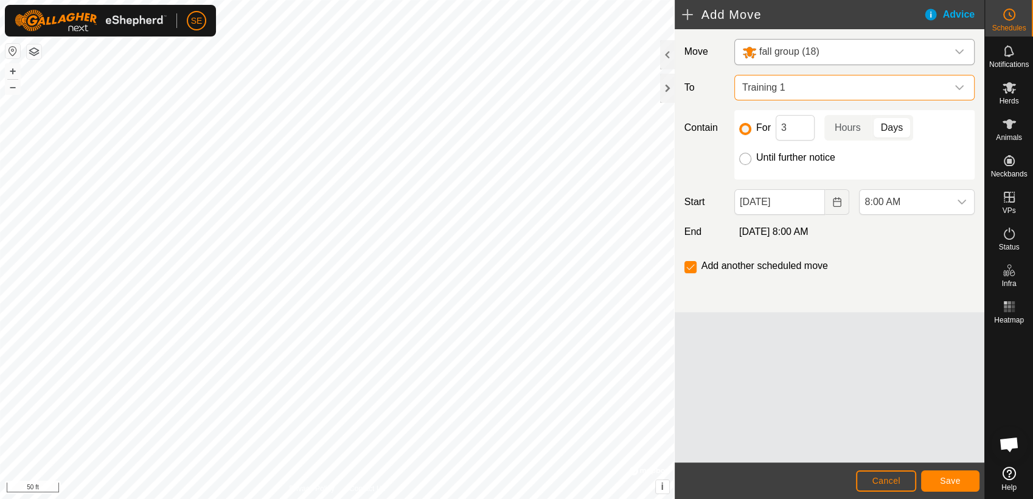
click at [746, 159] on input "Until further notice" at bounding box center [745, 159] width 12 height 12
radio input "true"
checkbox input "false"
click at [794, 89] on span "Training 1" at bounding box center [842, 87] width 210 height 24
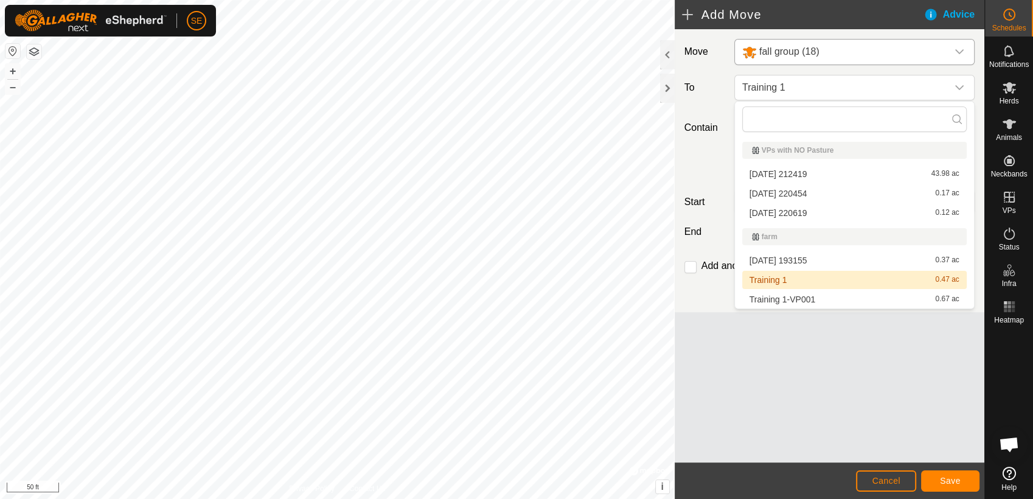
click at [784, 280] on li "Training 1 0.47 ac" at bounding box center [854, 280] width 224 height 18
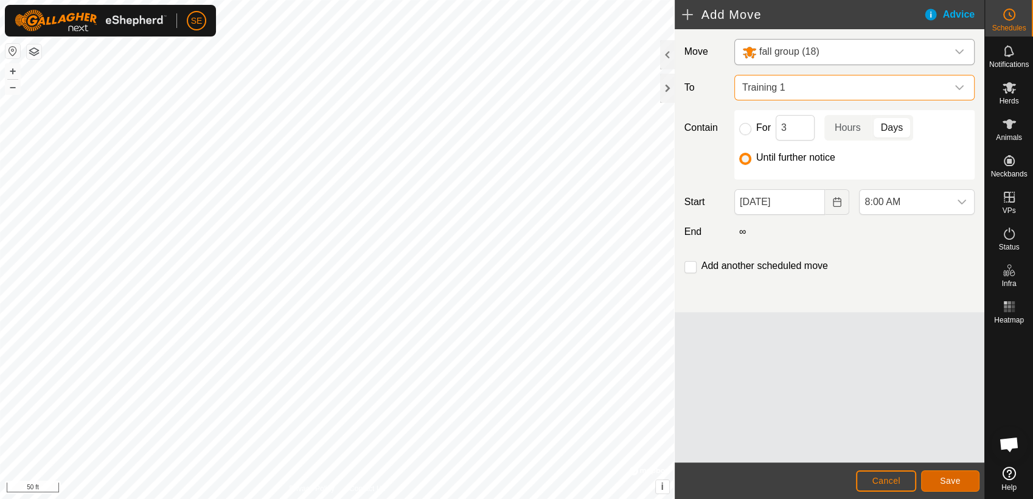
click at [958, 479] on span "Save" at bounding box center [950, 481] width 21 height 10
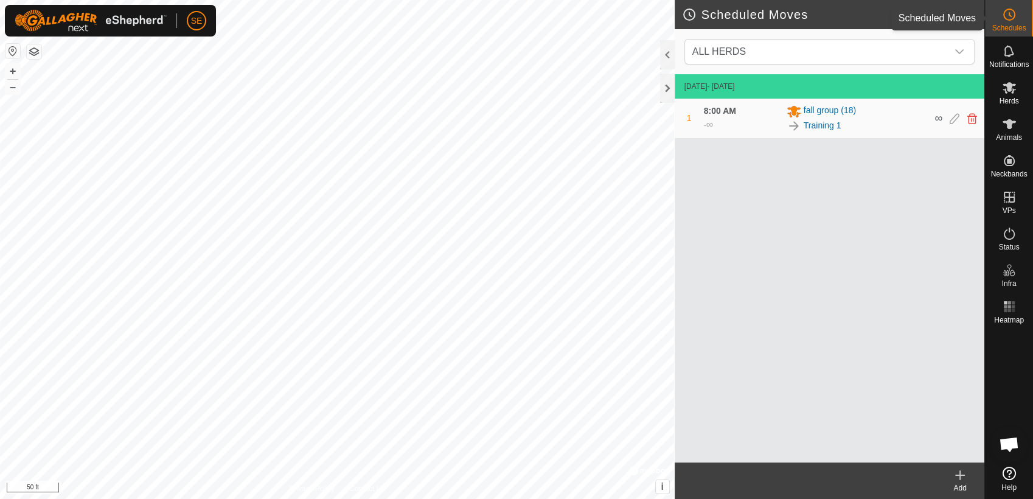
click at [1010, 22] on es-schedule-vp-svg-icon at bounding box center [1009, 14] width 22 height 19
click at [931, 47] on span "ALL HERDS" at bounding box center [817, 52] width 260 height 24
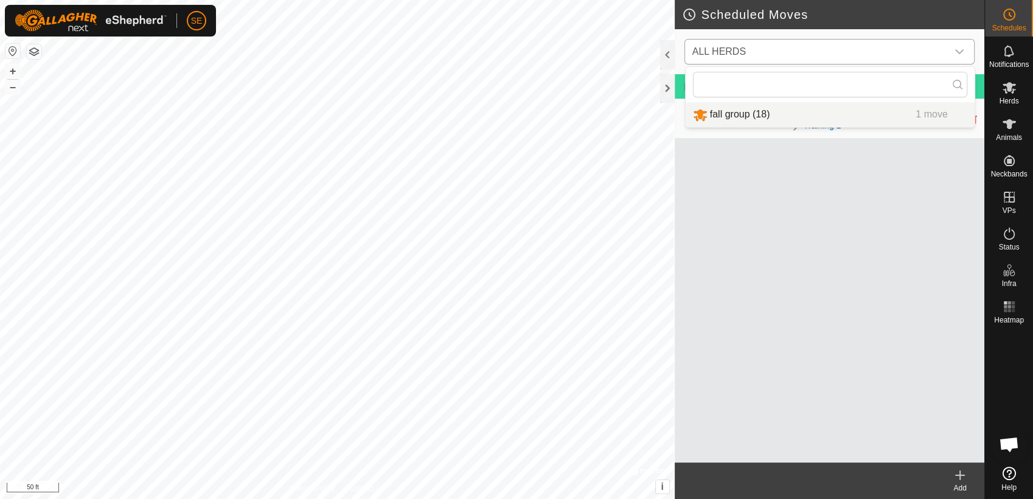
click at [871, 111] on li "fall group (18) 1 move" at bounding box center [830, 114] width 289 height 25
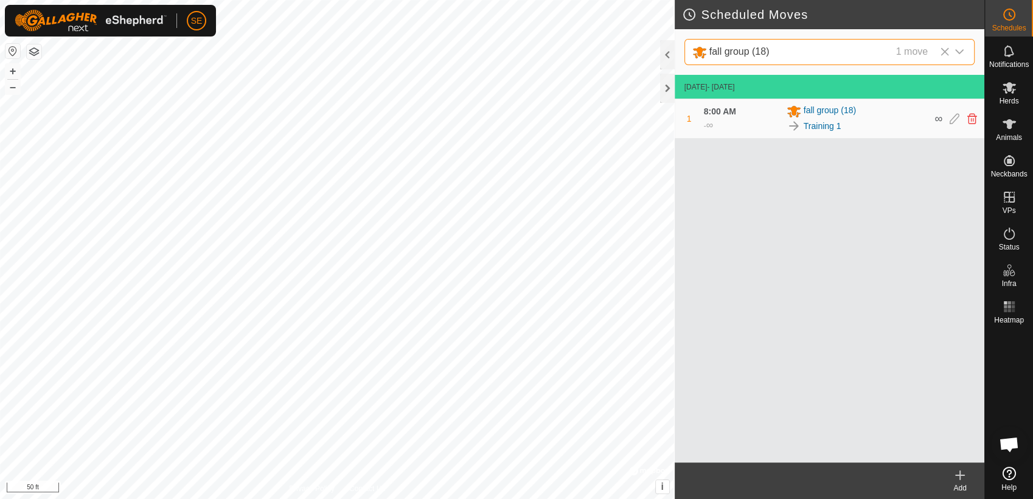
click at [962, 479] on icon at bounding box center [960, 475] width 15 height 15
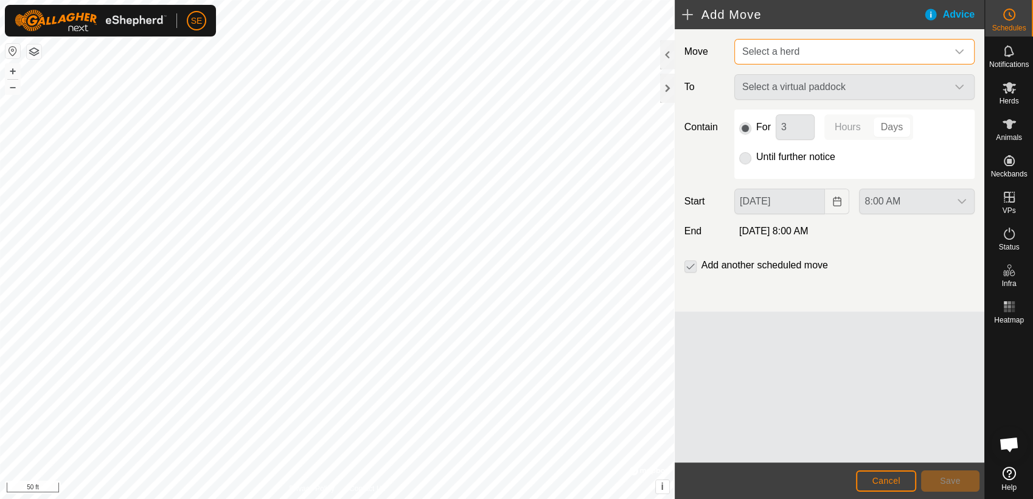
click at [830, 52] on span "Select a herd" at bounding box center [842, 52] width 210 height 24
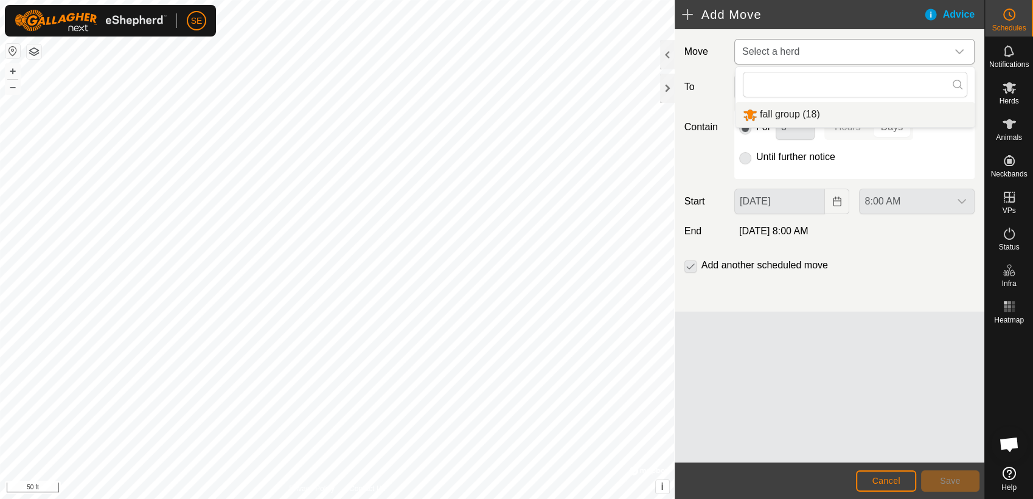
click at [812, 111] on li "fall group (18)" at bounding box center [855, 114] width 239 height 25
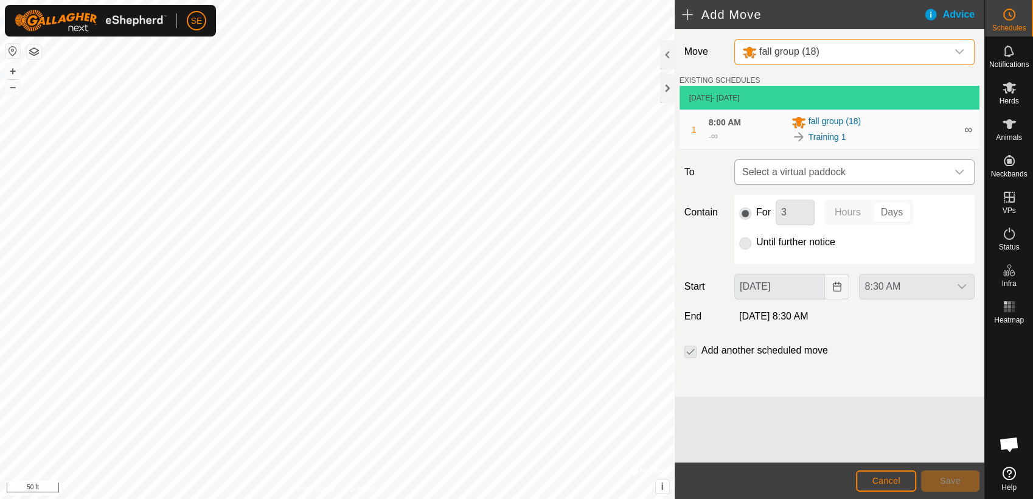
click at [809, 167] on span "Select a virtual paddock" at bounding box center [842, 172] width 210 height 24
click at [795, 259] on li "Training 1-VP001 0.67 ac" at bounding box center [854, 259] width 224 height 18
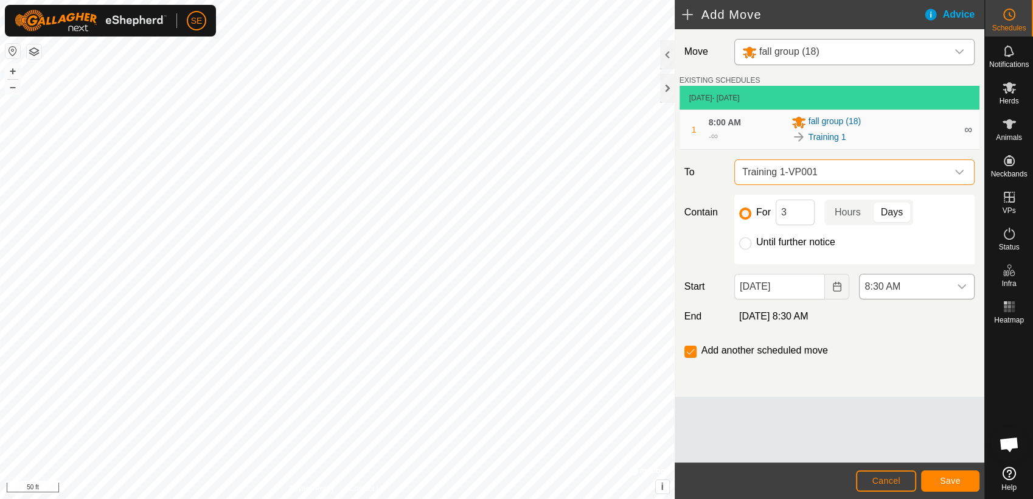
click at [961, 284] on icon "dropdown trigger" at bounding box center [962, 287] width 10 height 10
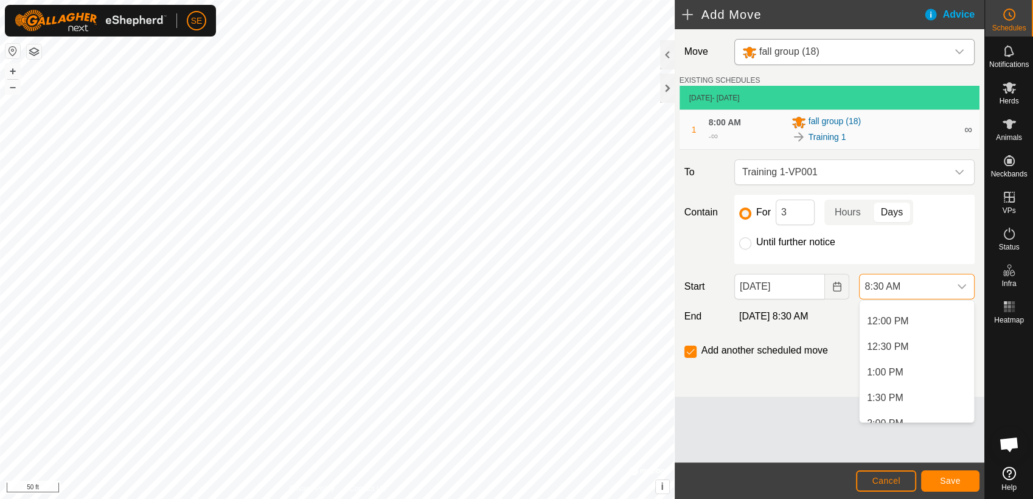
scroll to position [620, 0]
click at [910, 357] on li "1:00 PM" at bounding box center [917, 357] width 114 height 24
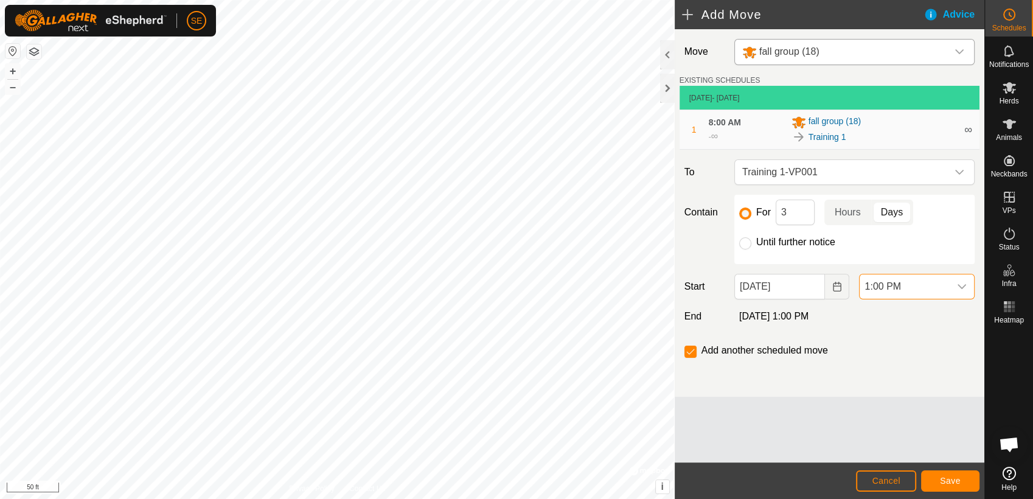
scroll to position [434, 0]
click at [745, 240] on input "Until further notice" at bounding box center [745, 243] width 12 height 12
radio input "true"
checkbox input "false"
click at [962, 478] on button "Save" at bounding box center [950, 480] width 58 height 21
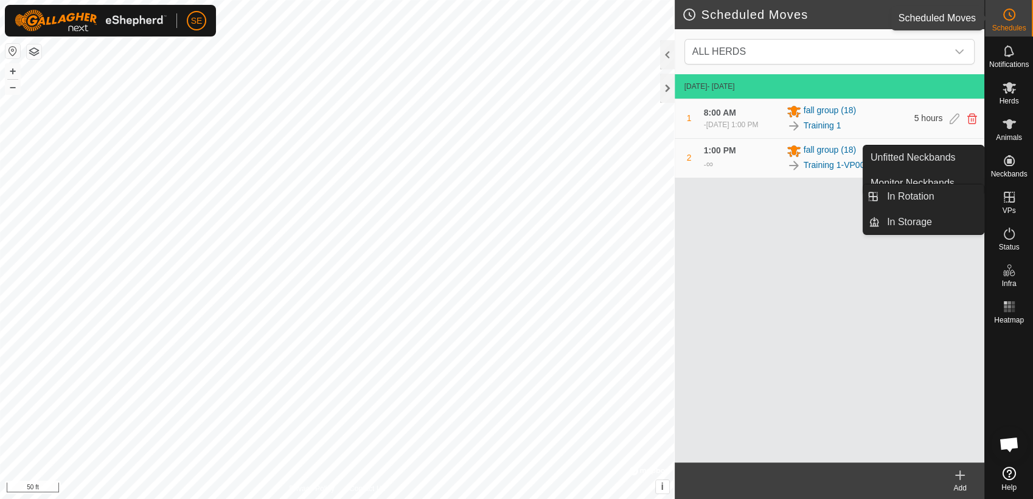
click at [1017, 18] on es-schedule-vp-svg-icon at bounding box center [1009, 14] width 22 height 19
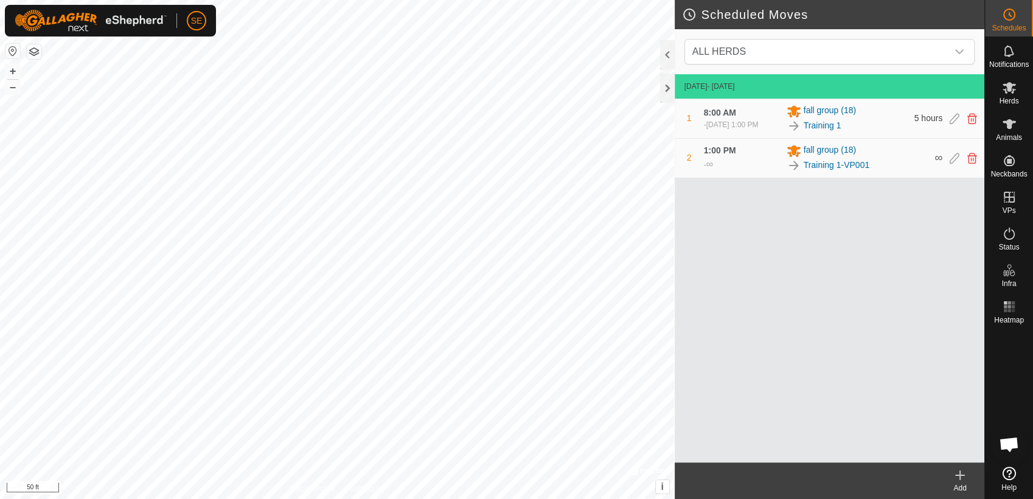
click at [1016, 18] on es-schedule-vp-svg-icon at bounding box center [1009, 14] width 22 height 19
click at [969, 120] on icon at bounding box center [972, 118] width 10 height 11
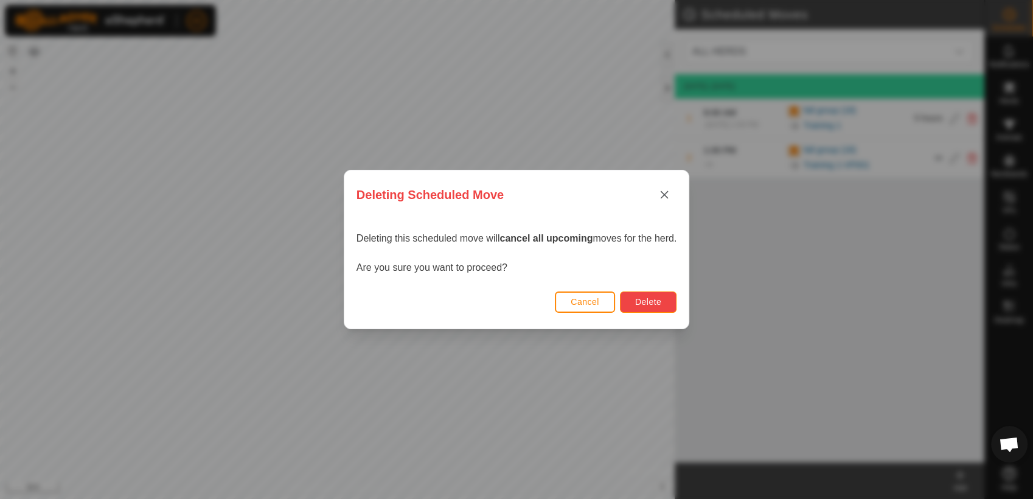
click at [639, 301] on span "Delete" at bounding box center [648, 302] width 26 height 10
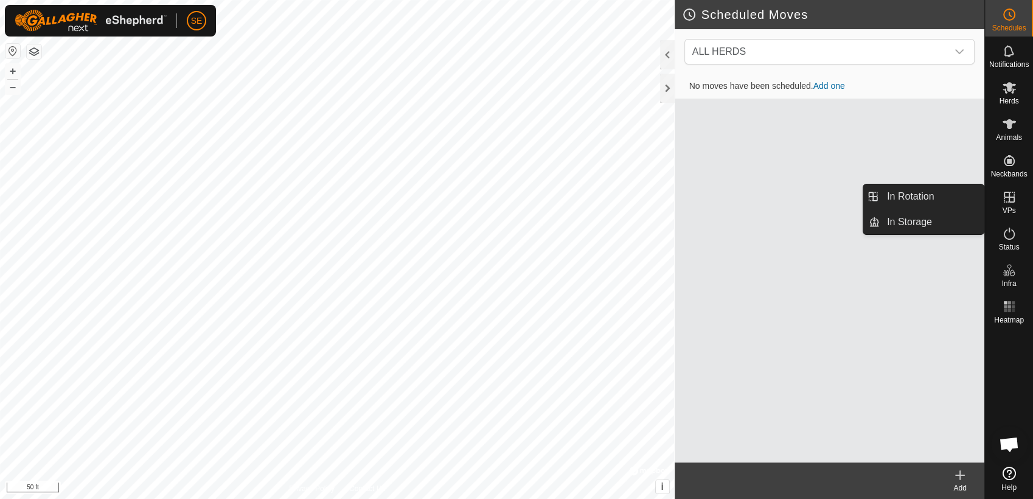
click at [1013, 198] on icon at bounding box center [1009, 197] width 11 height 11
click at [931, 198] on link "In Rotation" at bounding box center [932, 196] width 104 height 24
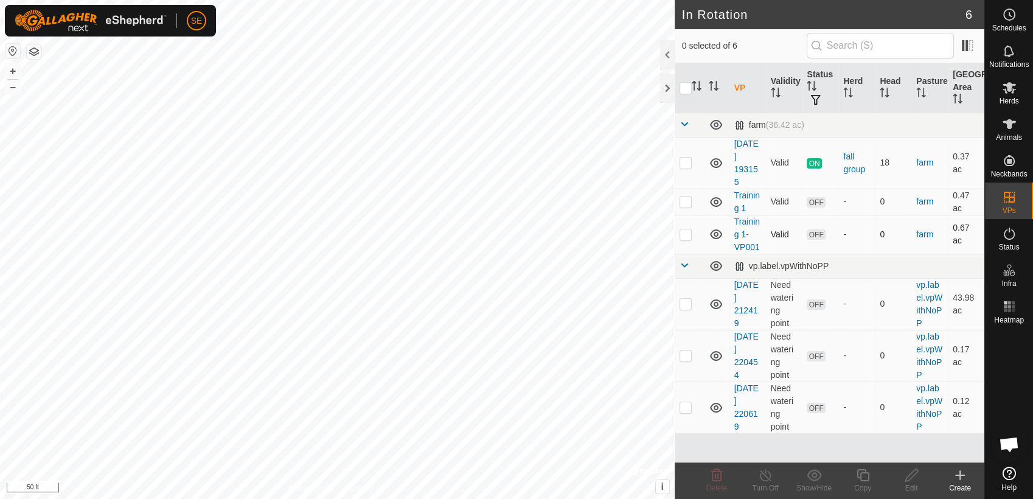
checkbox input "true"
checkbox input "false"
click at [910, 480] on icon at bounding box center [911, 475] width 15 height 15
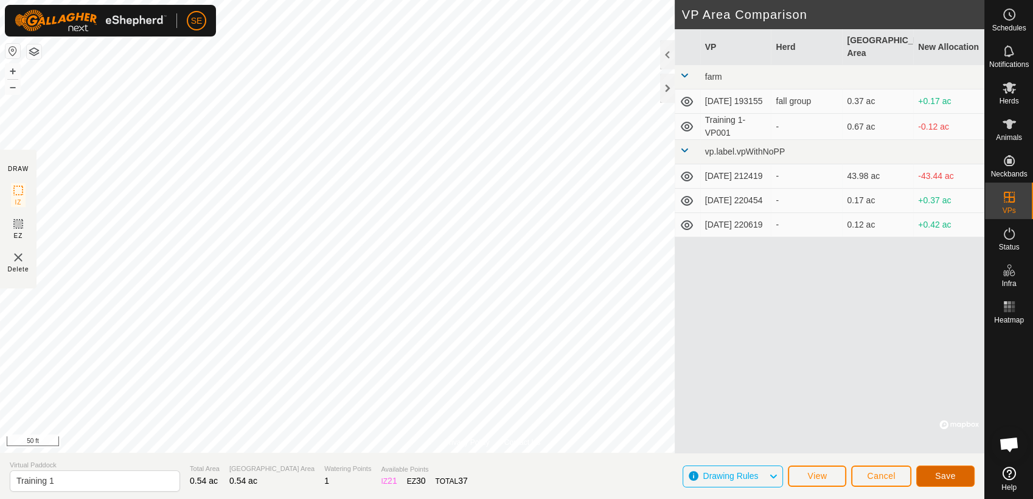
click at [959, 473] on button "Save" at bounding box center [945, 475] width 58 height 21
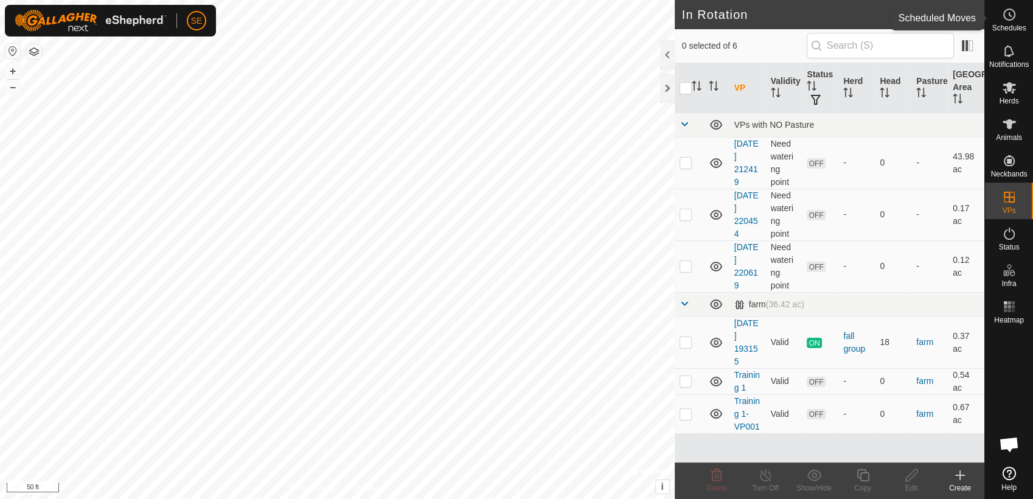
click at [1008, 11] on icon at bounding box center [1009, 14] width 15 height 15
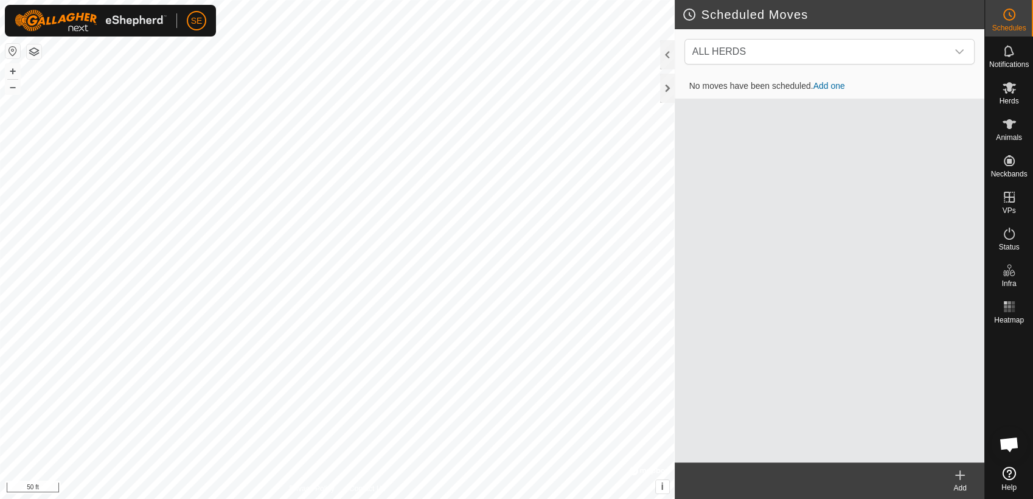
click at [832, 85] on link "Add one" at bounding box center [829, 86] width 32 height 10
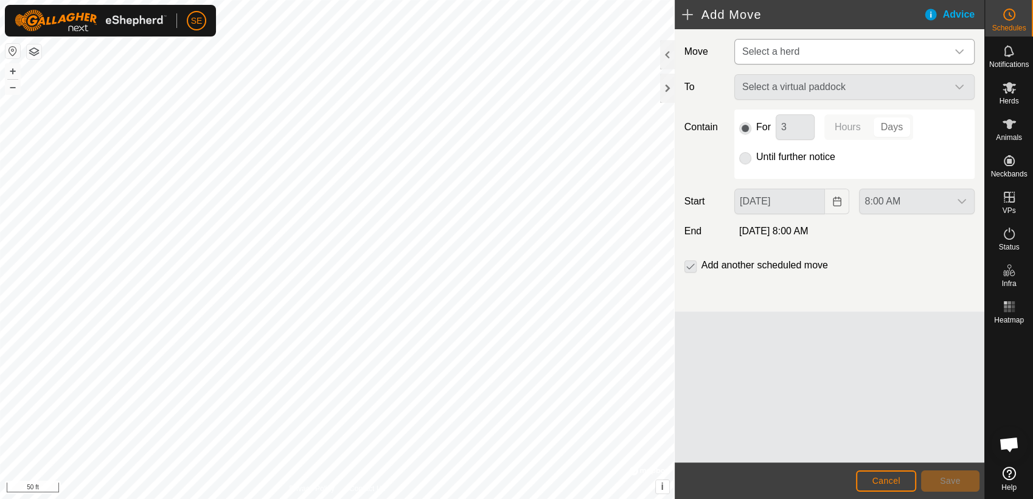
click at [774, 51] on span "Select a herd" at bounding box center [770, 51] width 57 height 10
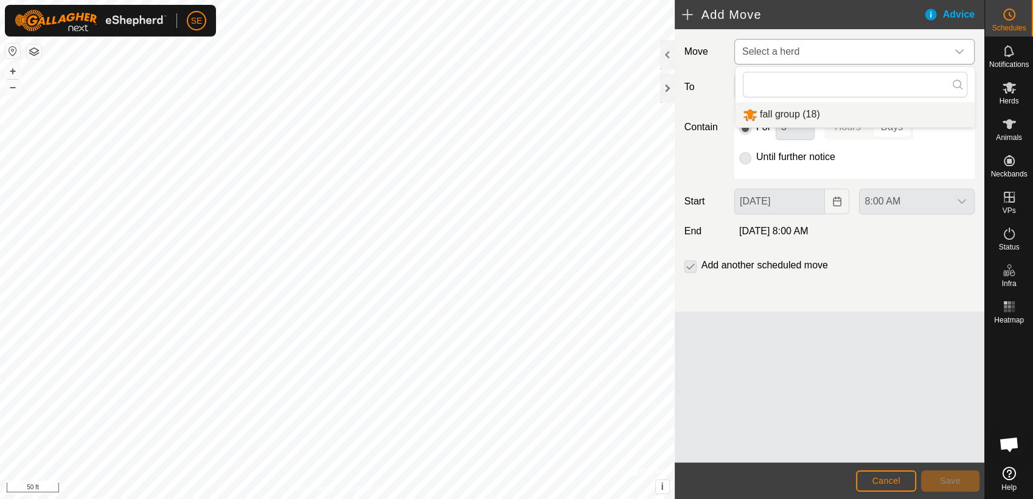
click at [785, 114] on li "fall group (18)" at bounding box center [855, 114] width 239 height 25
click at [745, 155] on p-radiobutton at bounding box center [745, 157] width 12 height 15
click at [745, 158] on p-radiobutton at bounding box center [745, 157] width 12 height 15
click at [819, 86] on span "Select a virtual paddock" at bounding box center [842, 87] width 210 height 24
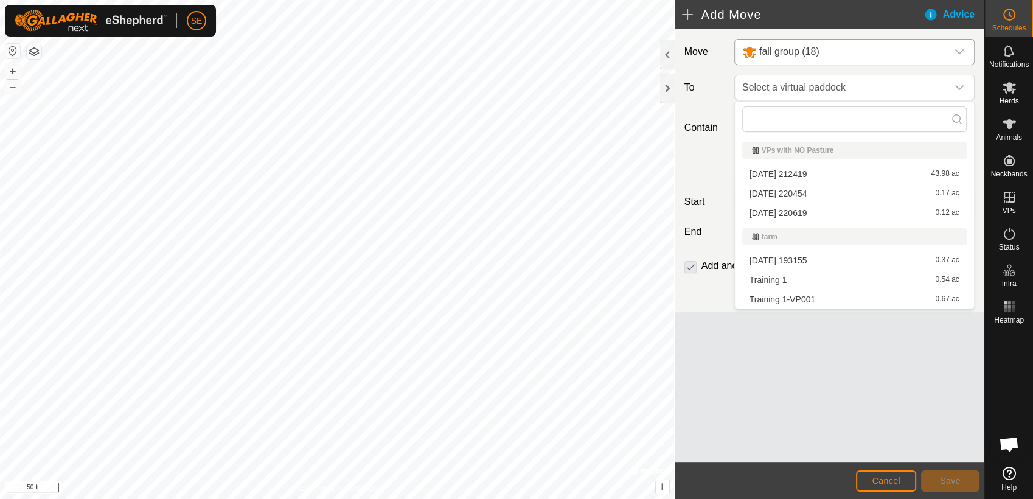
click at [773, 280] on li "Training 1 0.54 ac" at bounding box center [854, 280] width 224 height 18
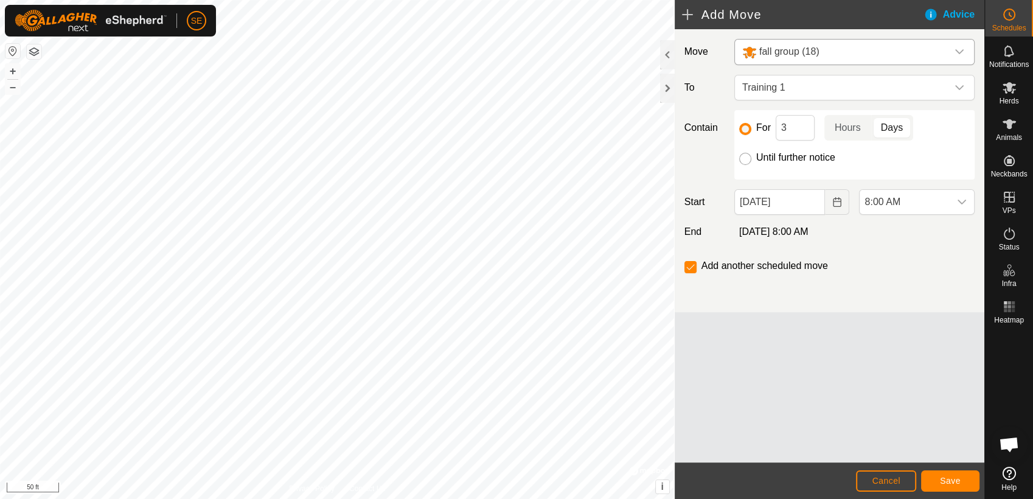
click at [748, 158] on input "Until further notice" at bounding box center [745, 159] width 12 height 12
radio input "true"
click at [687, 265] on input "checkbox" at bounding box center [690, 267] width 12 height 12
click at [966, 481] on button "Save" at bounding box center [950, 480] width 58 height 21
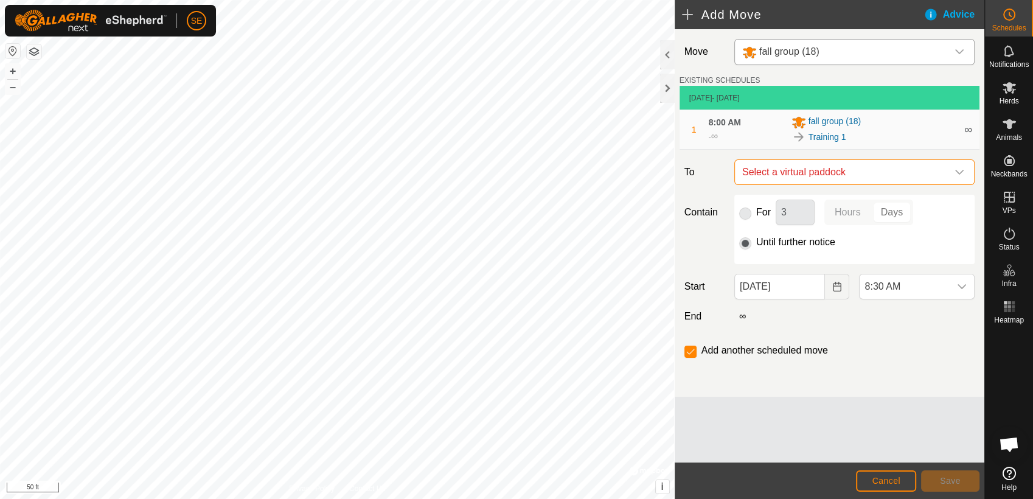
click at [900, 169] on span "Select a virtual paddock" at bounding box center [842, 172] width 210 height 24
click at [793, 258] on li "Training 1-VP001 0.67 ac" at bounding box center [854, 259] width 224 height 18
checkbox input "false"
click at [963, 283] on icon "dropdown trigger" at bounding box center [962, 287] width 10 height 10
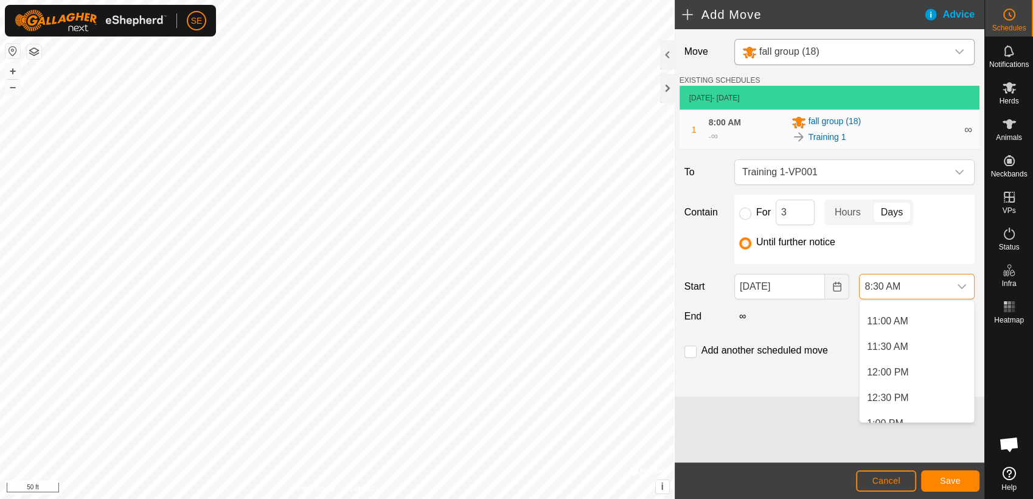
scroll to position [593, 0]
click at [925, 382] on li "1:00 PM" at bounding box center [917, 384] width 114 height 24
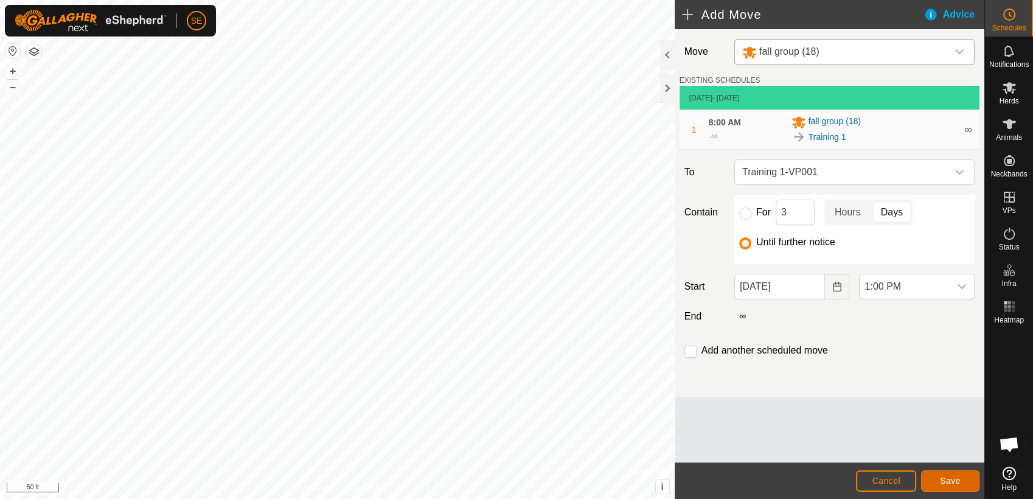
click at [957, 478] on span "Save" at bounding box center [950, 481] width 21 height 10
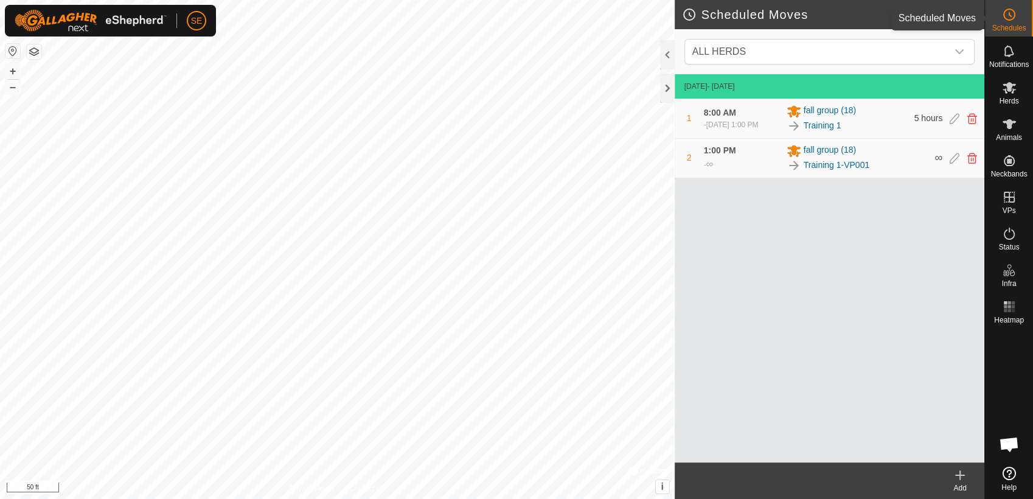
click at [1006, 18] on icon at bounding box center [1009, 14] width 15 height 15
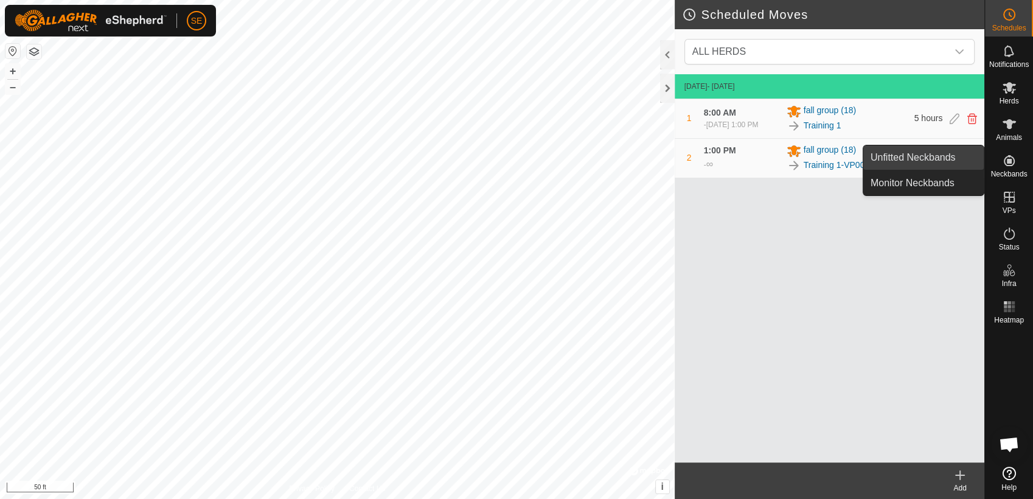
click at [937, 158] on link "Unfitted Neckbands" at bounding box center [923, 157] width 120 height 24
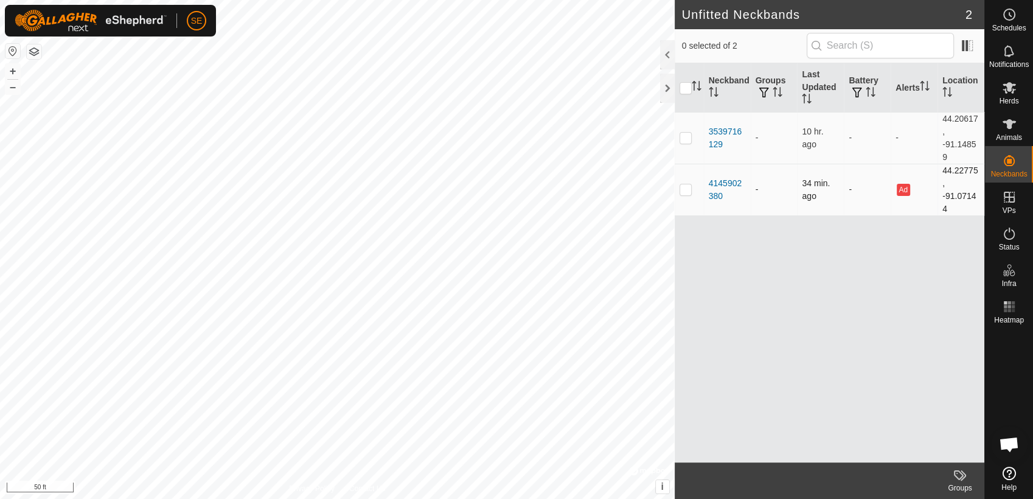
click at [687, 188] on p-checkbox at bounding box center [686, 189] width 12 height 10
checkbox input "true"
click at [959, 481] on icon at bounding box center [960, 475] width 15 height 15
click at [720, 372] on div "Neckband Groups Last Updated Battery Alerts Location 3539716129 - 10 hr. ago - …" at bounding box center [830, 262] width 310 height 399
click at [716, 183] on div "4145902380" at bounding box center [727, 190] width 37 height 26
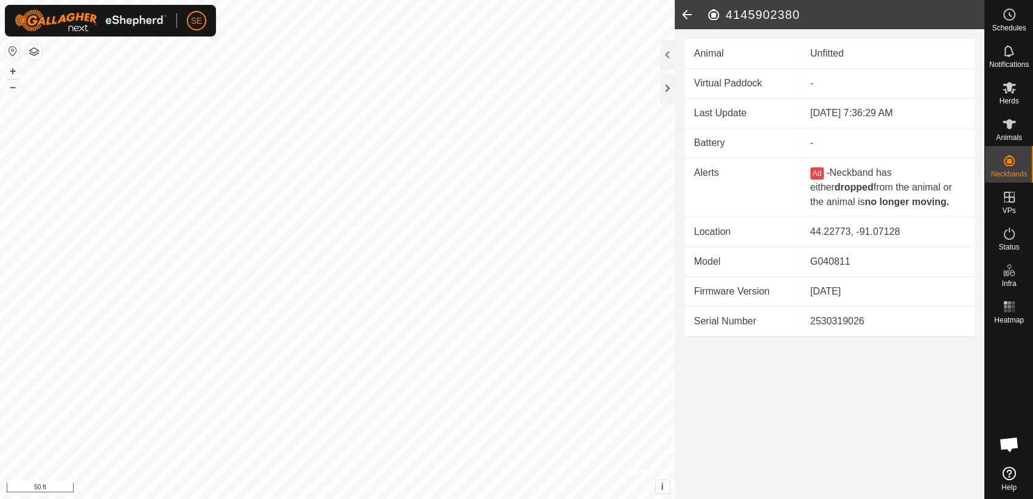
click at [793, 369] on article "4145902380 Animal Unfitted Virtual Paddock - Last Update [DATE] 7:36:29 AM Batt…" at bounding box center [830, 249] width 310 height 499
drag, startPoint x: 793, startPoint y: 370, endPoint x: 747, endPoint y: 383, distance: 48.0
click at [747, 383] on article "4145902380 Animal Unfitted Virtual Paddock - Last Update [DATE] 7:36:29 AM Batt…" at bounding box center [830, 249] width 310 height 499
drag, startPoint x: 1005, startPoint y: 90, endPoint x: 998, endPoint y: 96, distance: 9.5
click at [1005, 93] on icon at bounding box center [1009, 88] width 13 height 12
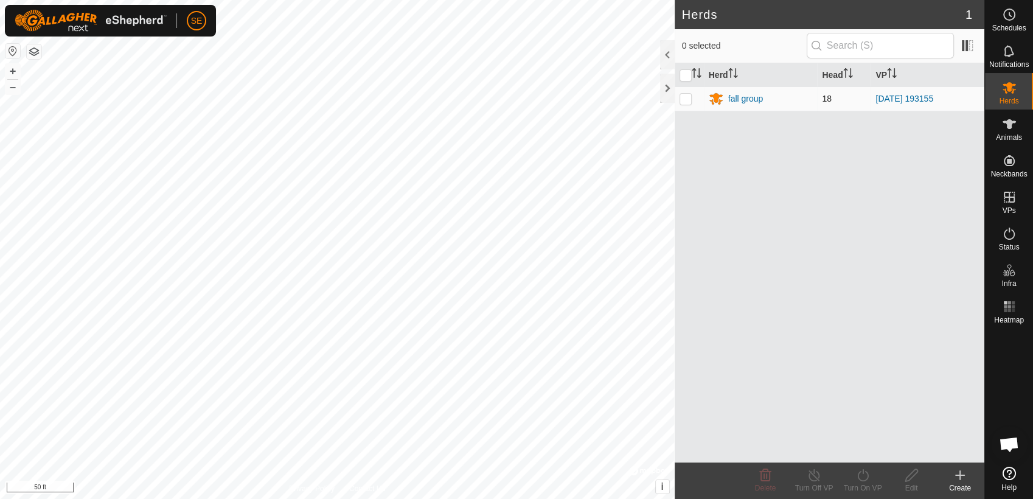
click at [684, 102] on p-checkbox at bounding box center [686, 99] width 12 height 10
checkbox input "true"
click at [913, 477] on icon at bounding box center [911, 475] width 15 height 15
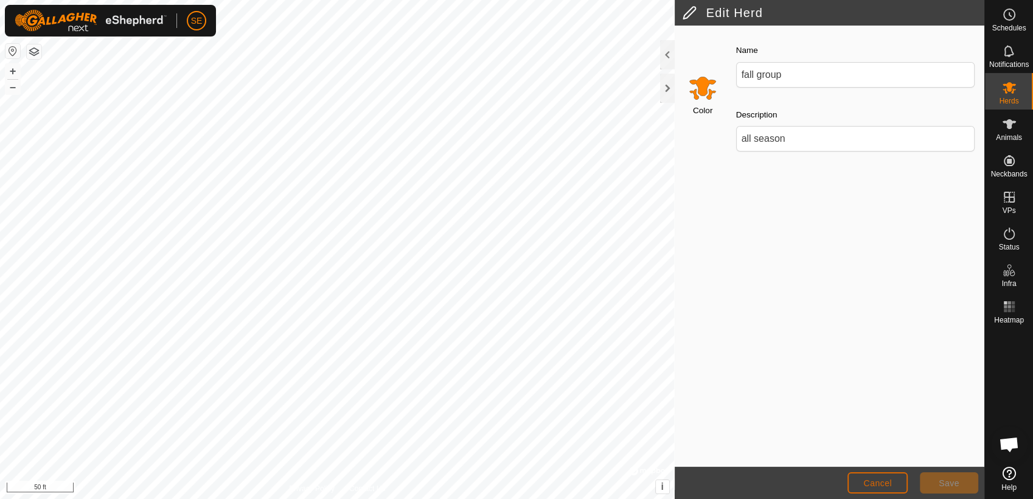
click at [891, 481] on span "Cancel" at bounding box center [877, 483] width 29 height 10
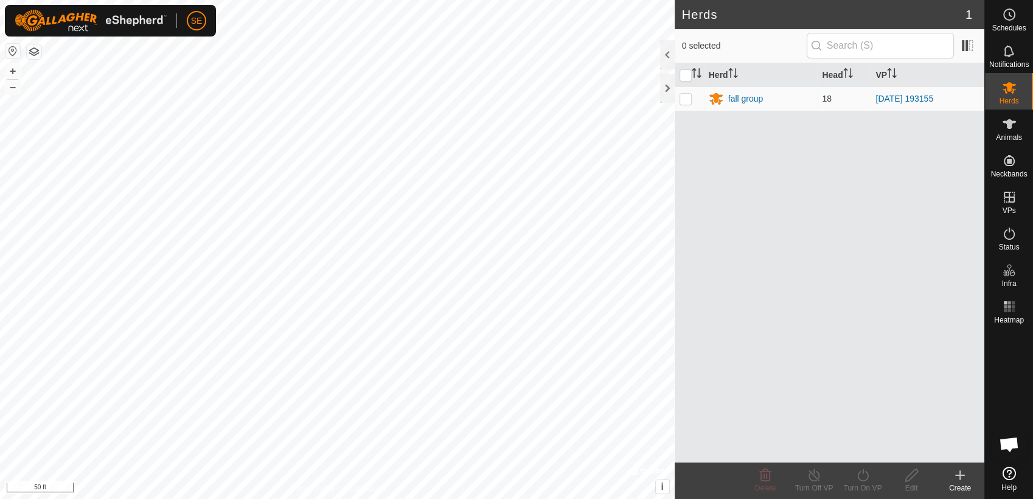
click at [959, 480] on icon at bounding box center [960, 475] width 15 height 15
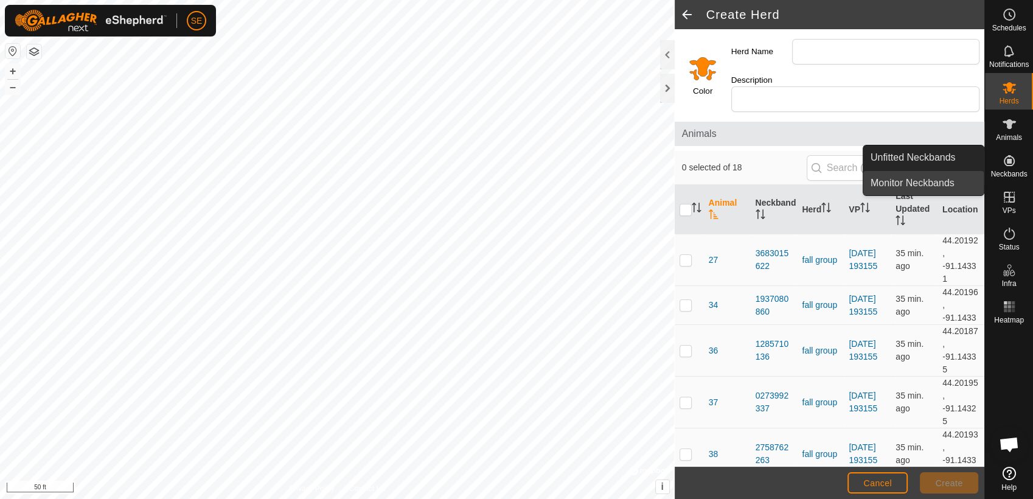
click at [954, 184] on link "Monitor Neckbands" at bounding box center [923, 183] width 120 height 24
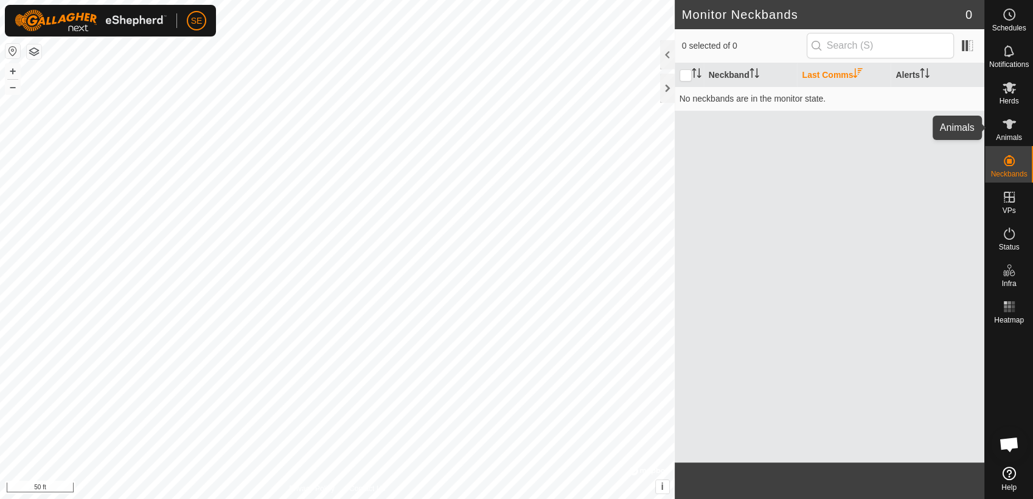
click at [1010, 134] on span "Animals" at bounding box center [1009, 137] width 26 height 7
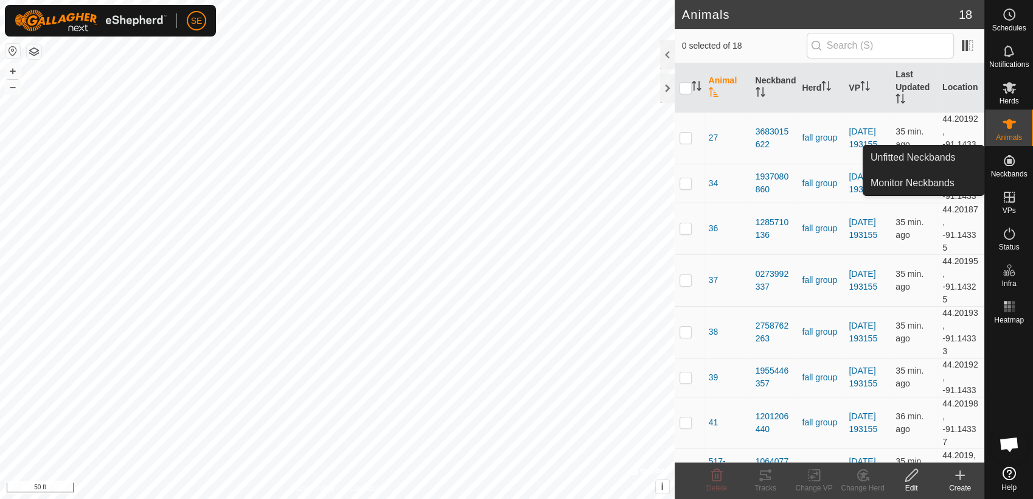
click at [1017, 163] on es-neckbands-svg-icon at bounding box center [1009, 160] width 22 height 19
click at [936, 158] on link "Unfitted Neckbands" at bounding box center [923, 157] width 120 height 24
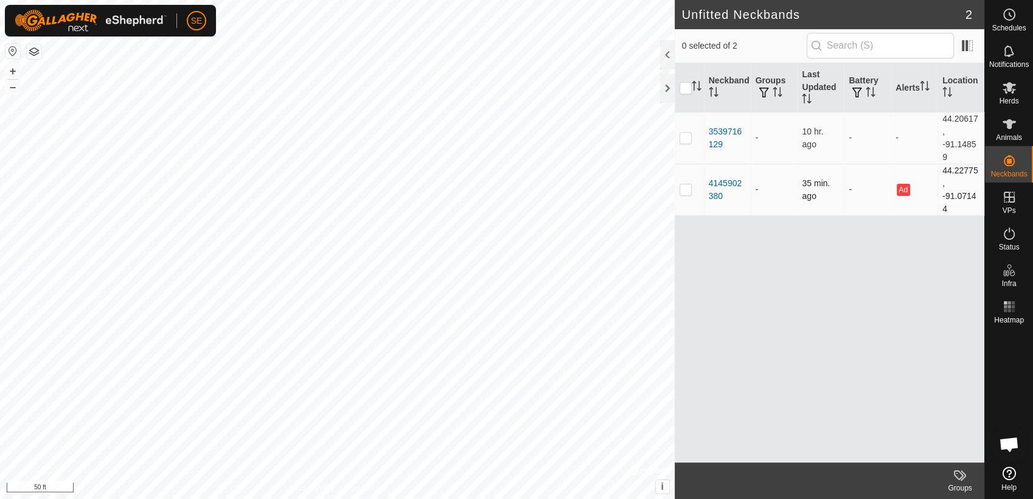
click at [685, 188] on p-checkbox at bounding box center [686, 189] width 12 height 10
click at [960, 478] on icon at bounding box center [959, 475] width 10 height 10
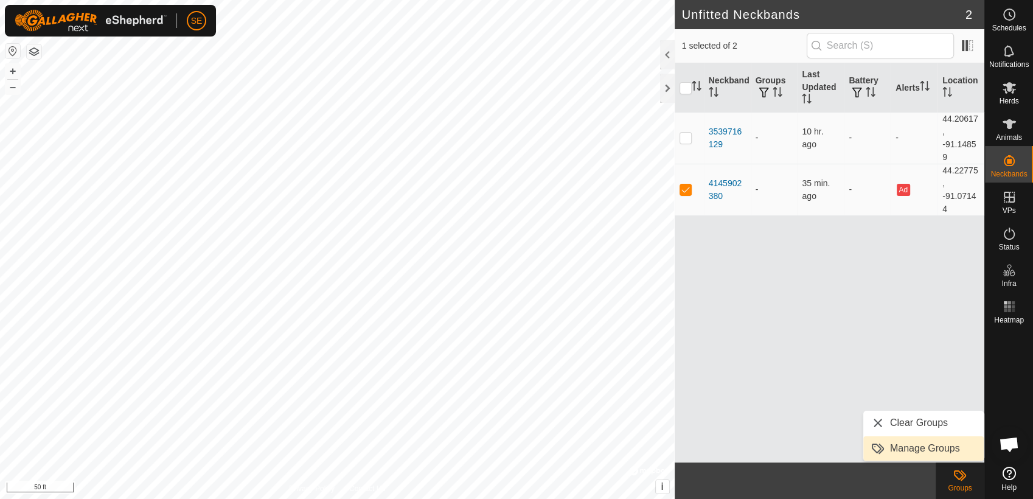
click at [939, 453] on link "Manage Groups" at bounding box center [923, 448] width 120 height 24
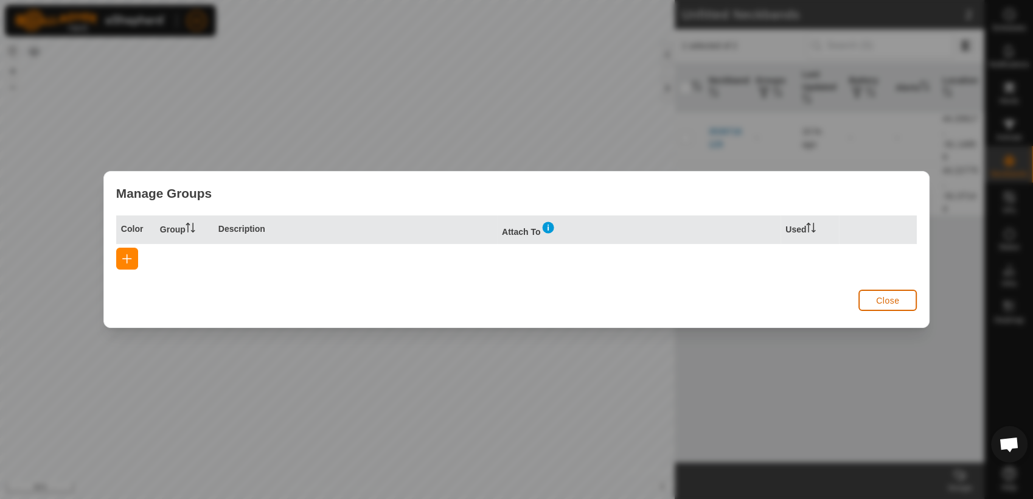
click at [897, 300] on span "Close" at bounding box center [887, 301] width 23 height 10
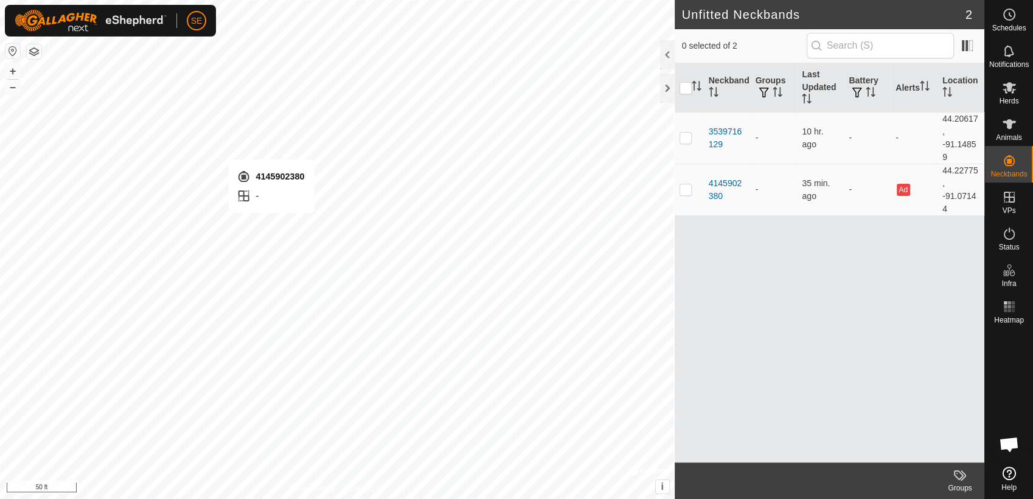
checkbox input "true"
